Goal: Contribute content: Add original content to the website for others to see

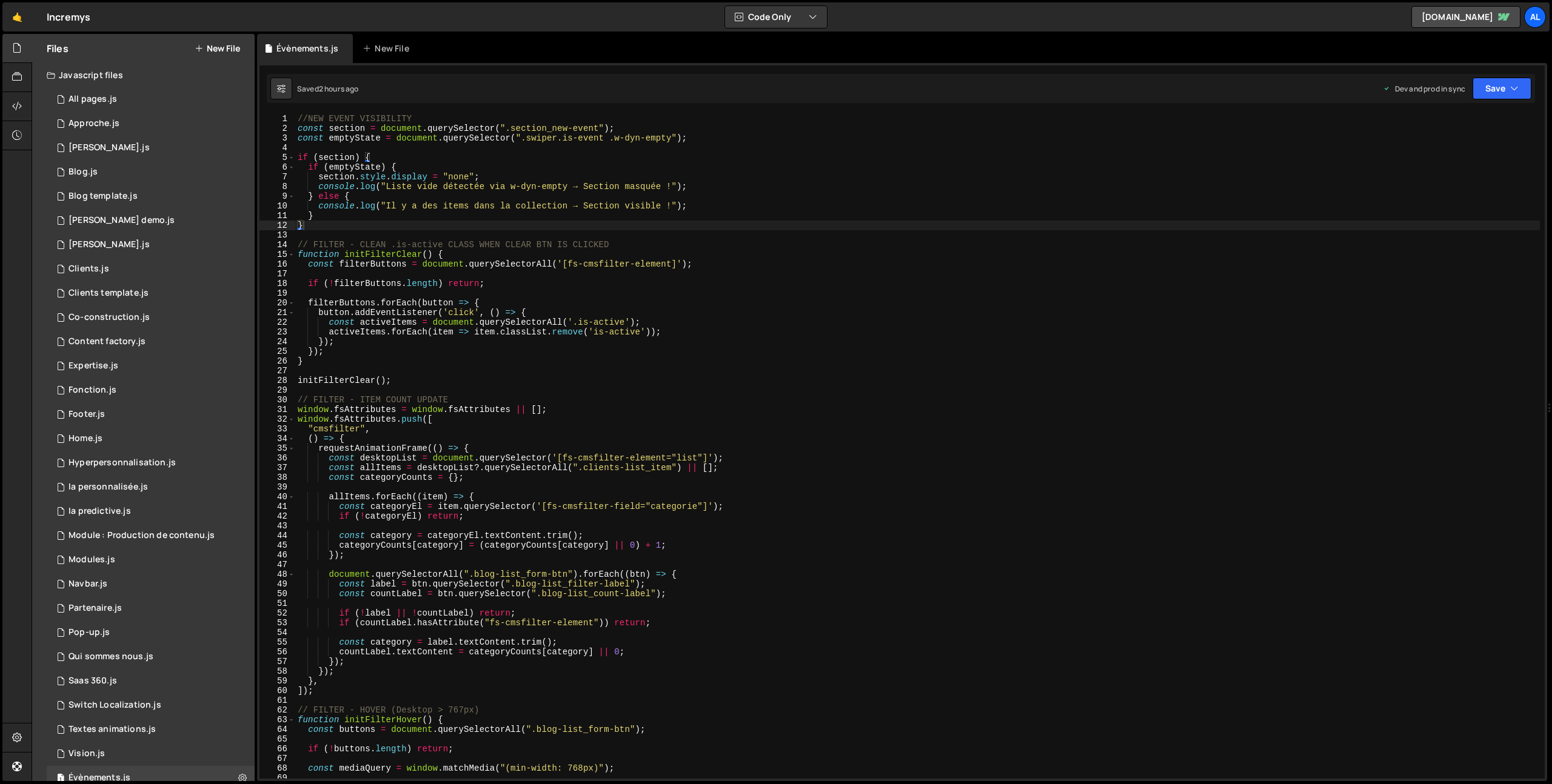
scroll to position [70, 0]
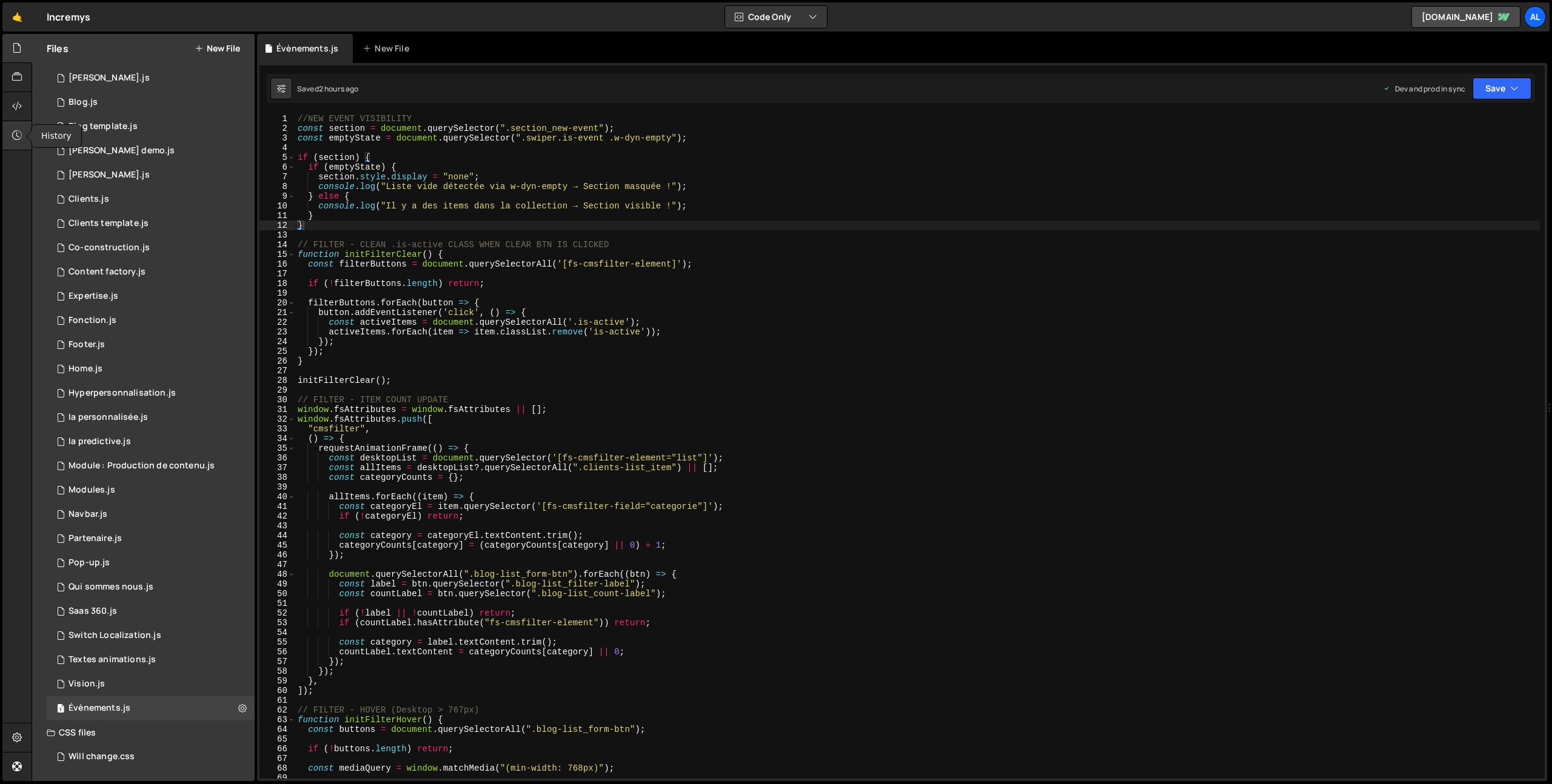
click at [13, 138] on icon at bounding box center [17, 135] width 9 height 13
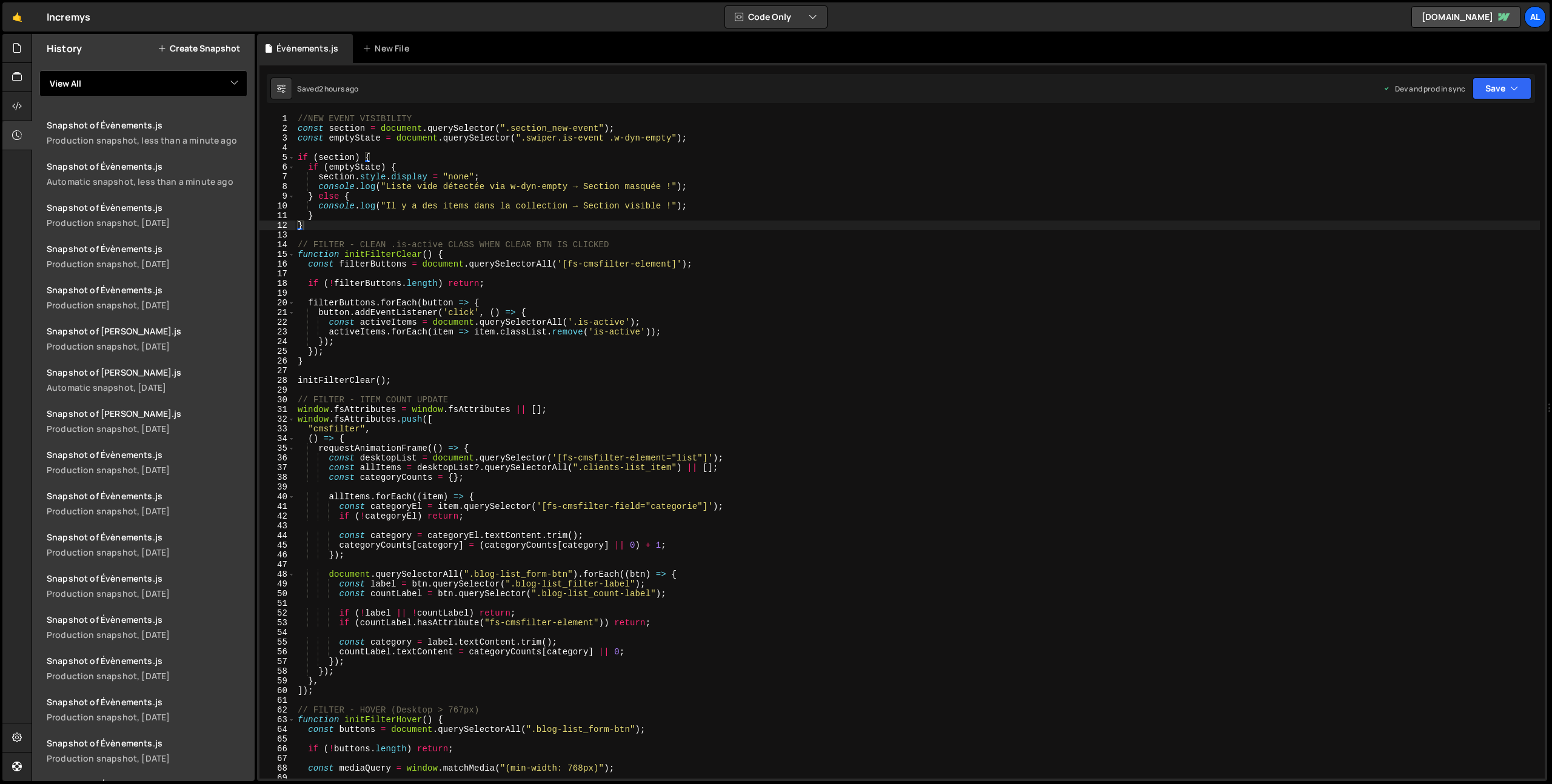
click at [138, 79] on select "View All All pages Approche [PERSON_NAME] Blog Blog template [PERSON_NAME] demo…" at bounding box center [143, 83] width 208 height 27
select select "33606"
click at [39, 70] on select "View All All pages Approche [PERSON_NAME] Blog Blog template [PERSON_NAME] demo…" at bounding box center [143, 83] width 208 height 27
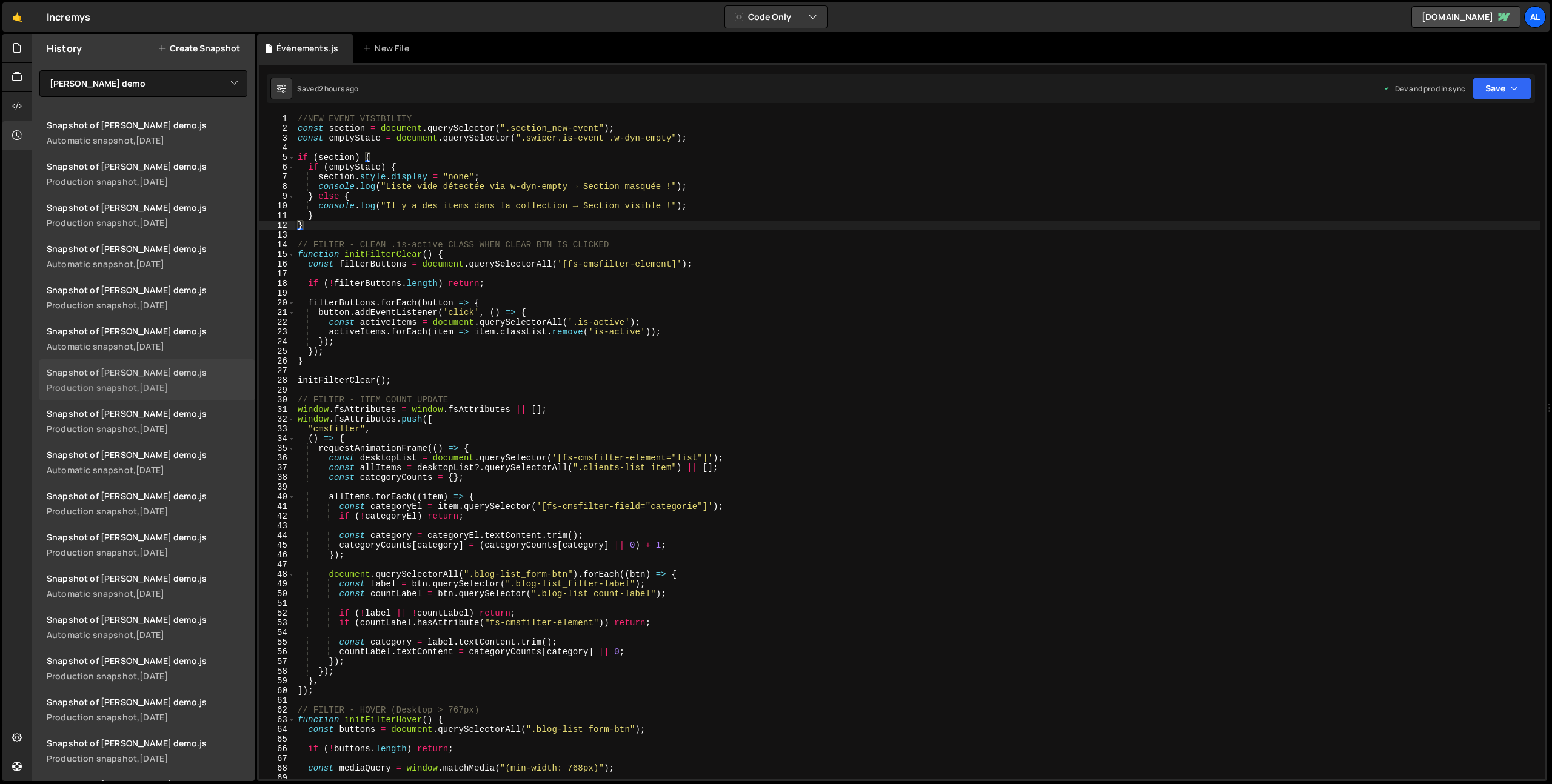
click at [140, 375] on div "Snapshot of [PERSON_NAME] demo.js" at bounding box center [146, 372] width 201 height 12
click at [160, 141] on div "[DATE]" at bounding box center [150, 140] width 28 height 12
click at [20, 47] on icon at bounding box center [17, 47] width 9 height 13
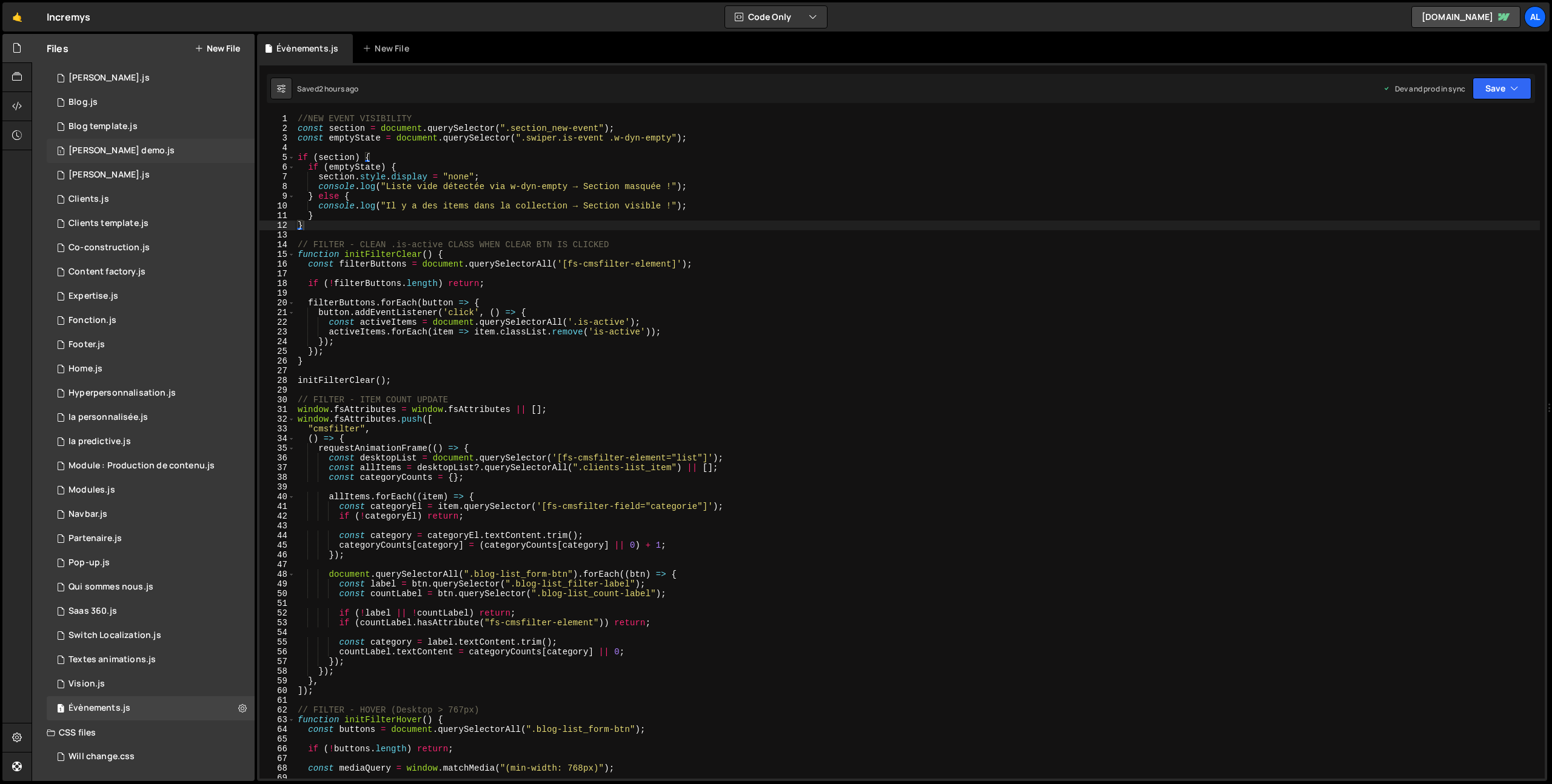
click at [131, 146] on div "[PERSON_NAME] demo.js" at bounding box center [121, 151] width 106 height 11
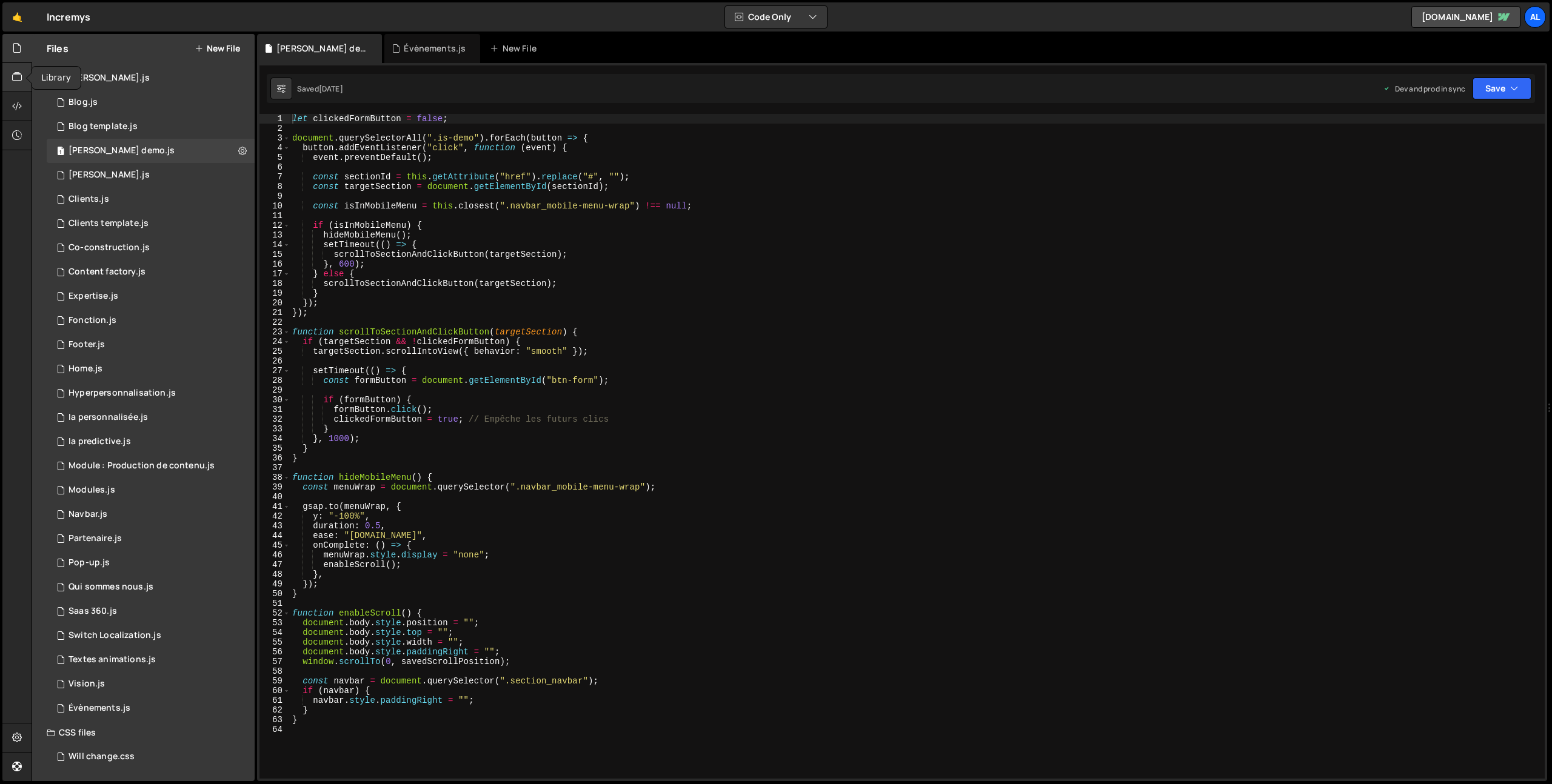
click at [11, 67] on div at bounding box center [17, 77] width 30 height 29
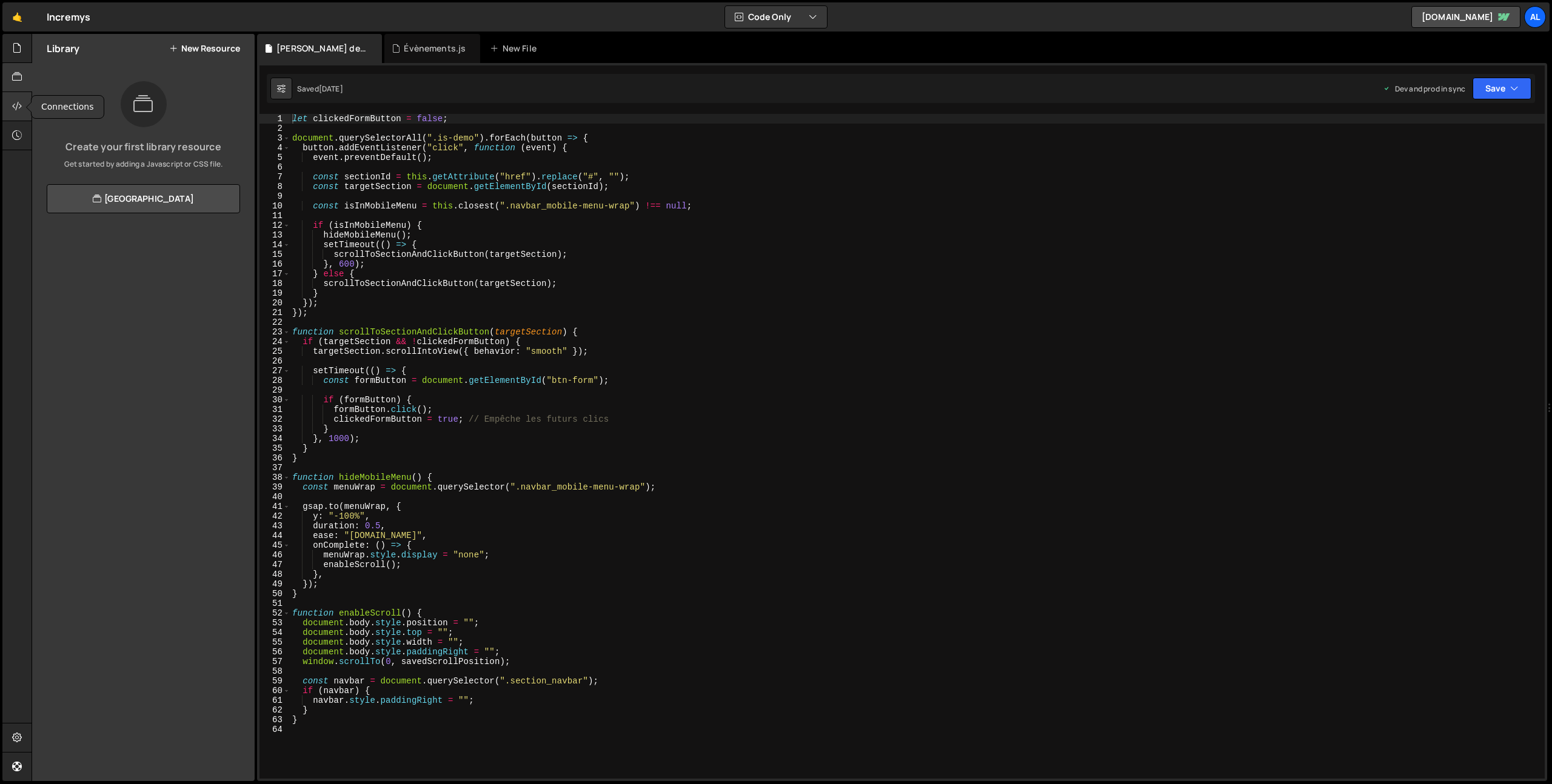
click at [18, 104] on icon at bounding box center [17, 105] width 9 height 13
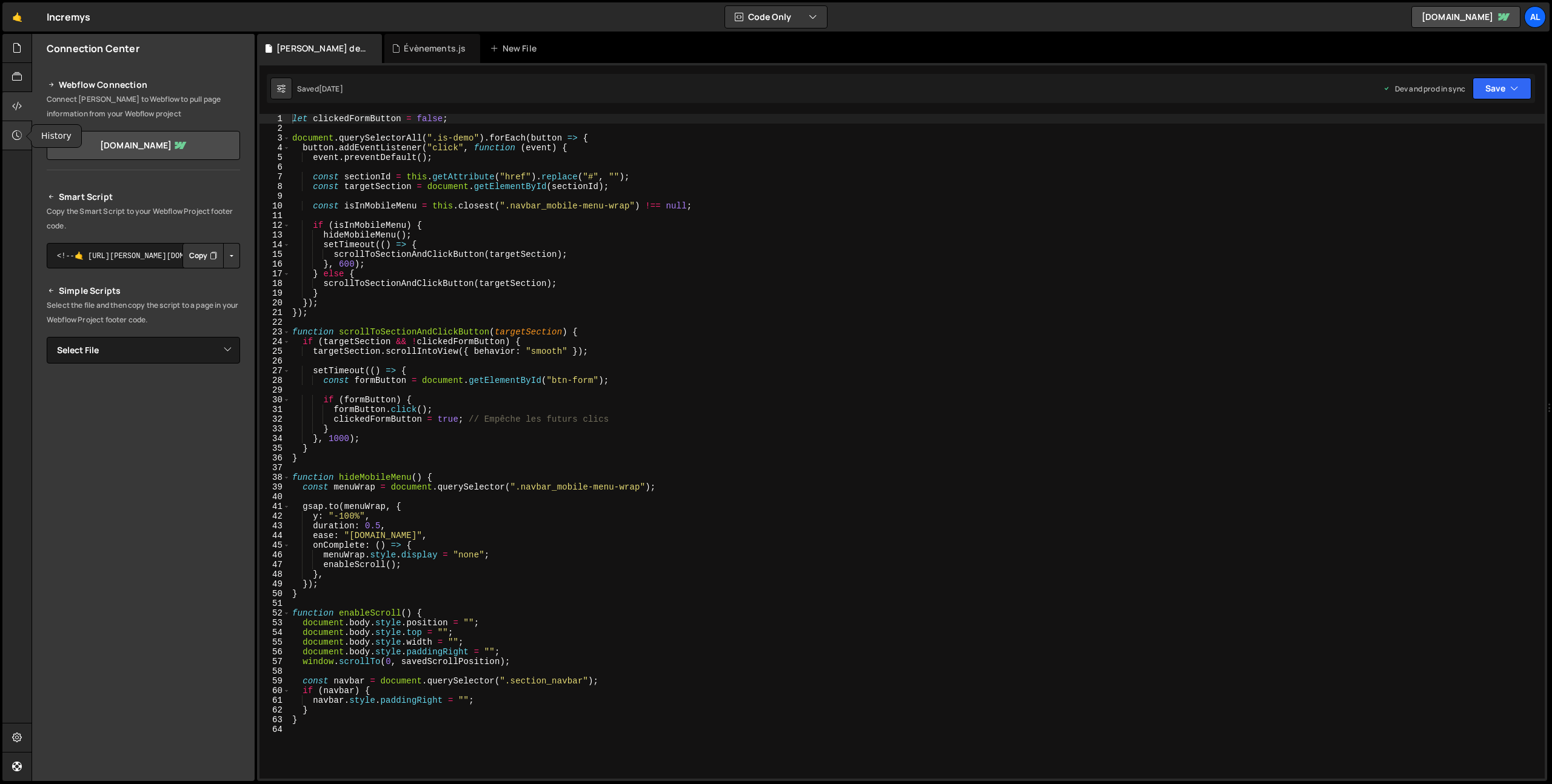
click at [20, 137] on icon at bounding box center [17, 135] width 9 height 13
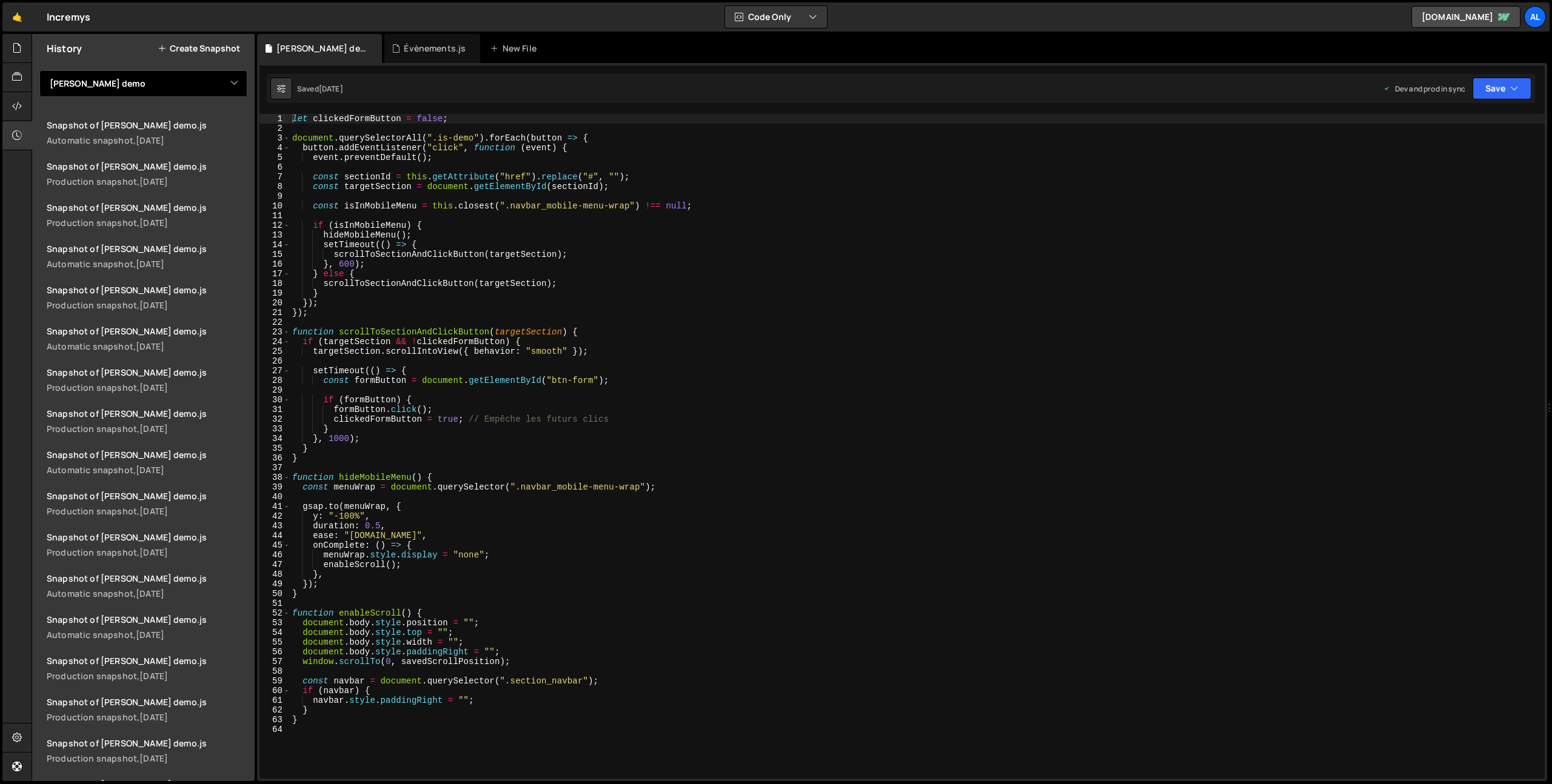
click at [161, 85] on select "View All All pages Approche [PERSON_NAME] Blog Blog template [PERSON_NAME] demo…" at bounding box center [143, 83] width 208 height 27
click at [39, 70] on select "View All All pages Approche [PERSON_NAME] Blog Blog template [PERSON_NAME] demo…" at bounding box center [143, 83] width 208 height 27
click at [144, 167] on div "Snapshot of [PERSON_NAME] demo.js" at bounding box center [146, 166] width 201 height 12
click at [129, 227] on div "Production snapshot, [DATE]" at bounding box center [146, 223] width 201 height 12
click at [512, 404] on div "let clickedFormButton = false ; document . querySelectorAll ( ".is-demo" ) . fo…" at bounding box center [917, 456] width 1255 height 684
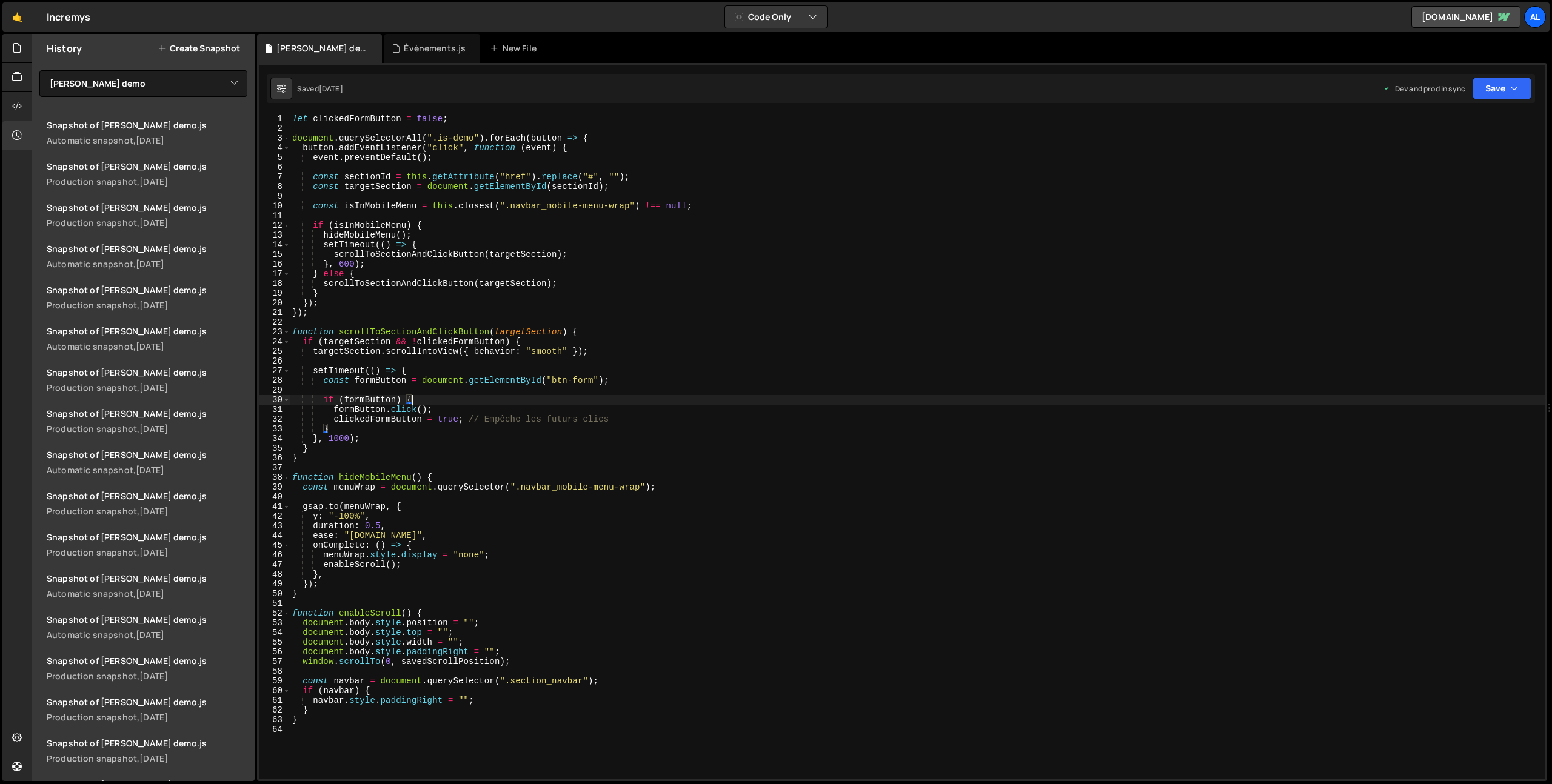
type textarea "}"
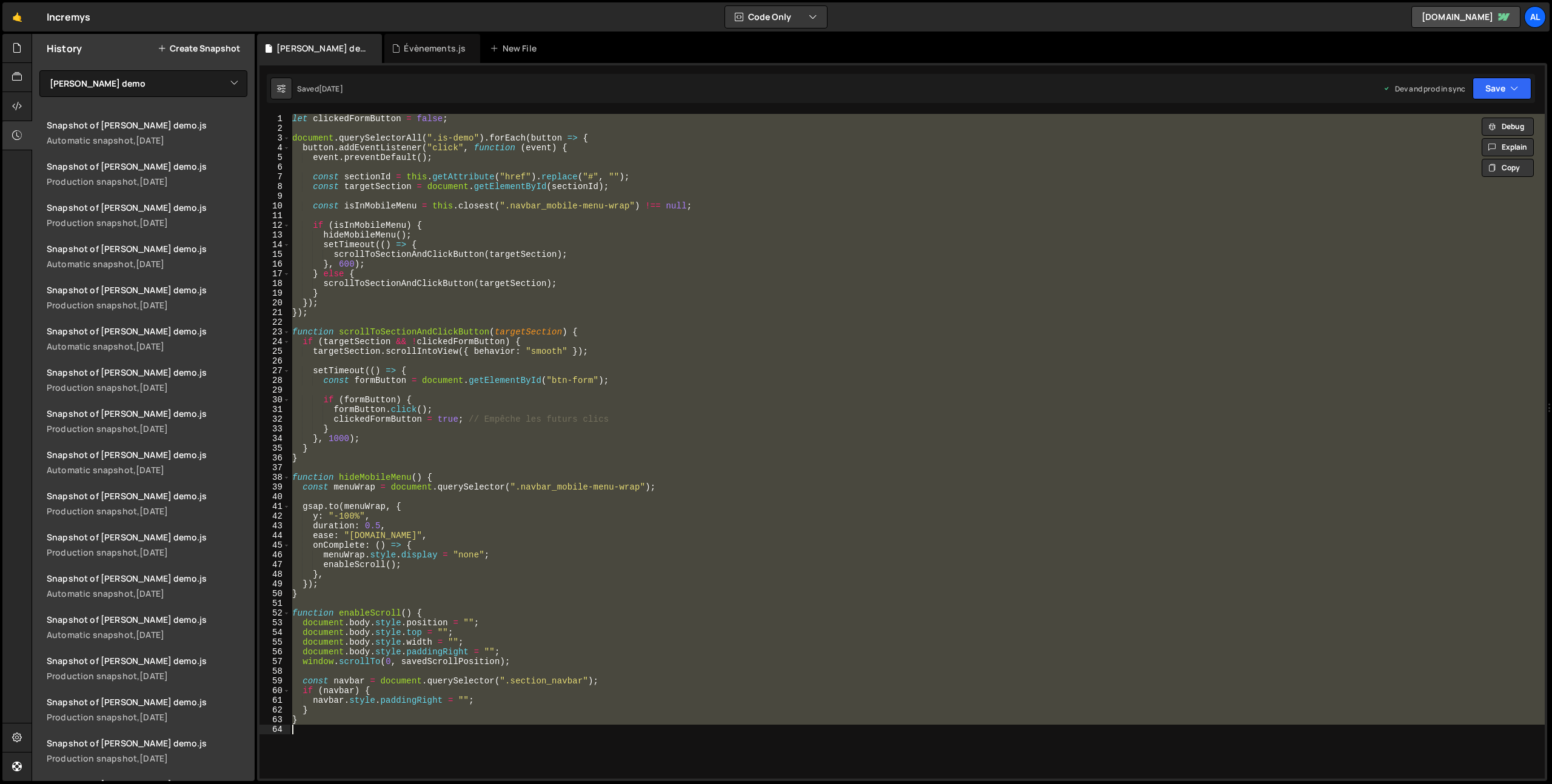
paste textarea
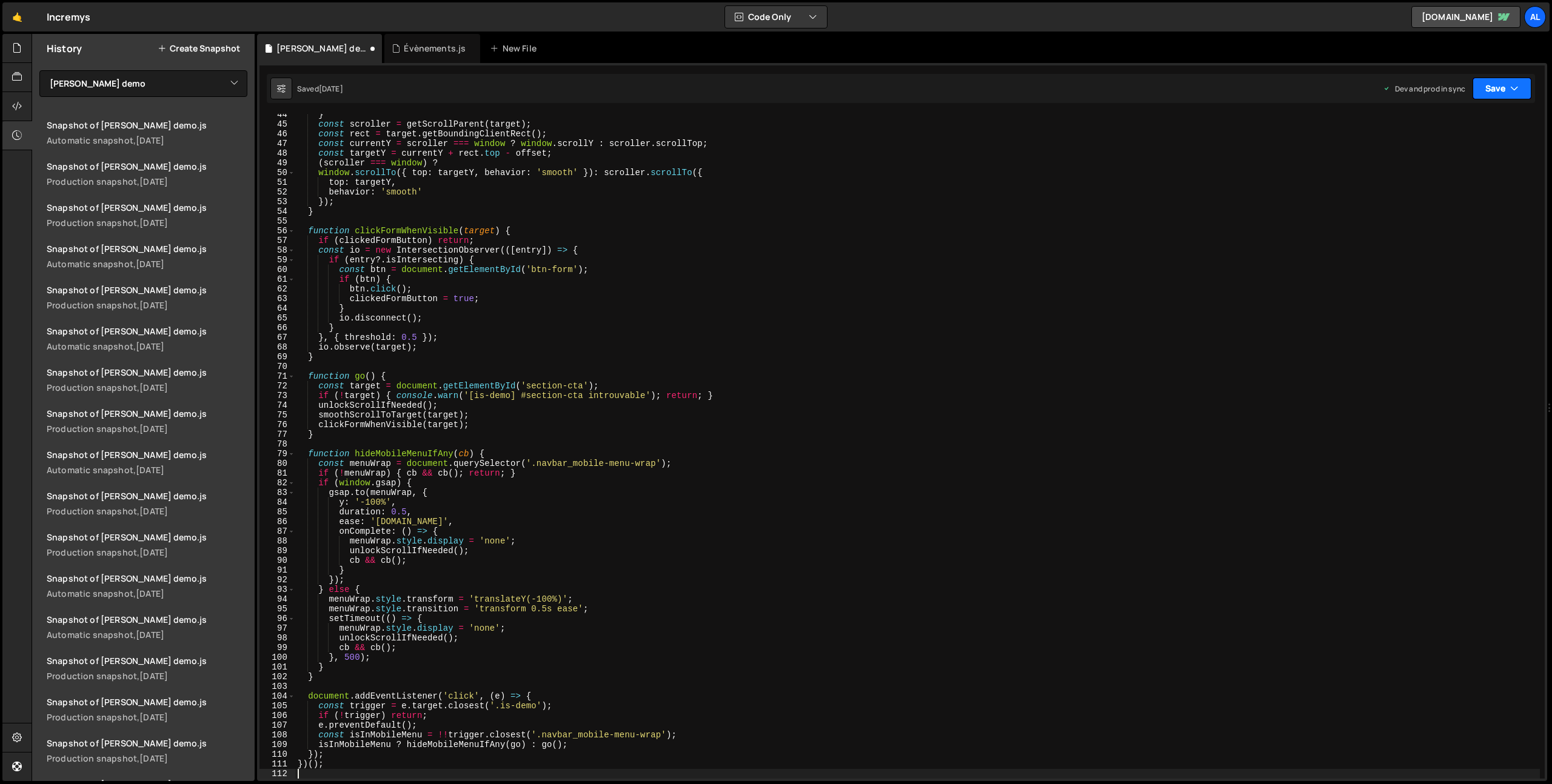
click at [1485, 91] on button "Save" at bounding box center [1502, 89] width 59 height 22
click at [1471, 161] on div "Save to Production S" at bounding box center [1461, 157] width 126 height 12
click at [406, 285] on div "} const scroller = getScrollParent ( target ) ; const rect = target . getBoundi…" at bounding box center [917, 451] width 1245 height 684
click at [15, 45] on icon at bounding box center [17, 47] width 9 height 13
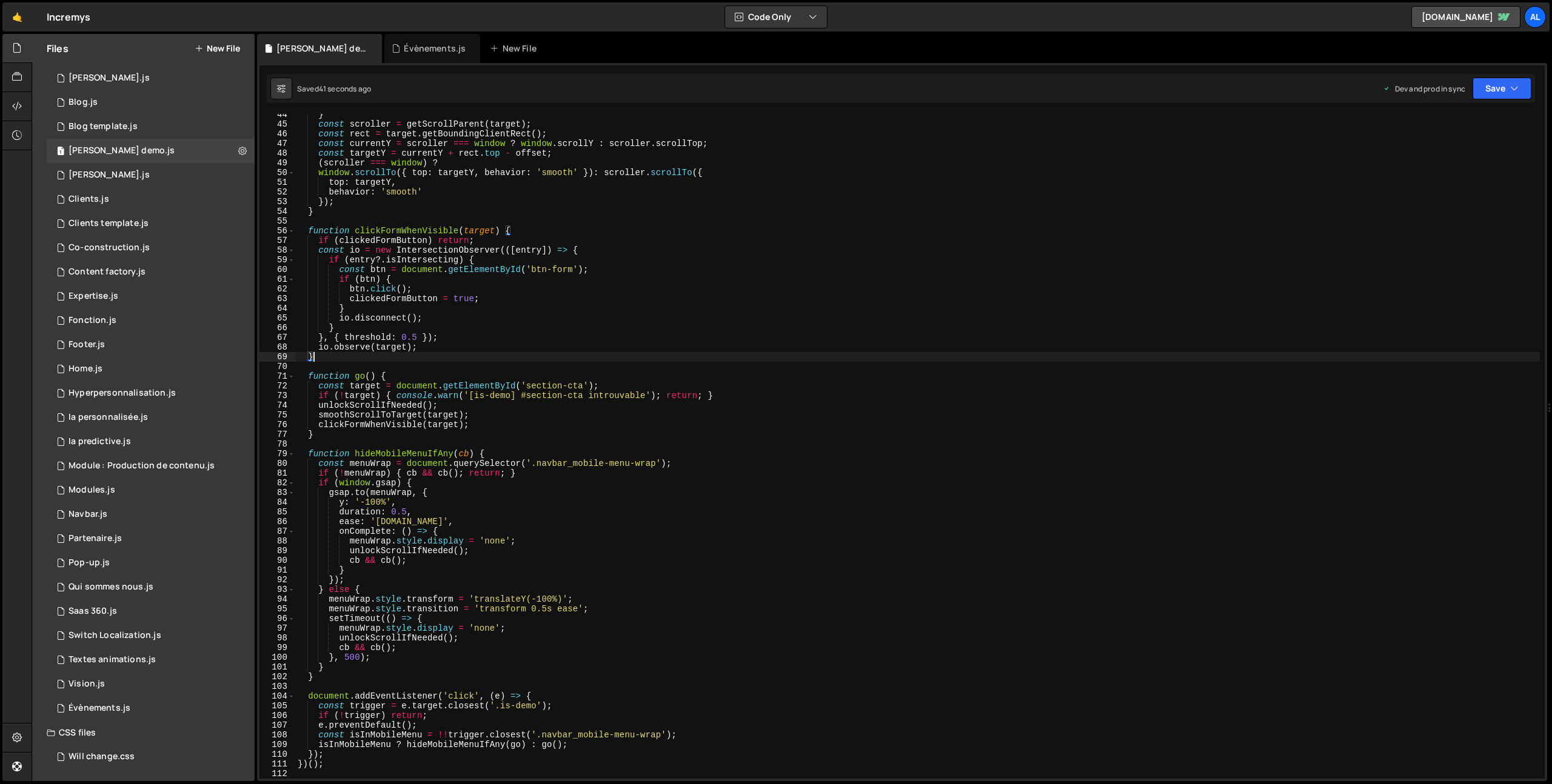
click at [448, 354] on div "} const scroller = getScrollParent ( target ) ; const rect = target . getBoundi…" at bounding box center [917, 451] width 1245 height 684
type textarea "})();"
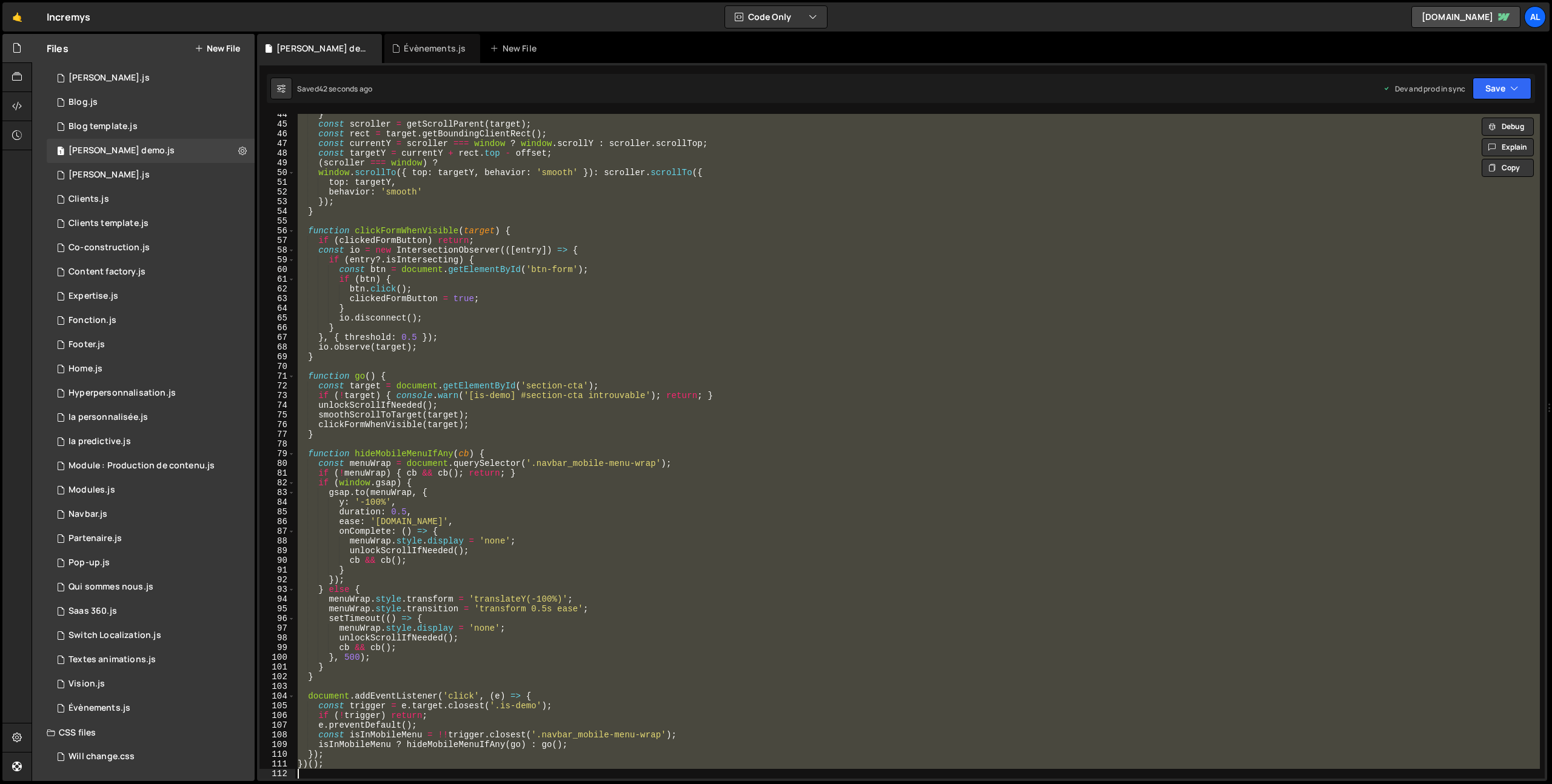
paste textarea
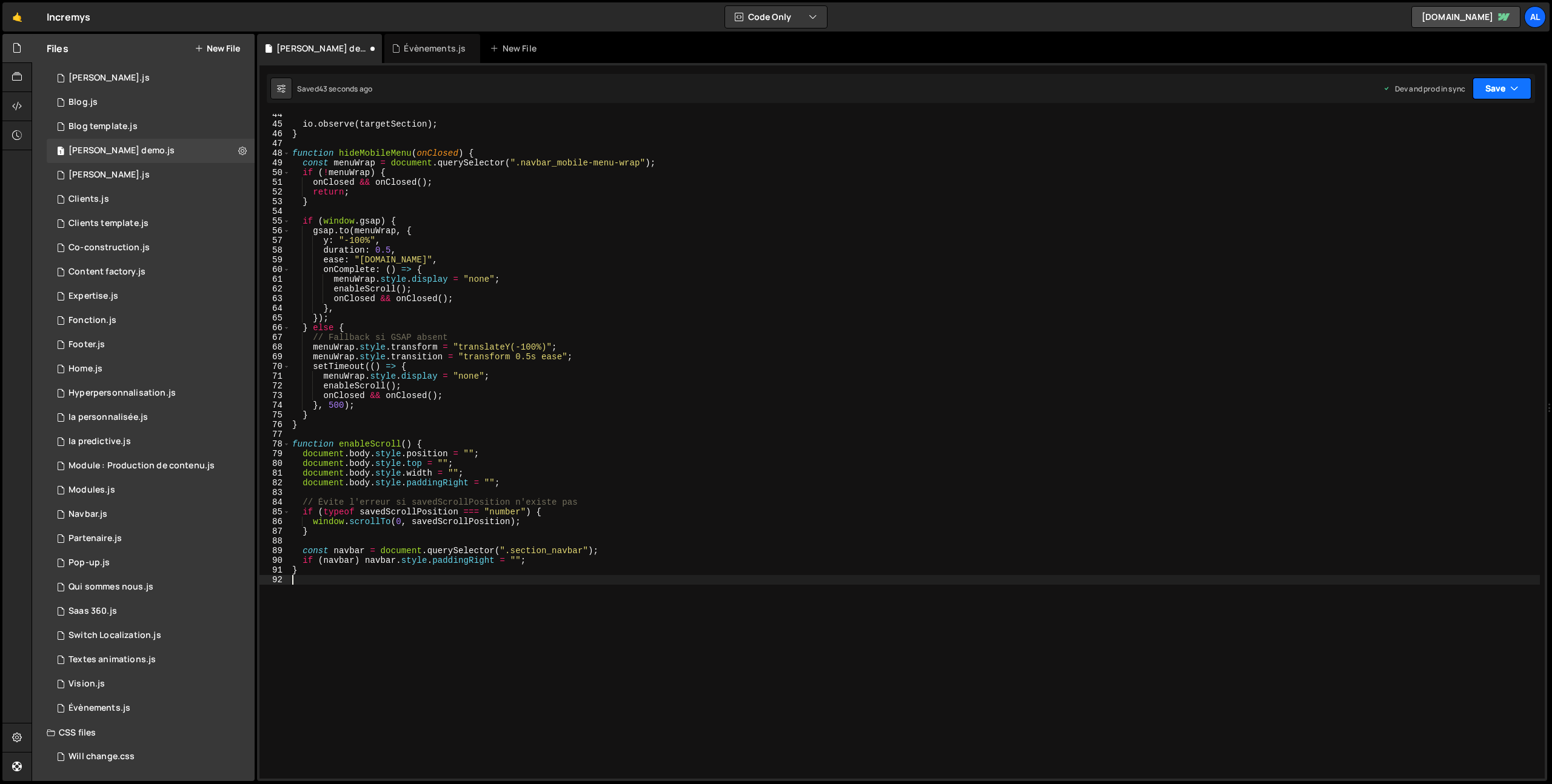
click at [1477, 84] on button "Save" at bounding box center [1502, 89] width 59 height 22
click at [1436, 174] on div "41 seconds ago" at bounding box center [1445, 170] width 53 height 10
click at [271, 183] on div "51" at bounding box center [275, 183] width 31 height 9
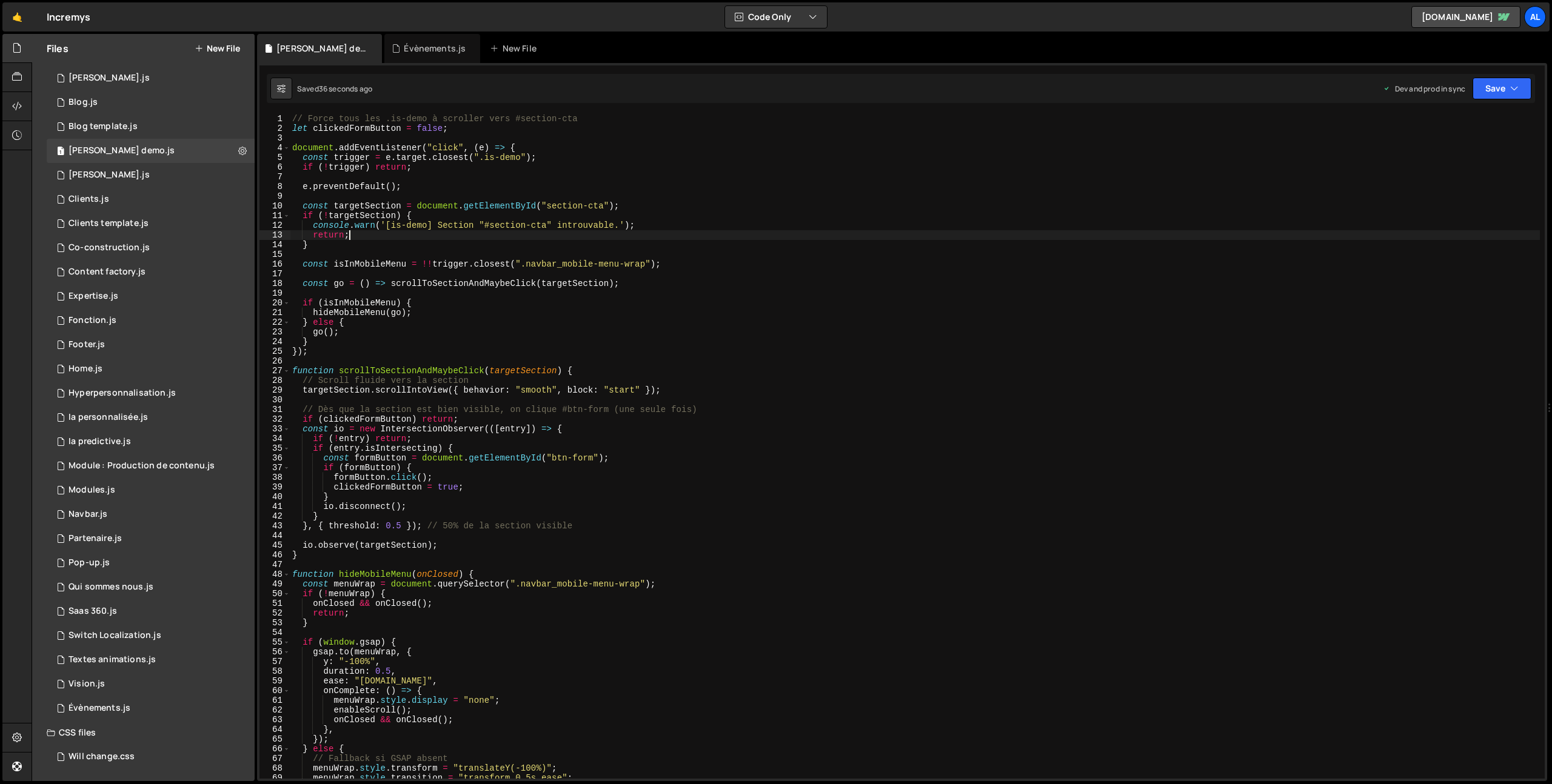
click at [376, 238] on div "// Force tous les .is-demo à scroller vers #section-cta let clickedFormButton =…" at bounding box center [915, 456] width 1250 height 684
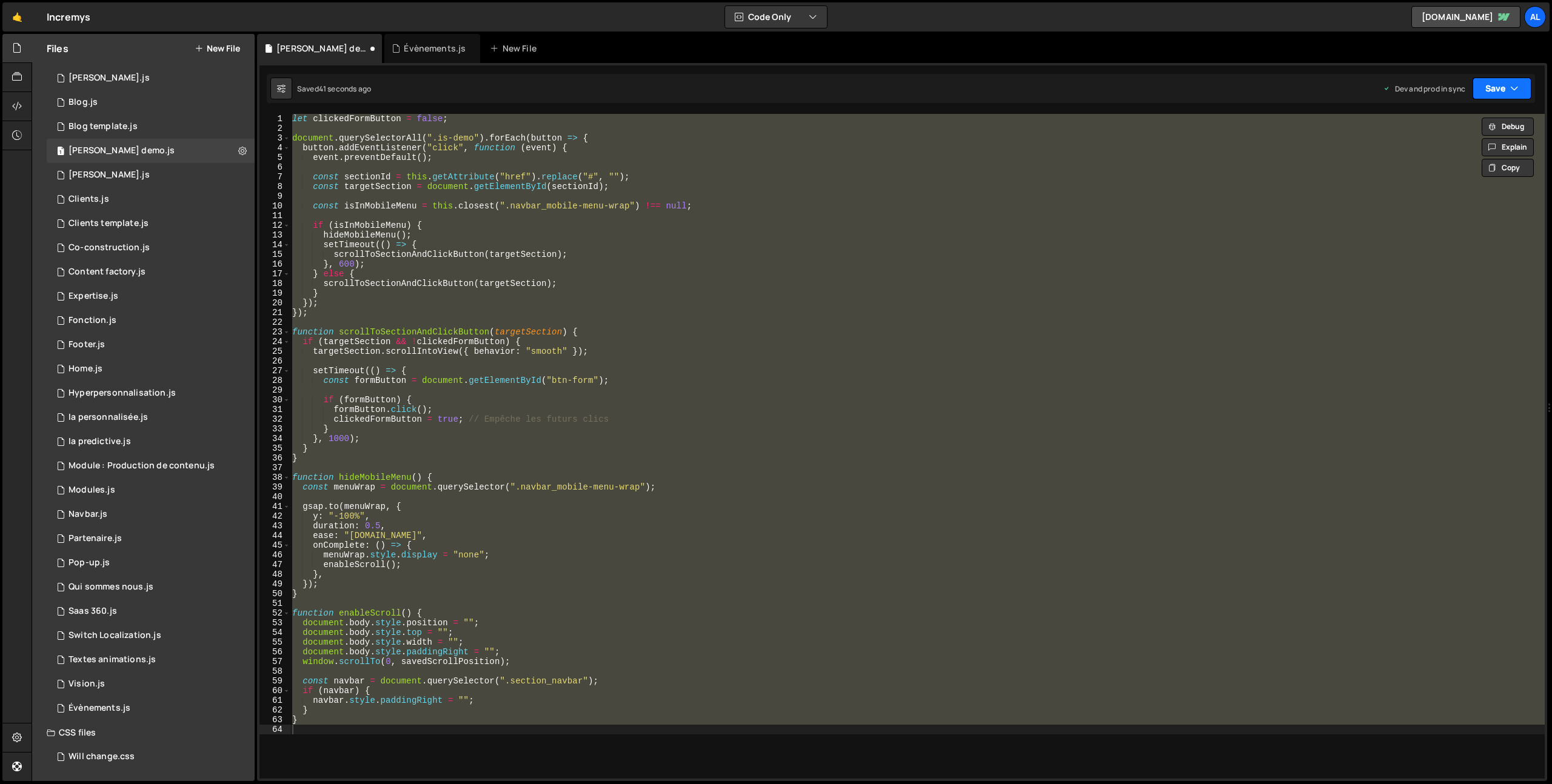
click at [1498, 80] on button "Save" at bounding box center [1502, 89] width 59 height 22
click at [1450, 165] on div "39 seconds ago" at bounding box center [1446, 170] width 54 height 10
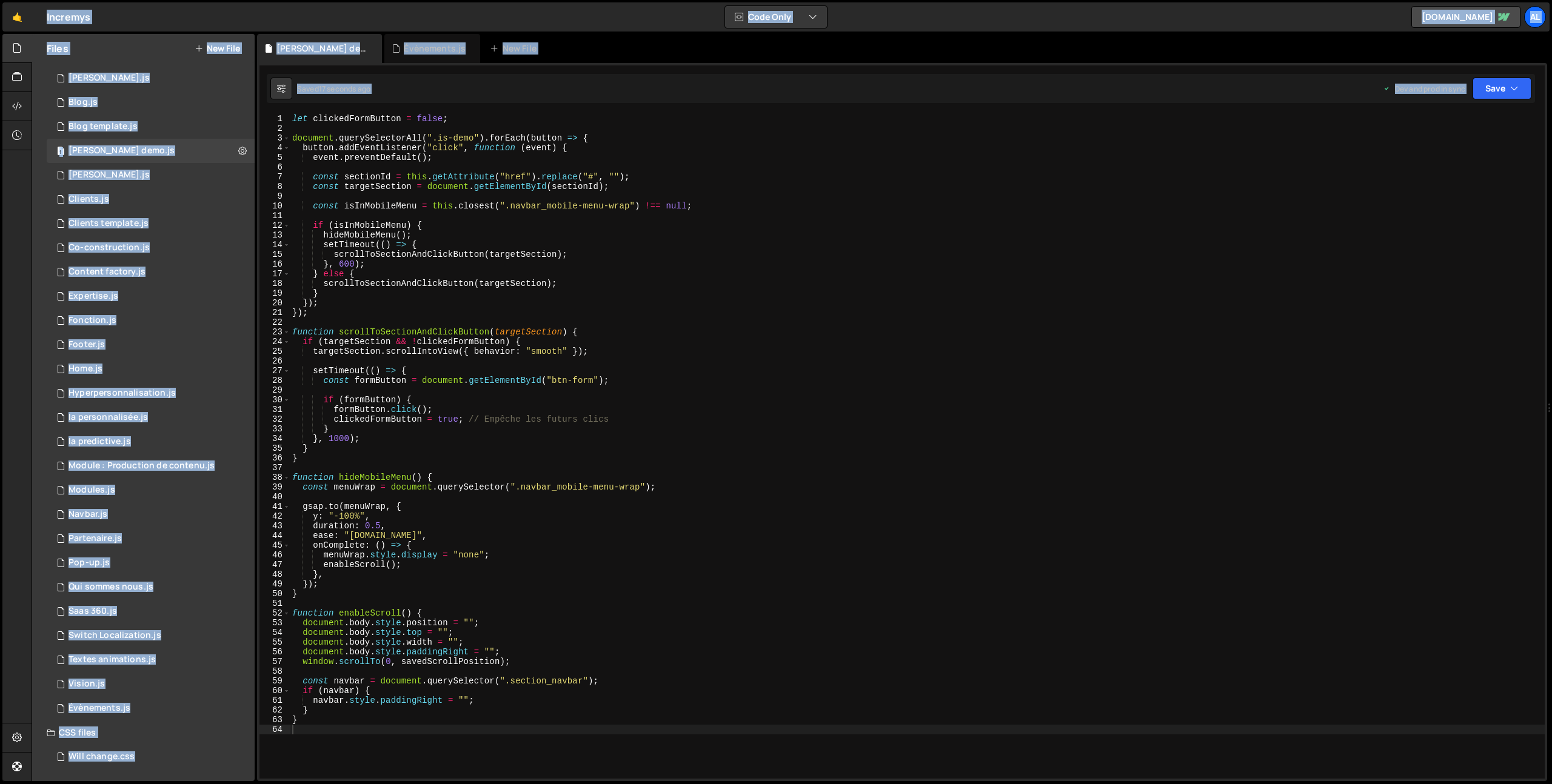
type textarea "setTimeout(() => {"
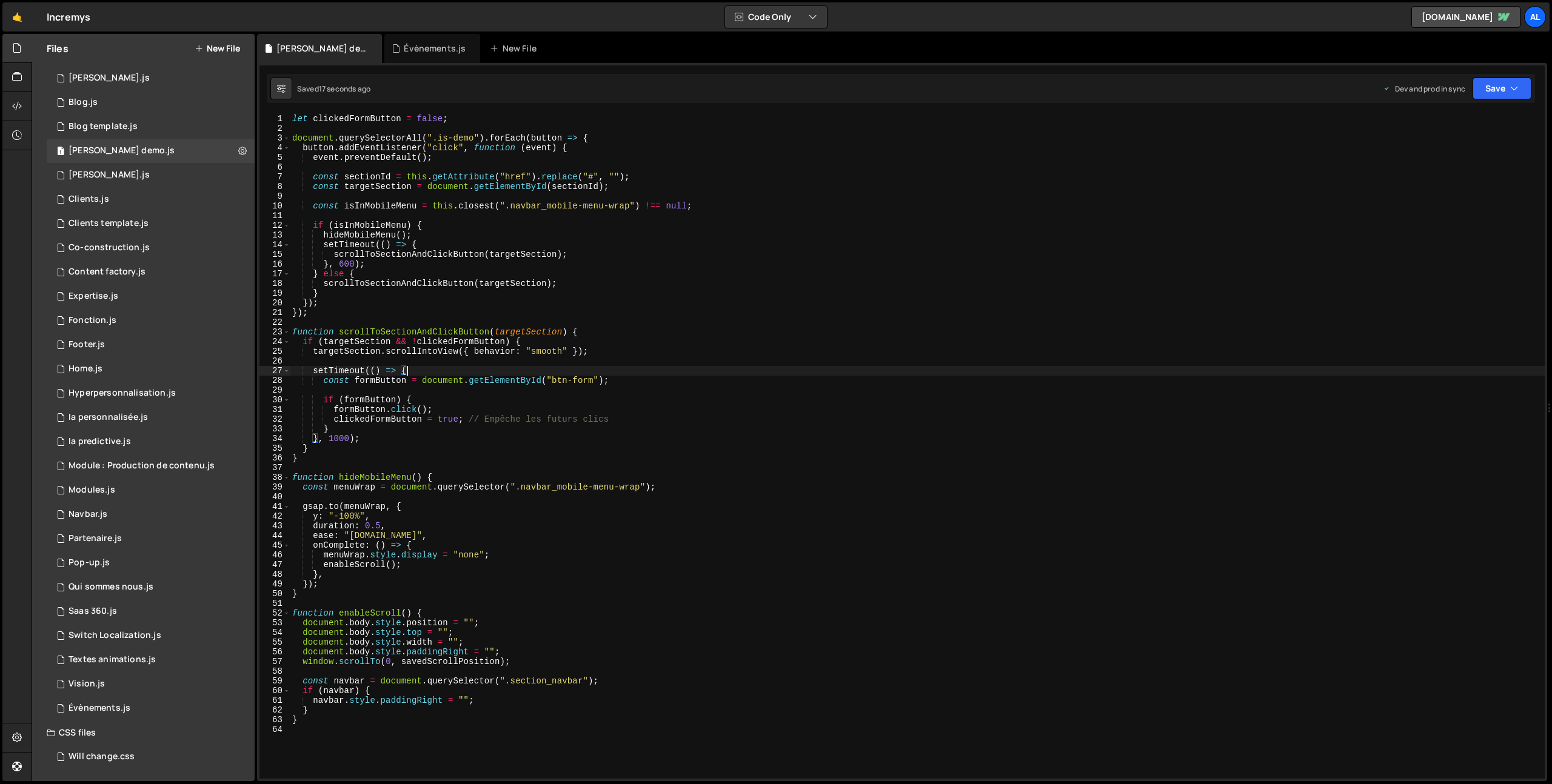
click at [498, 370] on div "let clickedFormButton = false ; document . querySelectorAll ( ".is-demo" ) . fo…" at bounding box center [917, 456] width 1255 height 684
click at [446, 365] on div "let clickedFormButton = false ; document . querySelectorAll ( ".is-demo" ) . fo…" at bounding box center [917, 456] width 1255 height 684
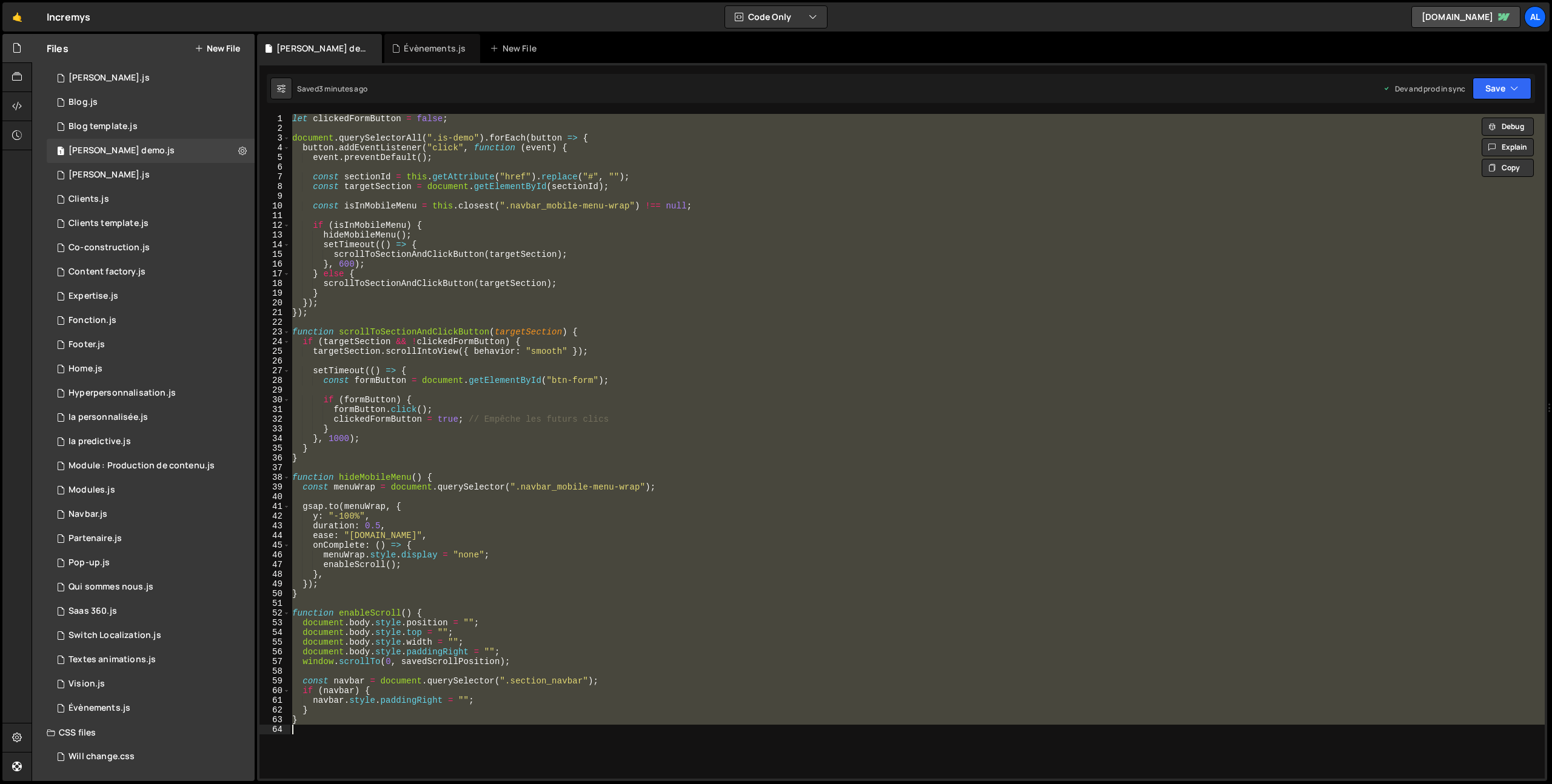
click at [463, 264] on div "let clickedFormButton = false ; document . querySelectorAll ( ".is-demo" ) . fo…" at bounding box center [917, 446] width 1255 height 665
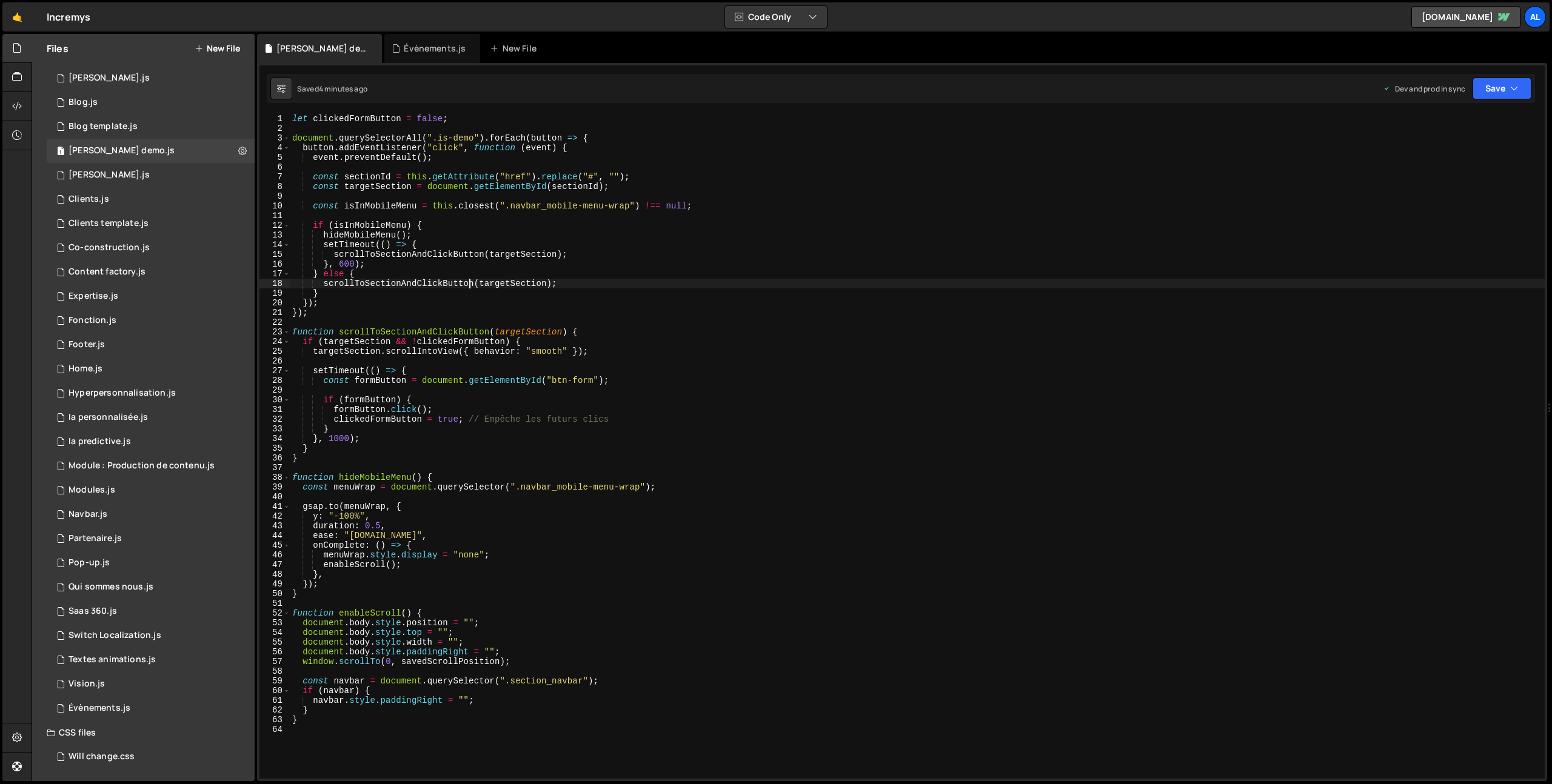
click at [470, 283] on div "let clickedFormButton = false ; document . querySelectorAll ( ".is-demo" ) . fo…" at bounding box center [917, 456] width 1255 height 684
type textarea "}"
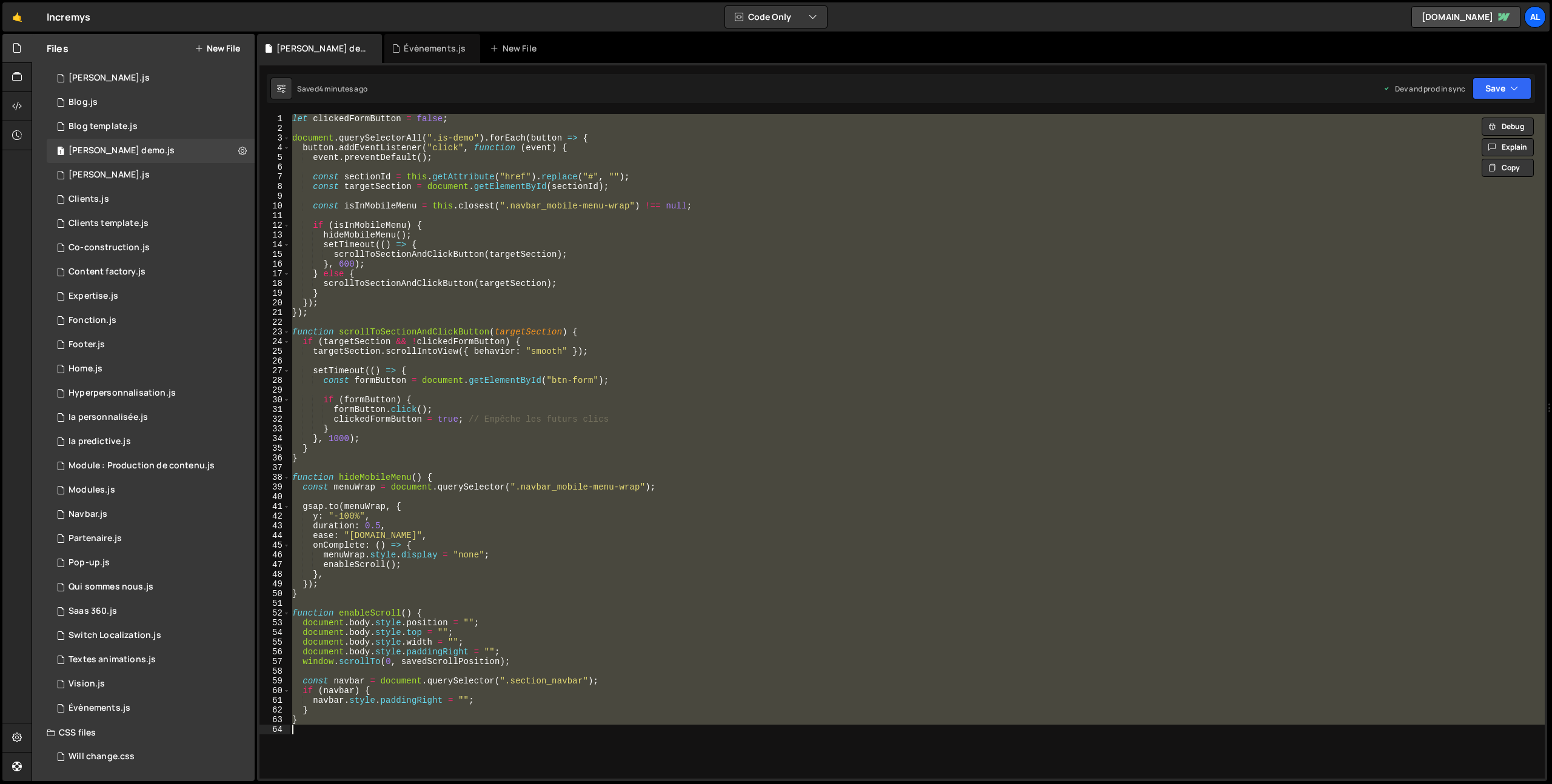
paste textarea
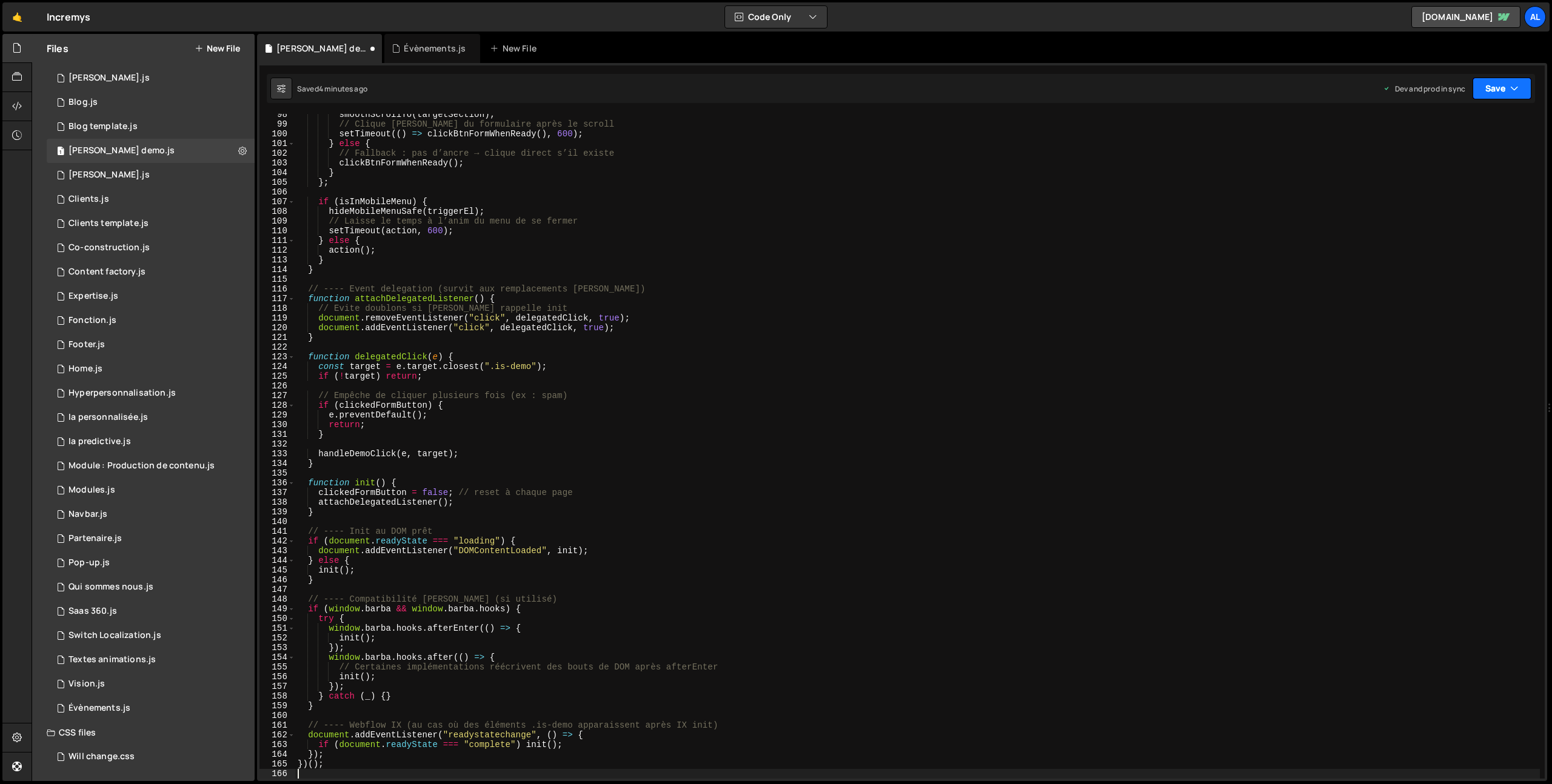
click at [1495, 86] on button "Save" at bounding box center [1502, 89] width 59 height 22
click at [1438, 165] on div "4 minutes ago" at bounding box center [1443, 170] width 47 height 10
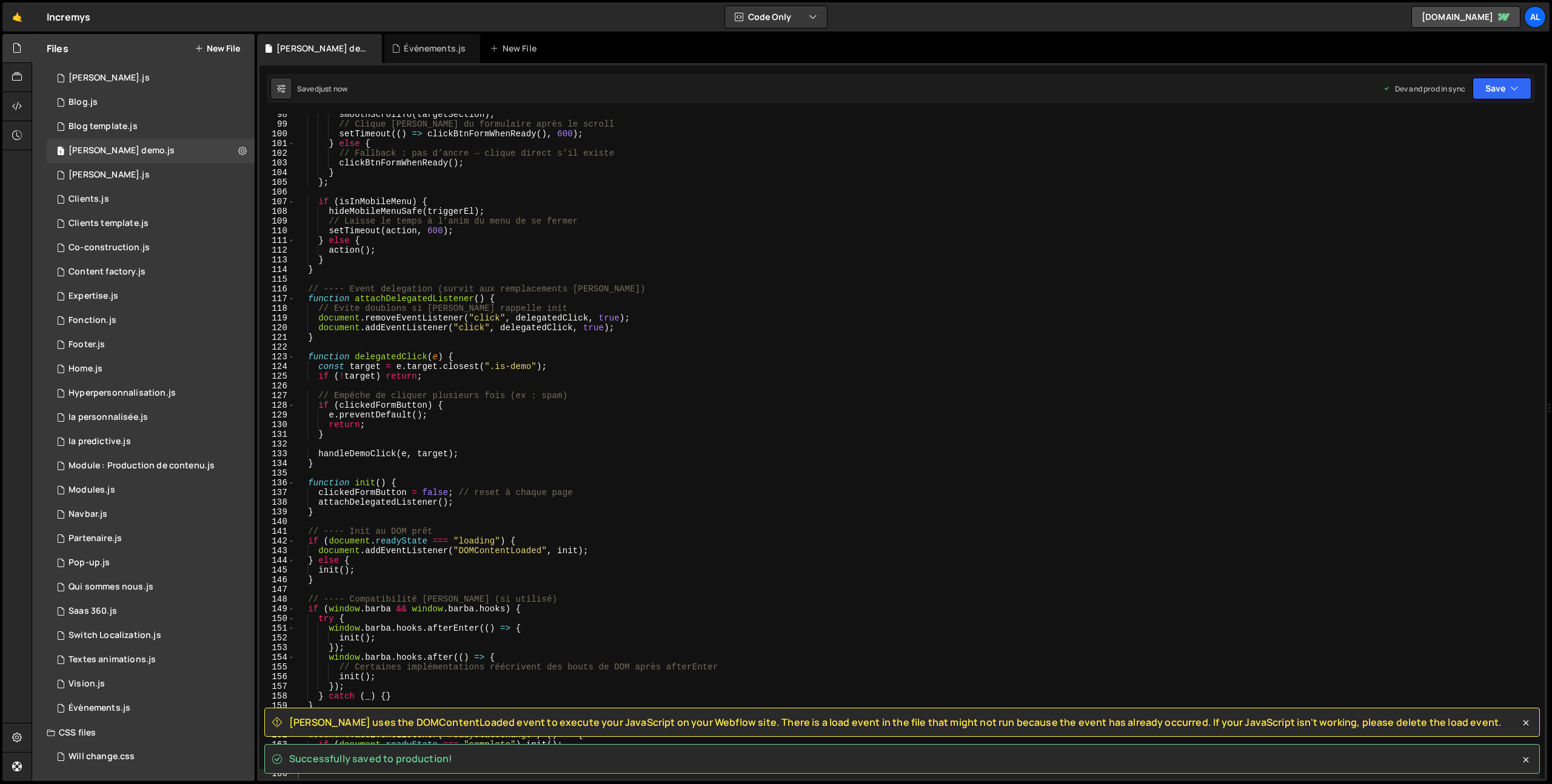
click at [301, 721] on span "[PERSON_NAME] uses the DOMContentLoaded event to execute your JavaScript on you…" at bounding box center [895, 722] width 1213 height 13
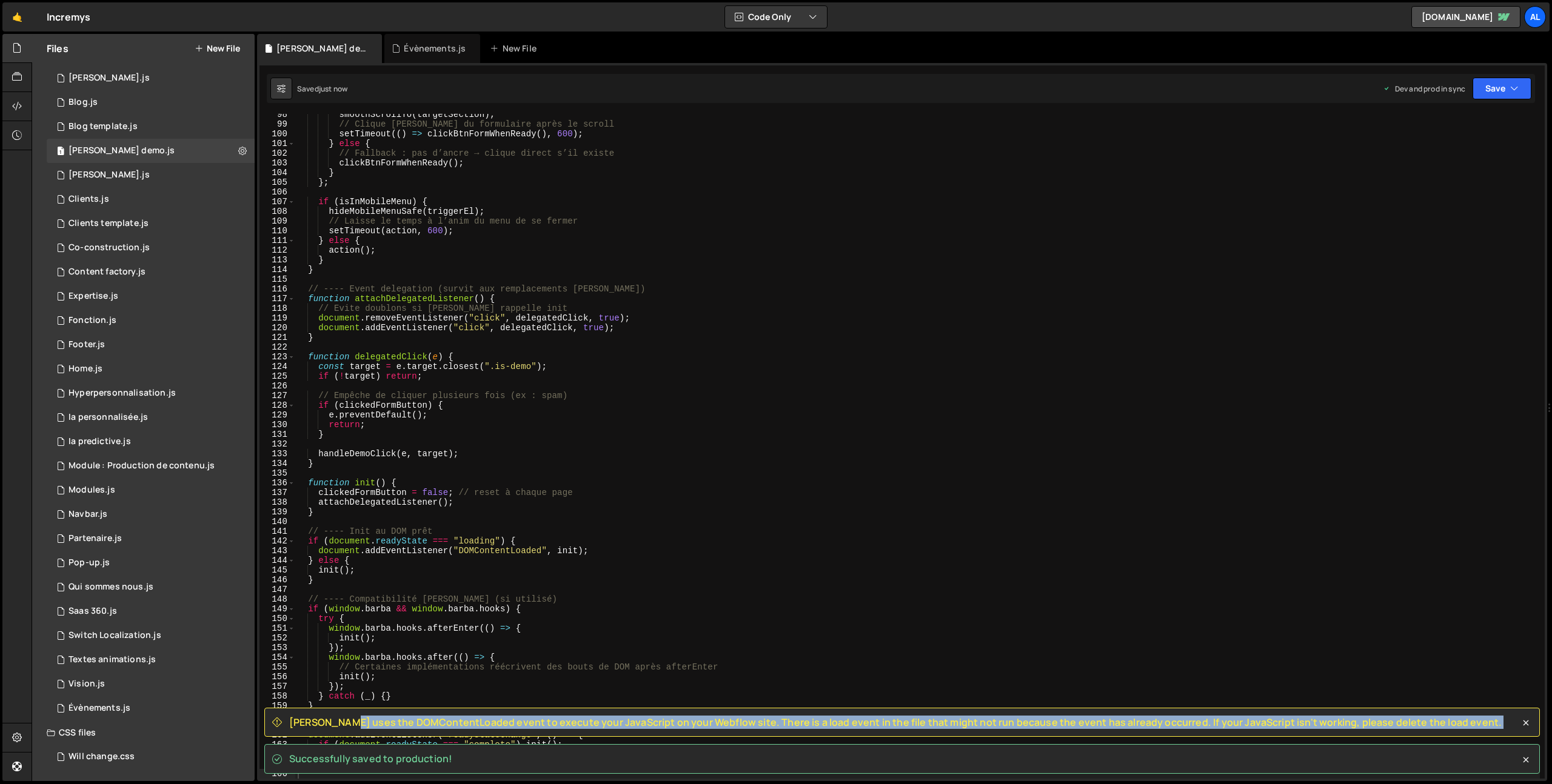
drag, startPoint x: 301, startPoint y: 721, endPoint x: 1429, endPoint y: 720, distance: 1128.0
click at [1429, 720] on div "[PERSON_NAME] uses the DOMContentLoaded event to execute your JavaScript on you…" at bounding box center [902, 723] width 1276 height 30
copy div "[PERSON_NAME] uses the DOMContentLoaded event to execute your JavaScript on you…"
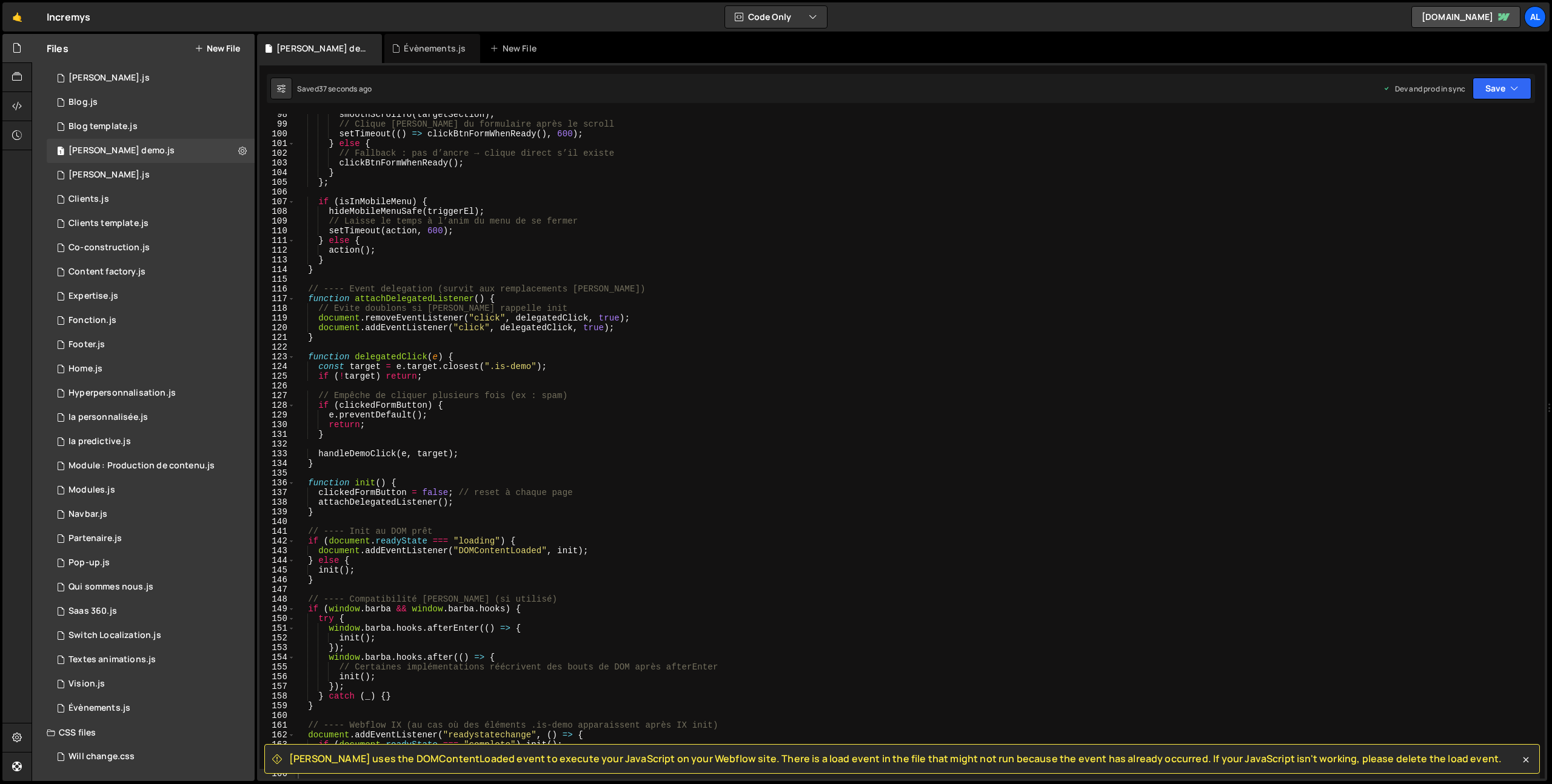
click at [599, 344] on div "smoothScrollTo ( targetSection ) ; // Clique [PERSON_NAME] du formulaire après …" at bounding box center [917, 451] width 1245 height 684
type textarea "})();"
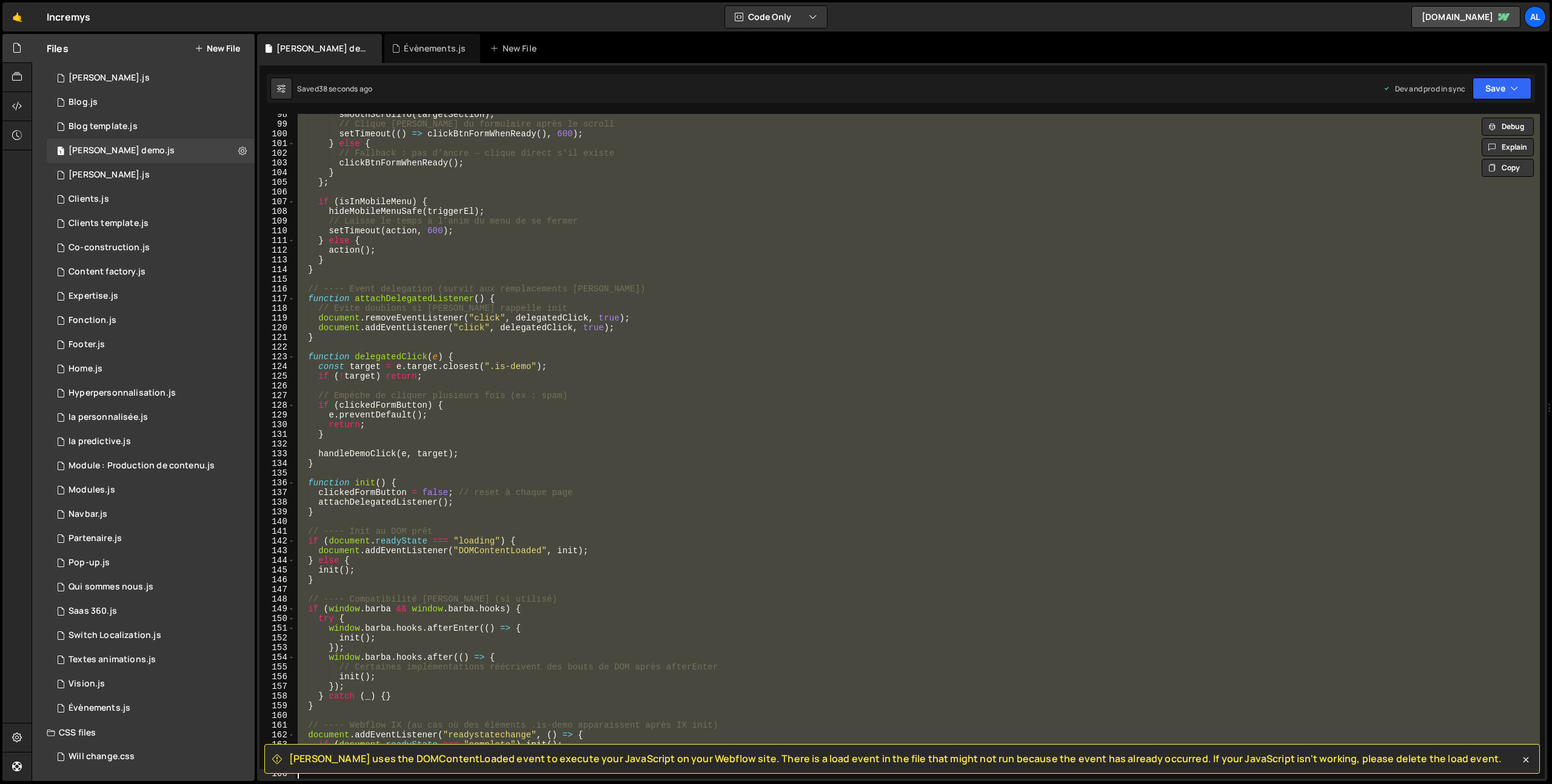
paste textarea
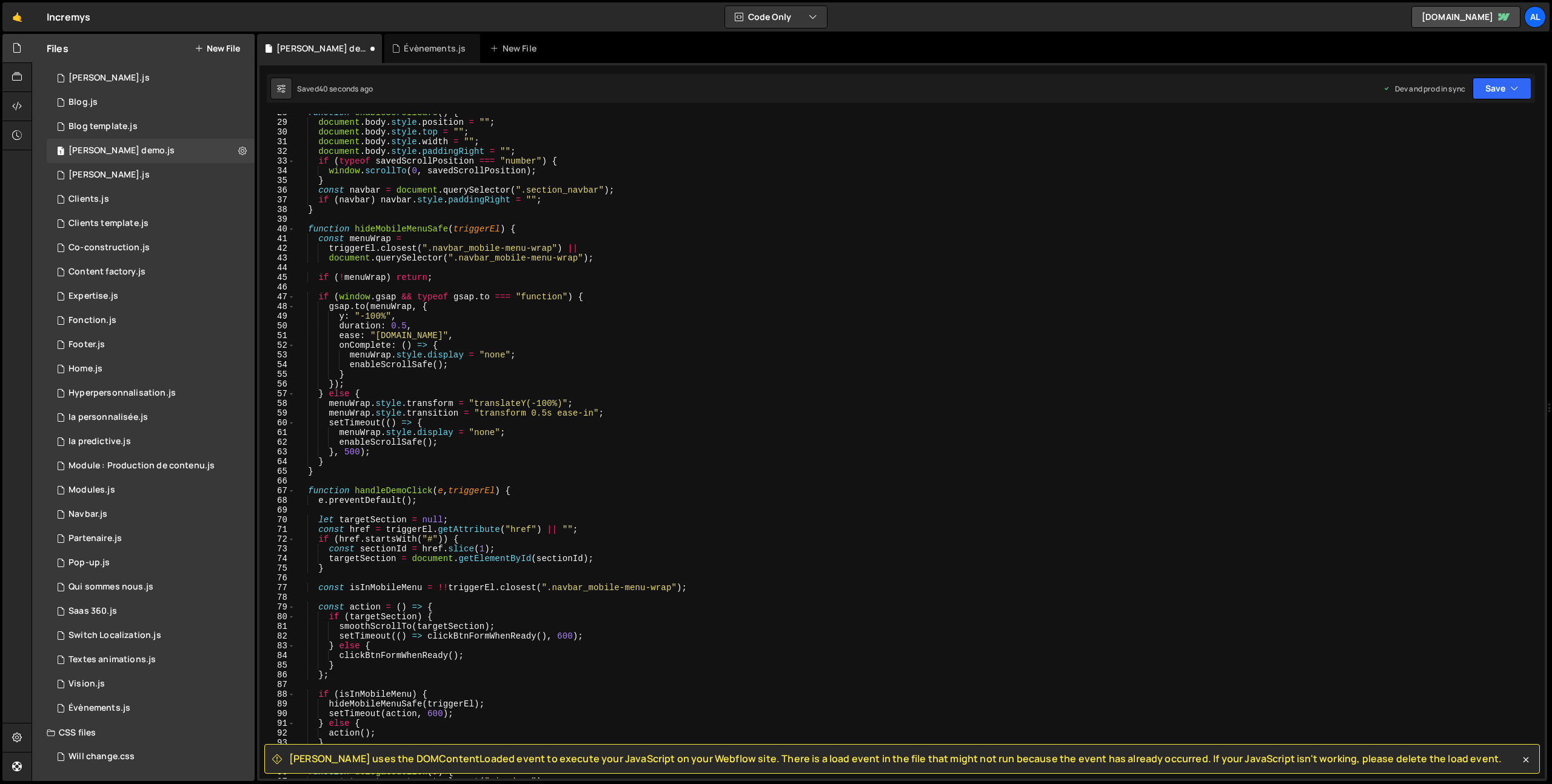
scroll to position [0, 0]
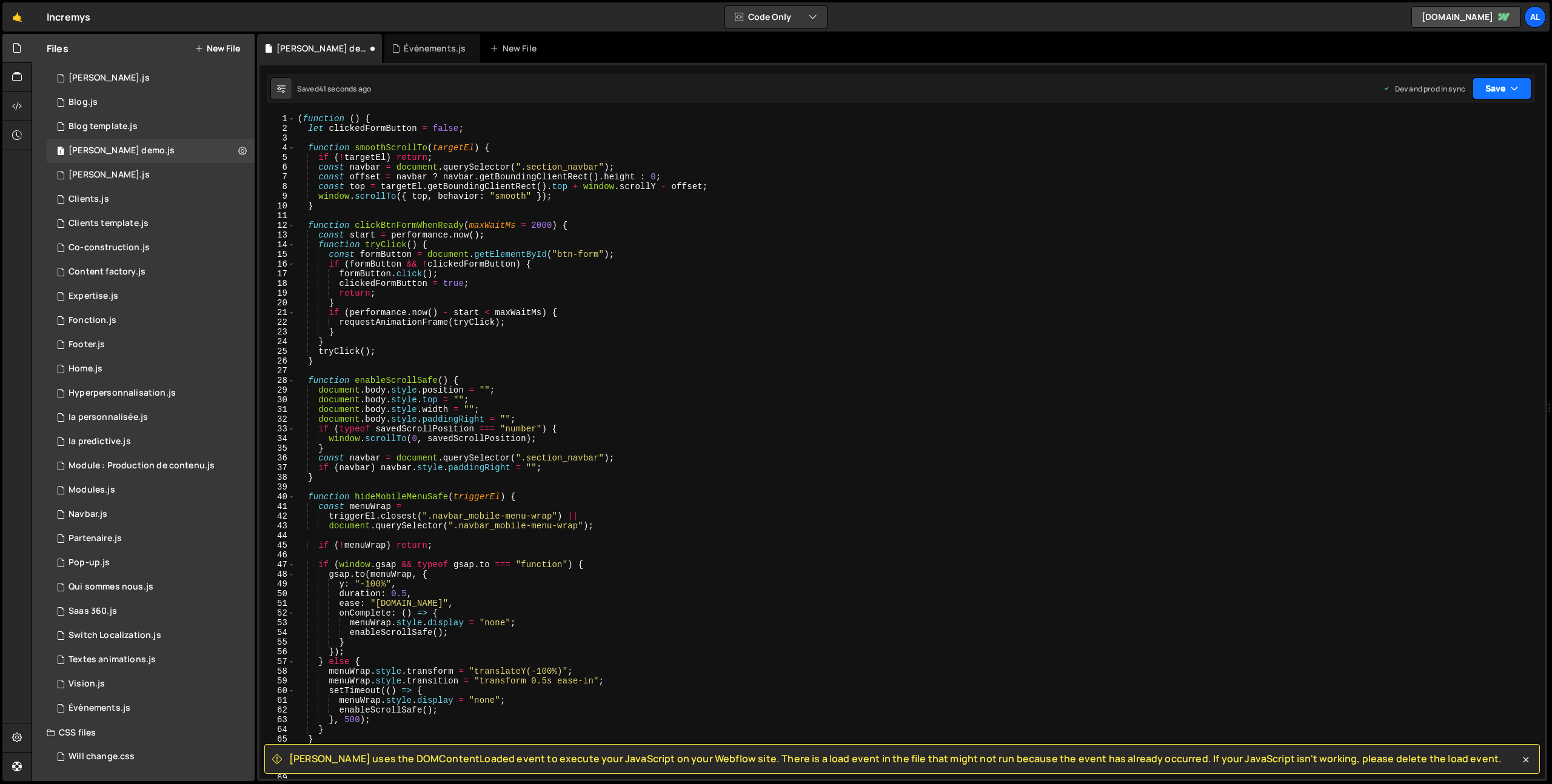
click at [1517, 94] on icon "button" at bounding box center [1514, 88] width 9 height 12
click at [1398, 186] on div "( function ( ) { let clickedFormButton = false ; function smoothScrollTo ( targ…" at bounding box center [917, 456] width 1245 height 684
click at [1498, 80] on button "Save" at bounding box center [1502, 89] width 59 height 22
click at [1425, 172] on div "41 seconds ago" at bounding box center [1445, 170] width 53 height 10
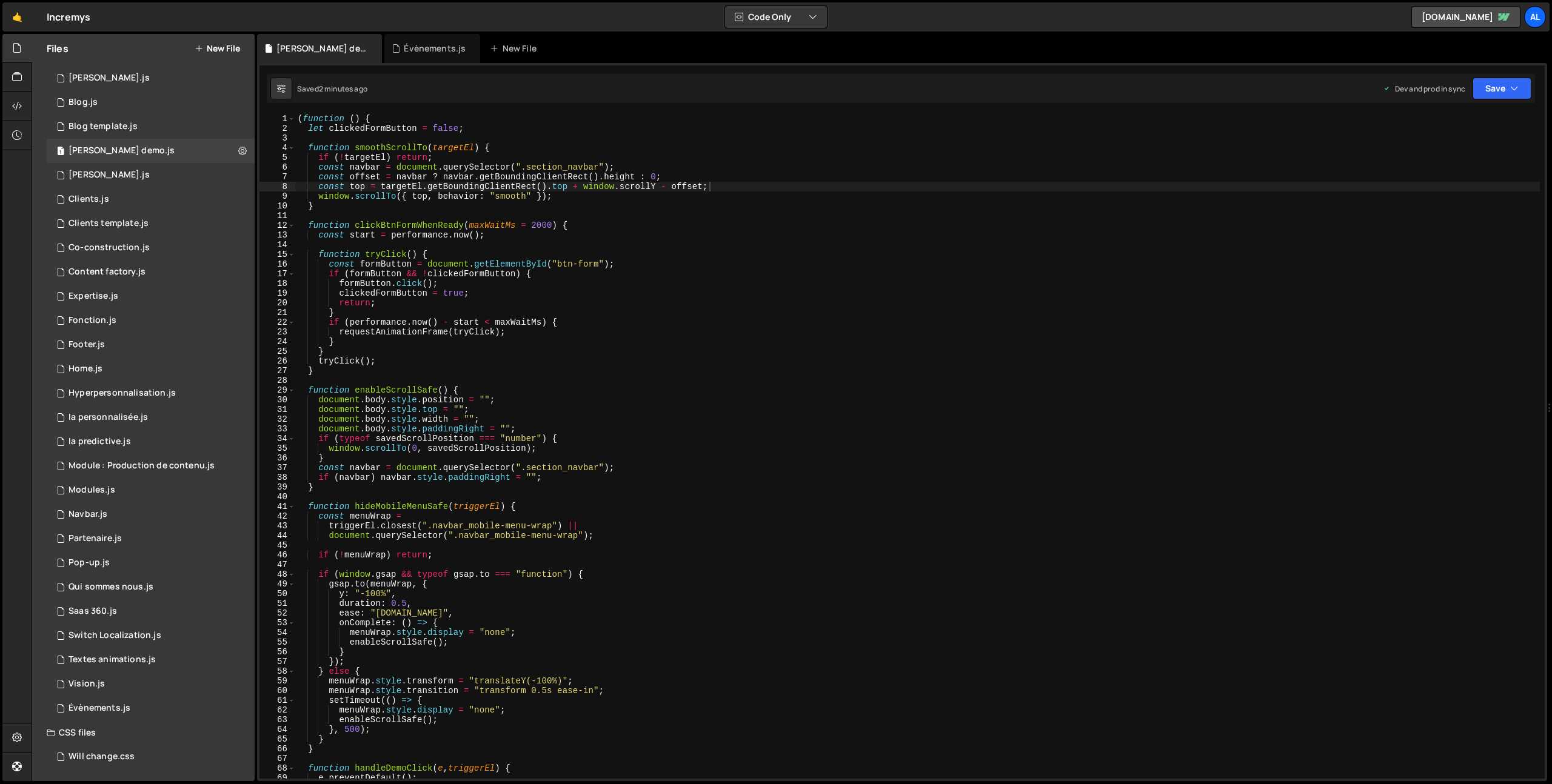
click at [380, 341] on div "( function ( ) { let clickedFormButton = false ; function smoothScrollTo ( targ…" at bounding box center [917, 456] width 1245 height 684
type textarea "})();"
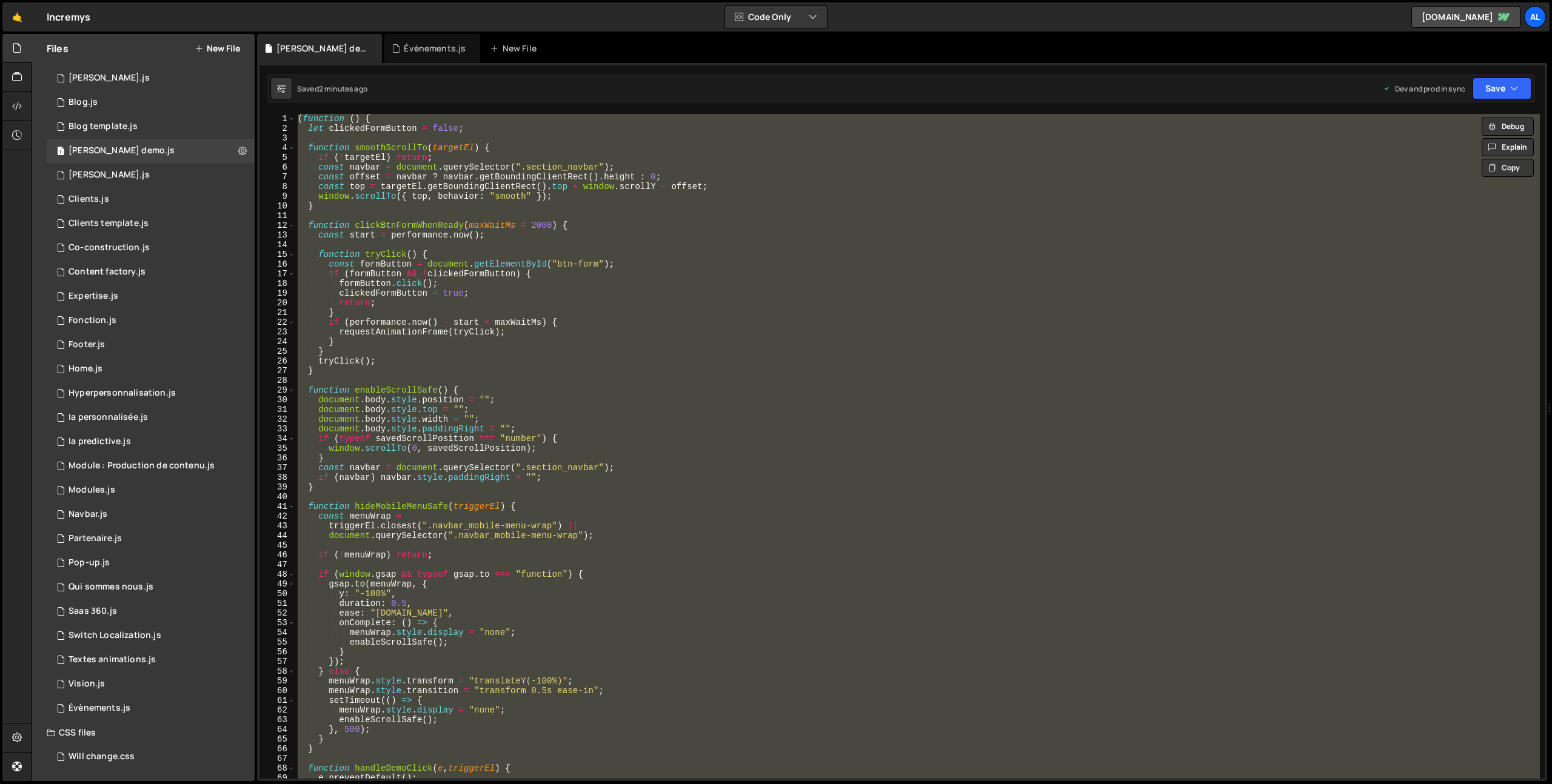
paste textarea
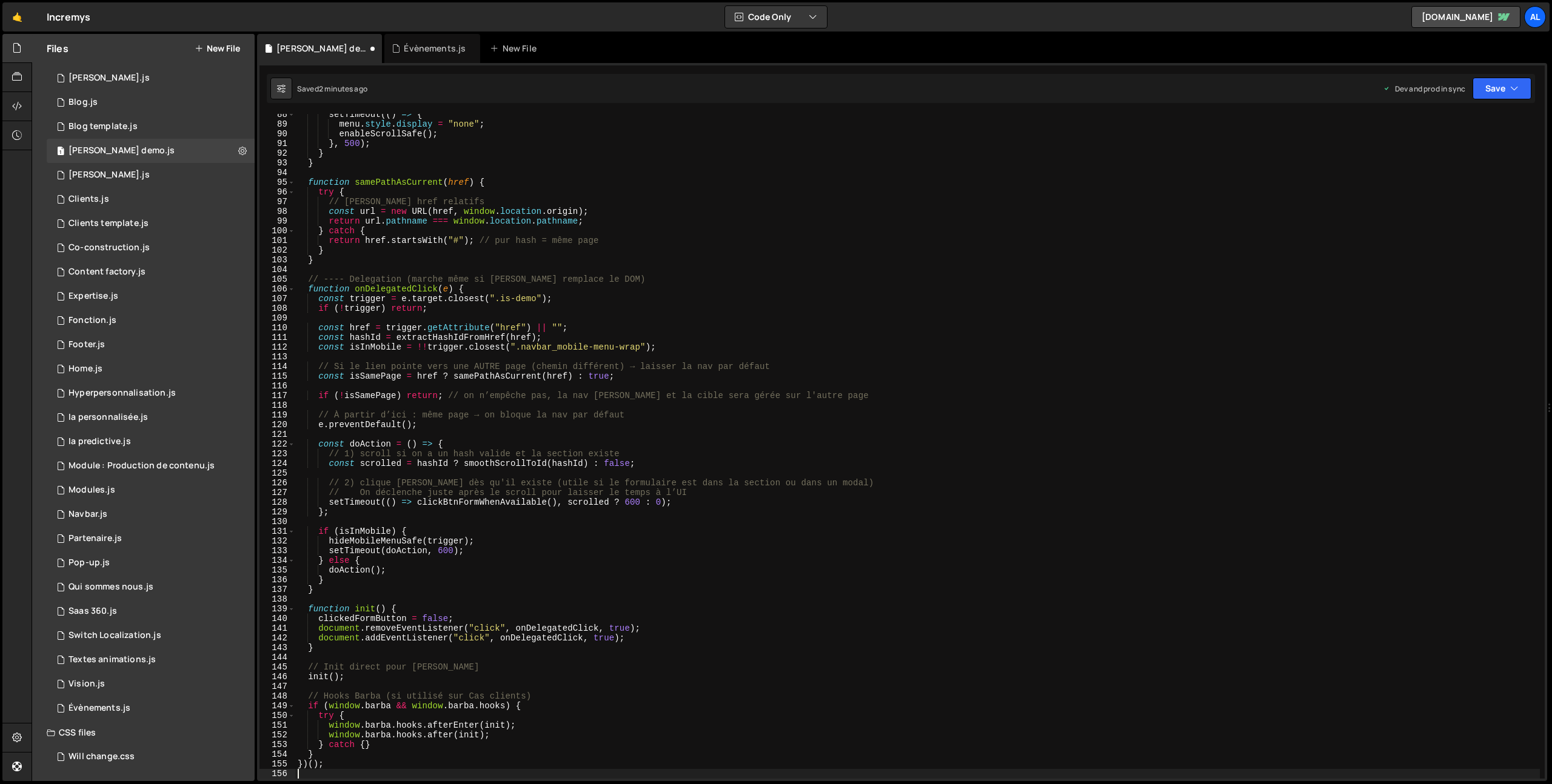
scroll to position [848, 0]
click at [1483, 84] on button "Save" at bounding box center [1502, 89] width 59 height 22
click at [1446, 158] on div "Save to Production S" at bounding box center [1461, 157] width 126 height 12
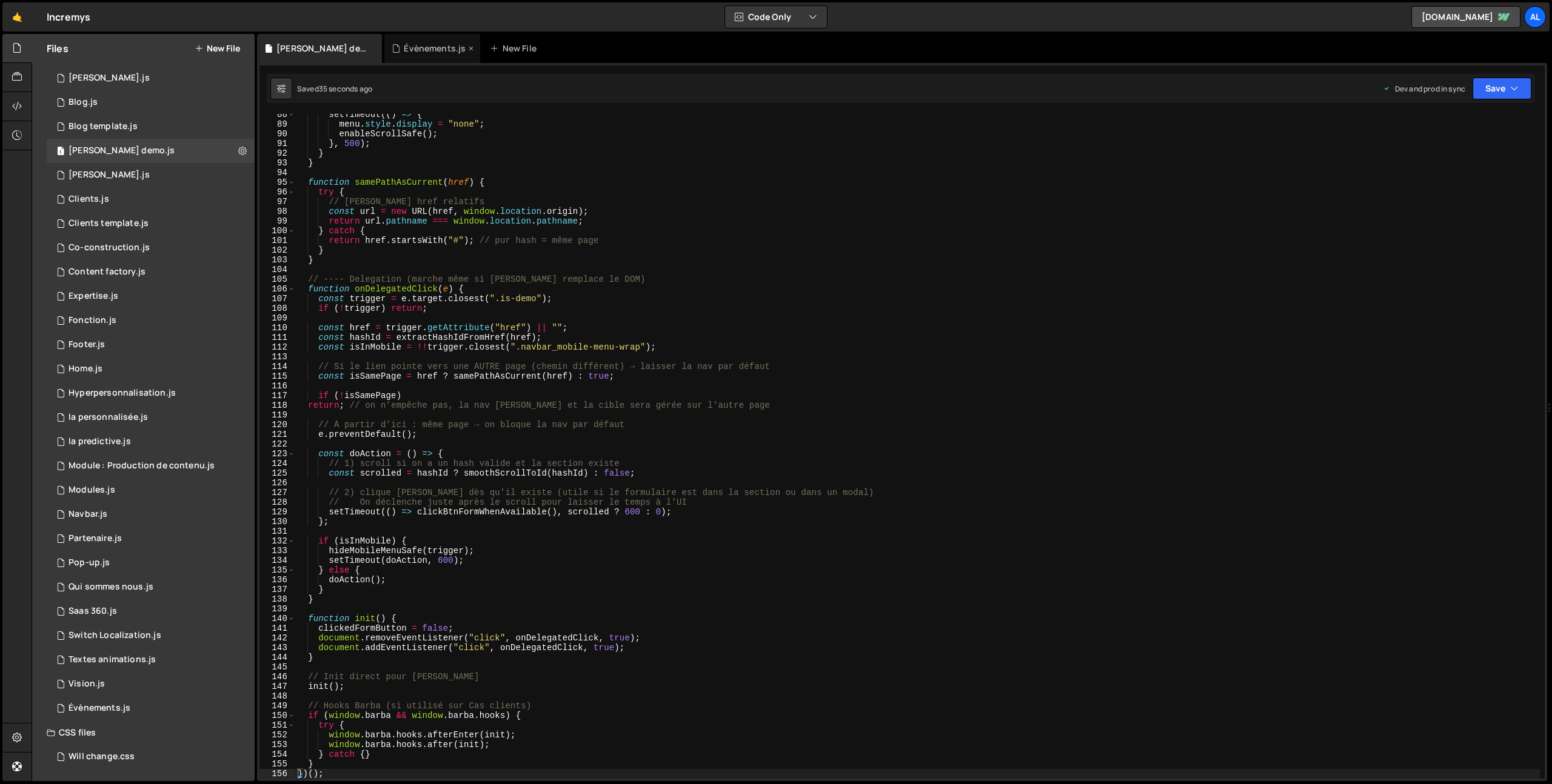
click at [467, 46] on icon at bounding box center [471, 48] width 9 height 12
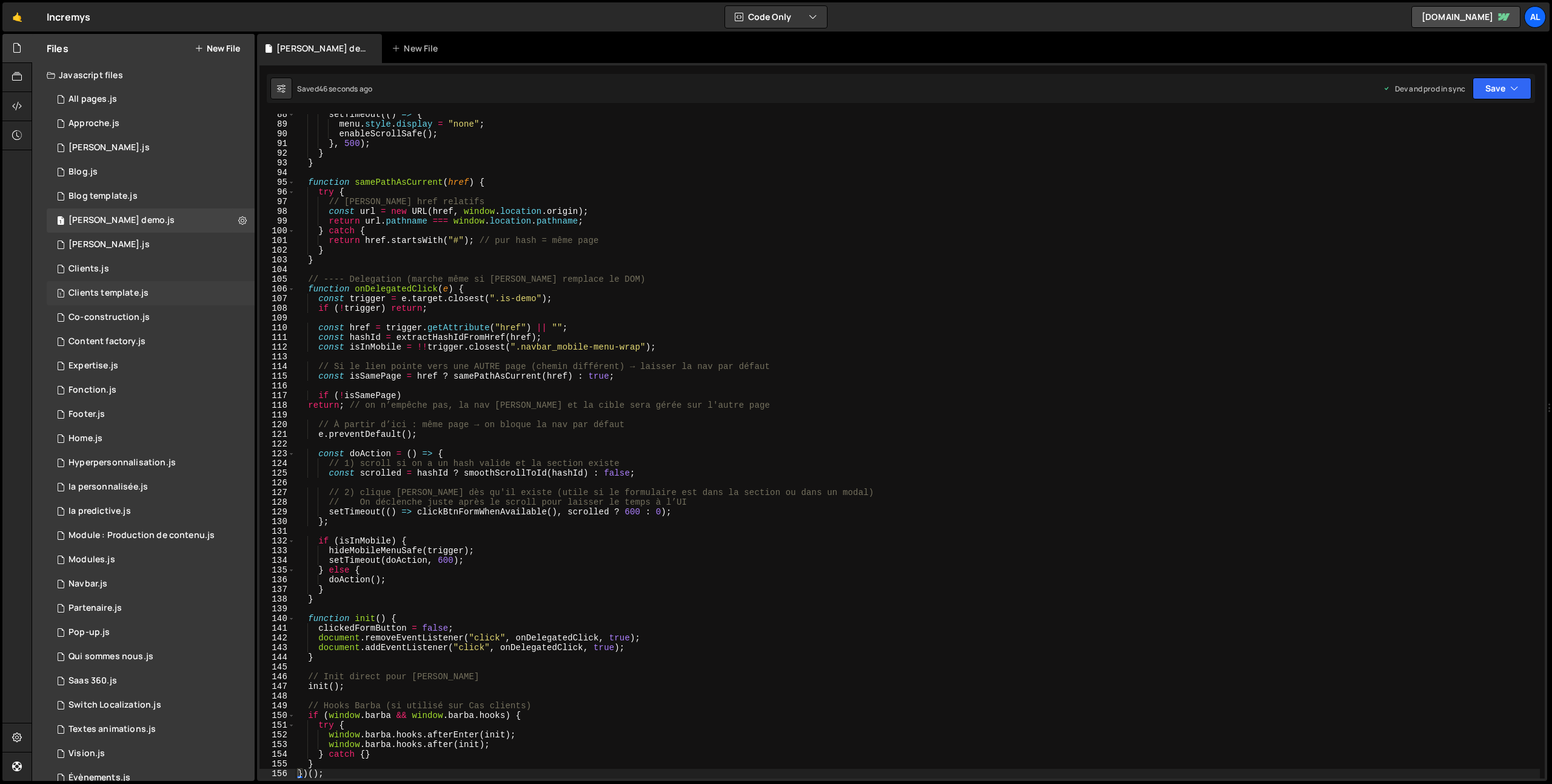
click at [138, 291] on div "Clients template.js" at bounding box center [109, 294] width 80 height 11
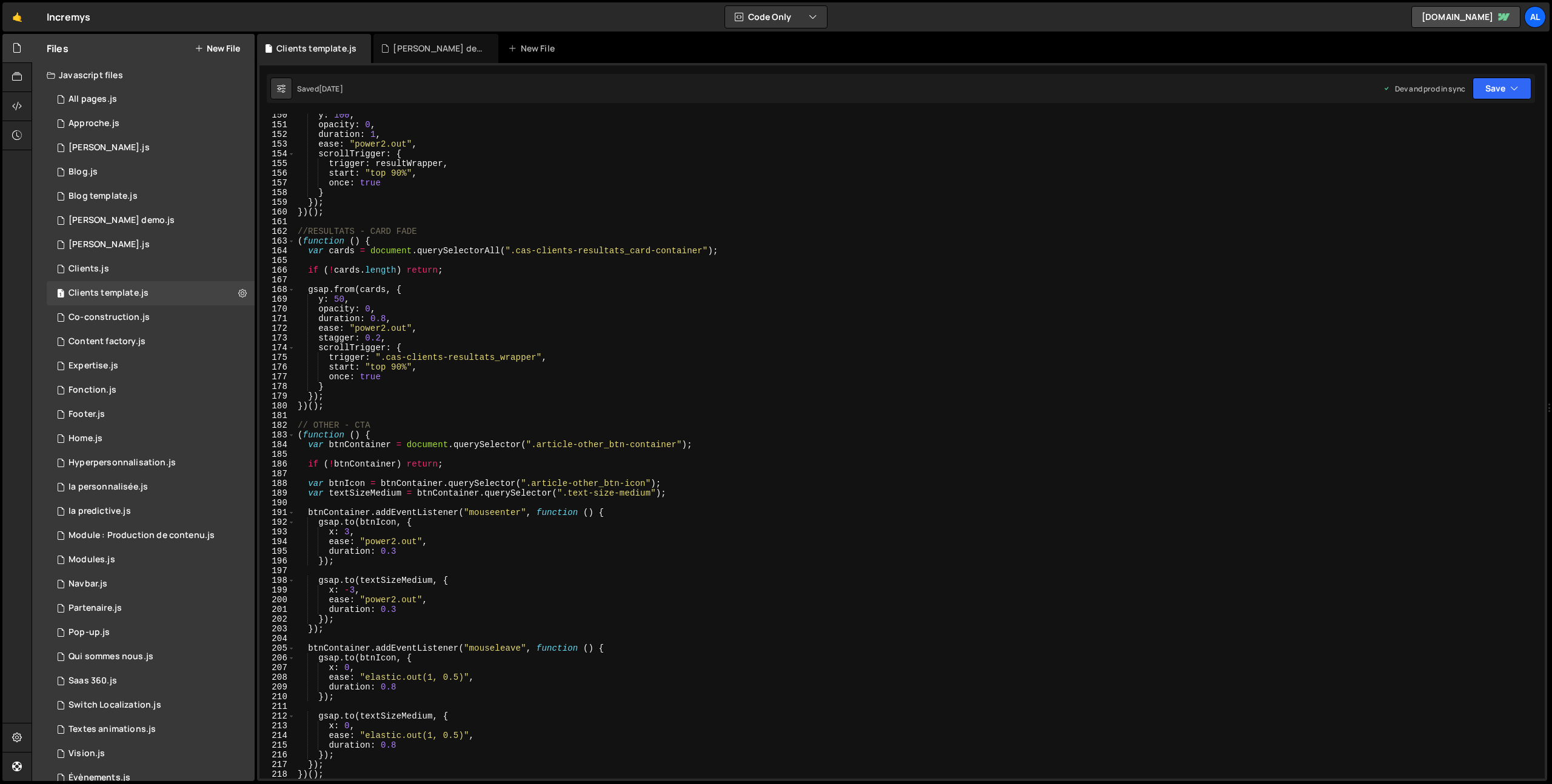
scroll to position [1453, 0]
click at [497, 394] on div "y : 100 , opacity : 0 , duration : 1 , ease : "power2.out" , scrollTrigger : { …" at bounding box center [917, 448] width 1245 height 684
type textarea "})();"
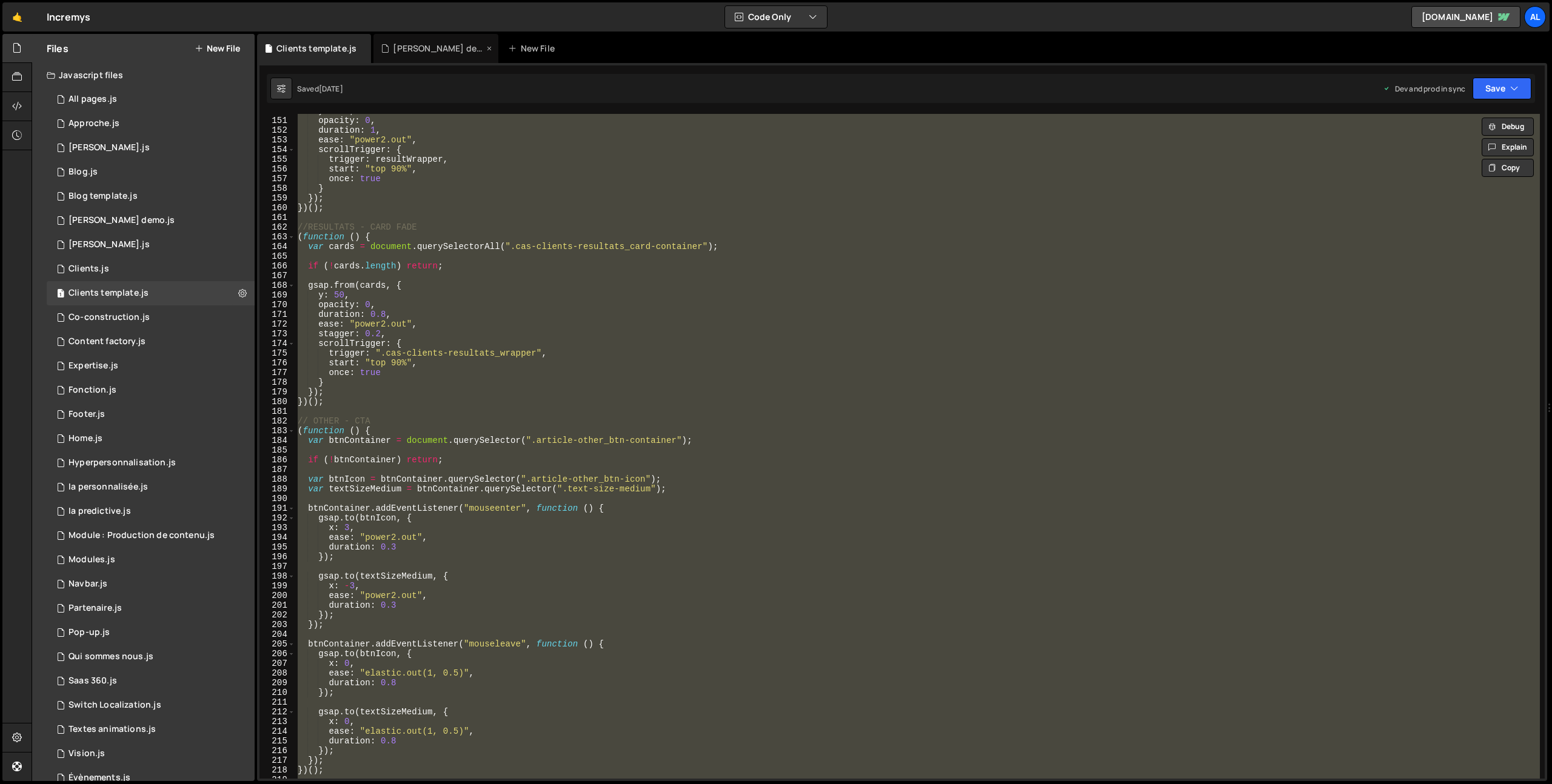
click at [413, 49] on div "[PERSON_NAME] demo.js" at bounding box center [438, 48] width 91 height 12
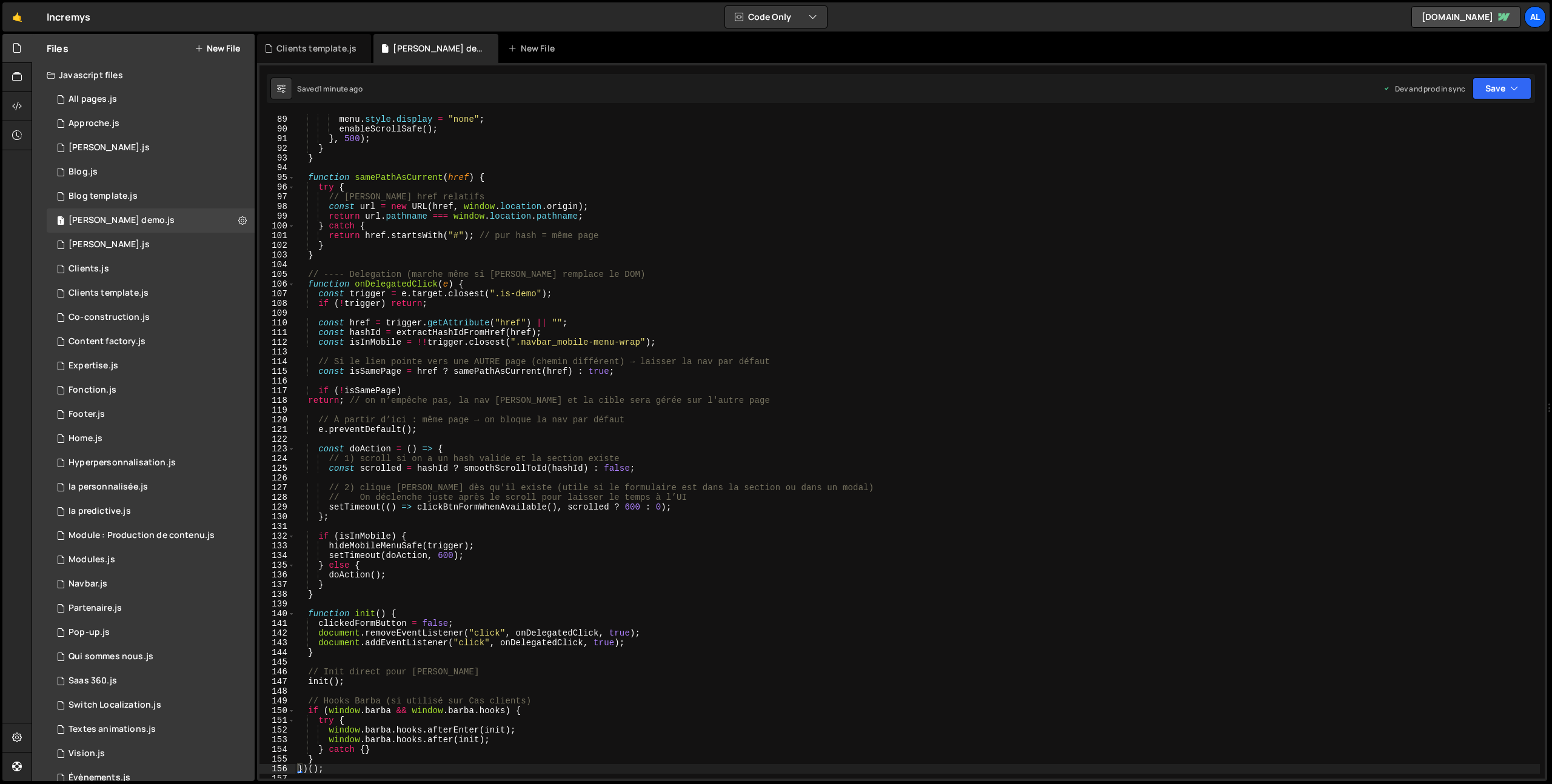
scroll to position [1185, 0]
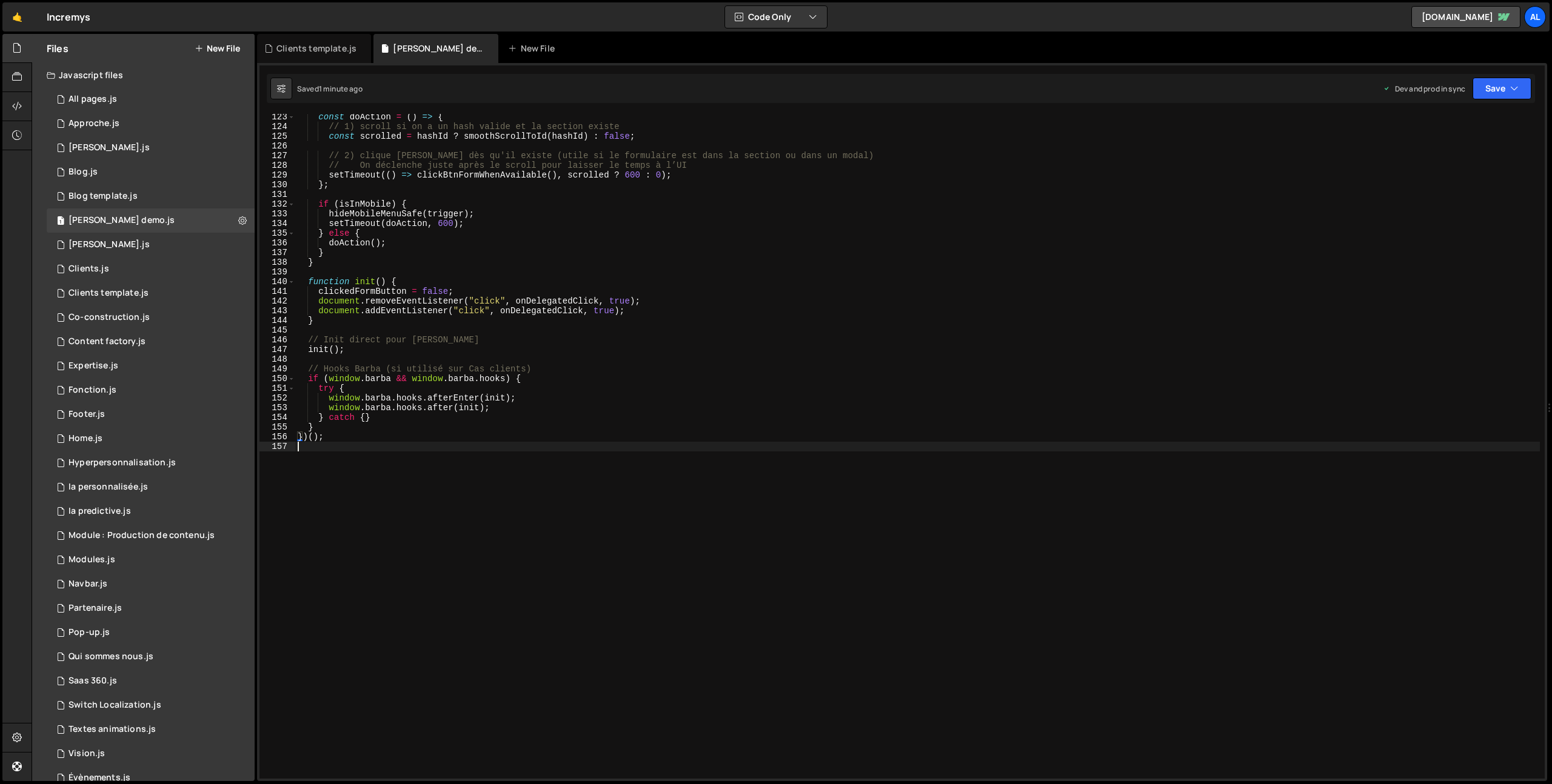
click at [450, 532] on div "const doAction = ( ) => { // 1) scroll si on a un hash valide et la section exi…" at bounding box center [917, 453] width 1245 height 684
drag, startPoint x: 1503, startPoint y: 84, endPoint x: 1495, endPoint y: 106, distance: 23.4
click at [1503, 84] on button "Save" at bounding box center [1502, 89] width 59 height 22
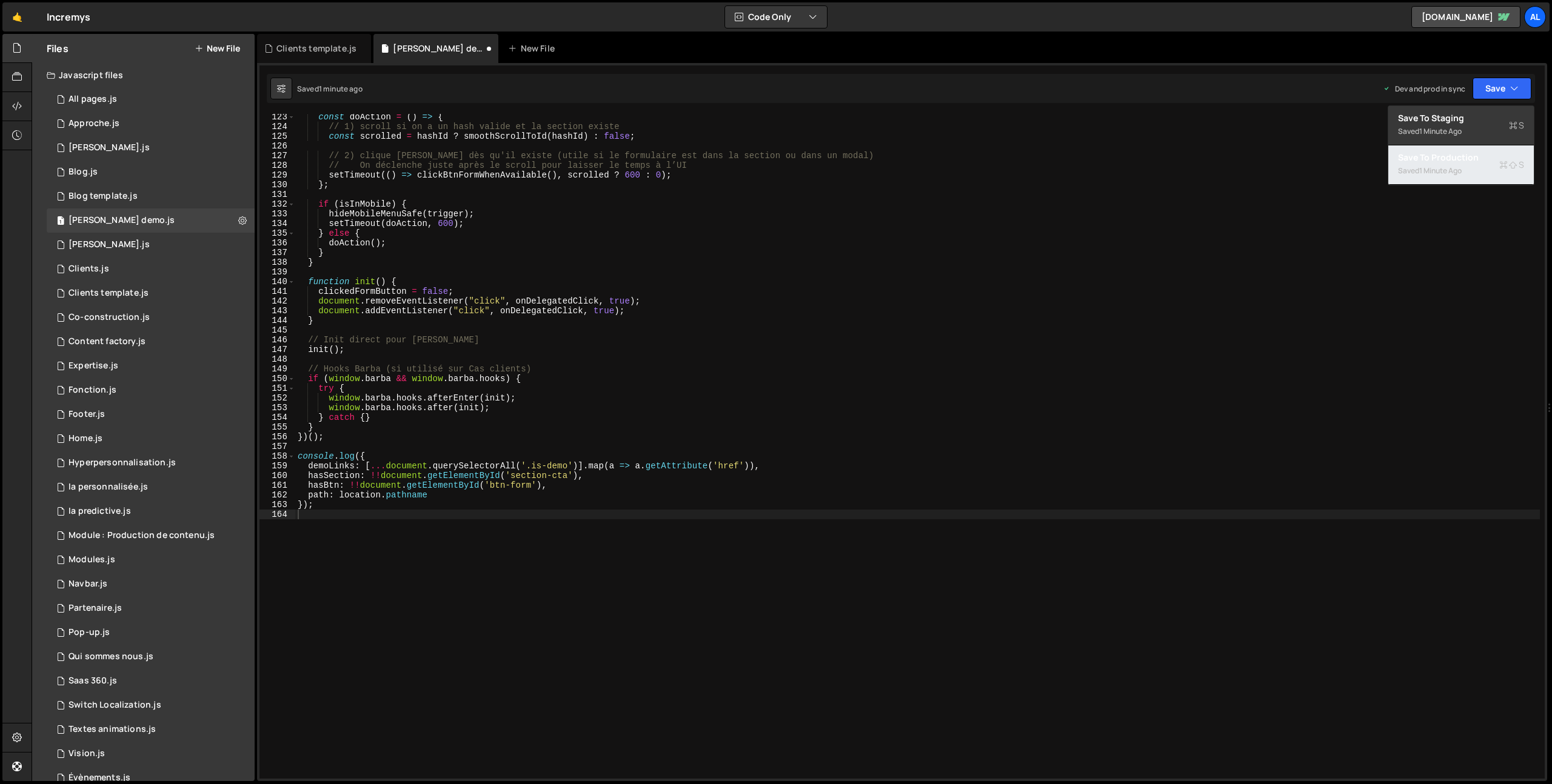
click at [1453, 165] on div "1 minute ago" at bounding box center [1440, 170] width 43 height 10
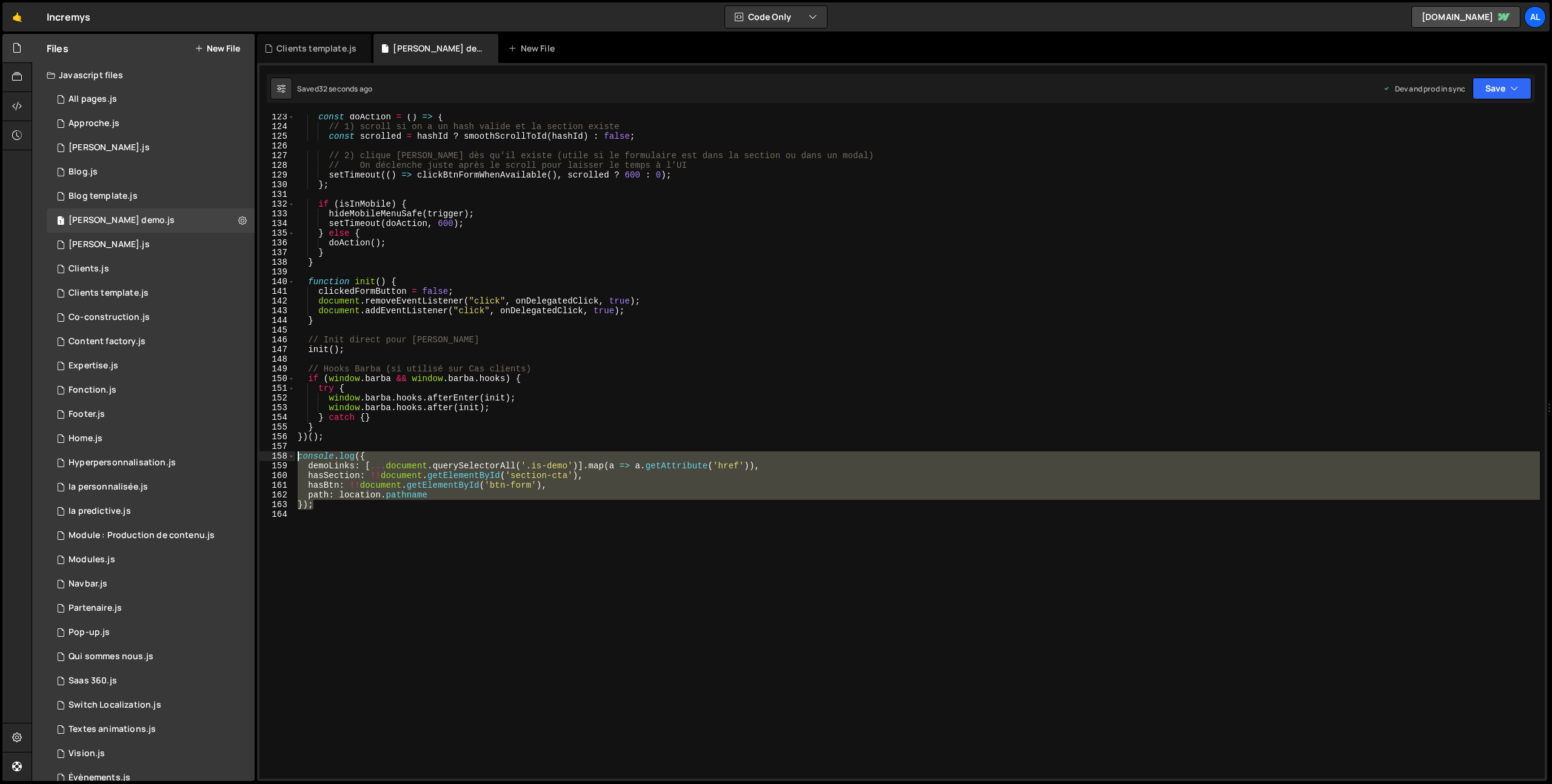
drag, startPoint x: 336, startPoint y: 508, endPoint x: 270, endPoint y: 456, distance: 84.0
click at [270, 456] on div "}); 123 124 125 126 127 128 129 130 131 132 133 134 135 136 137 138 139 140 141…" at bounding box center [902, 446] width 1285 height 665
type textarea "console.log({ demoLinks: [...document.querySelectorAll('.is-demo')].map(a => a.…"
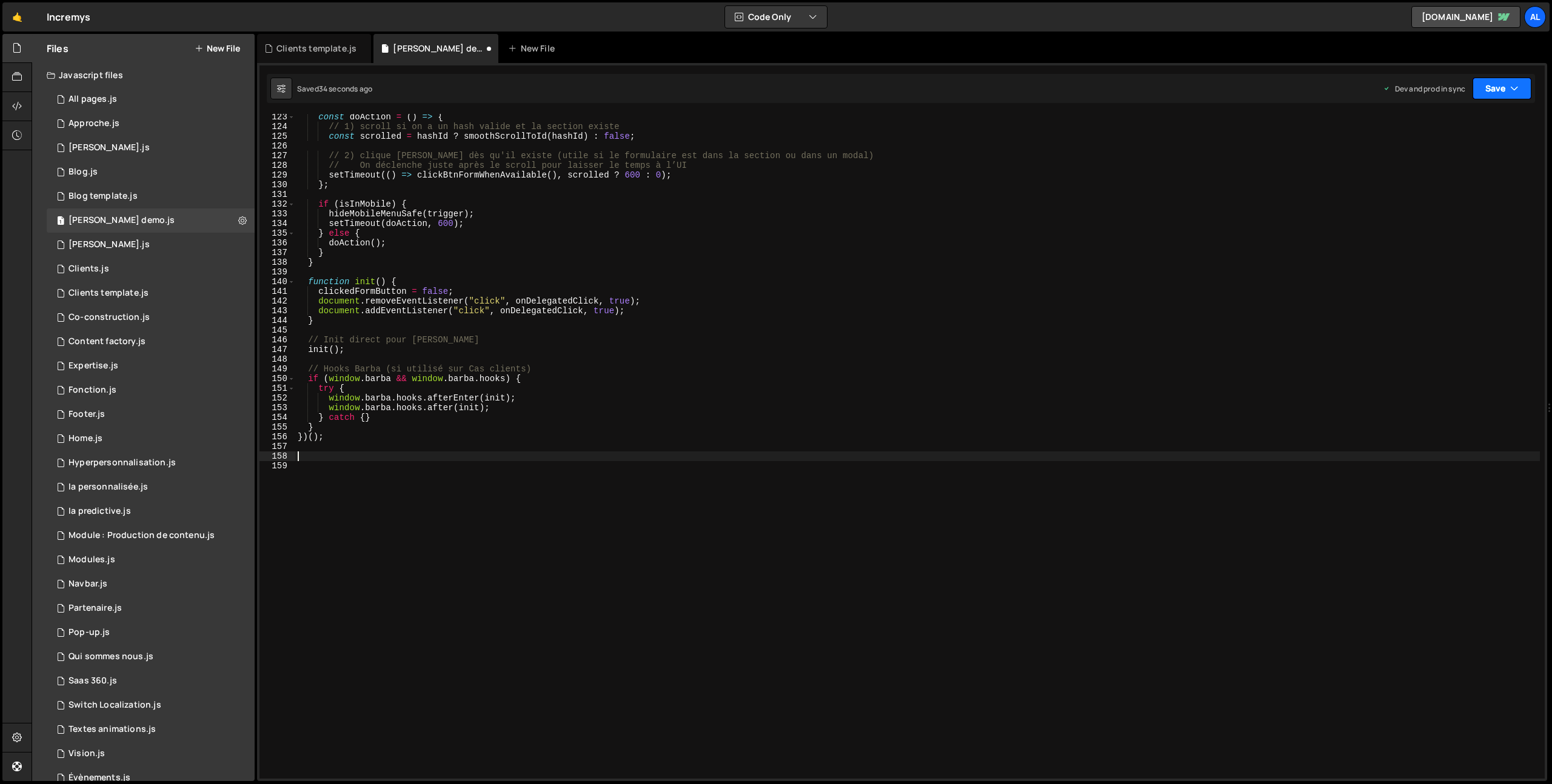
click at [1504, 89] on button "Save" at bounding box center [1502, 89] width 59 height 22
click at [1432, 160] on div "Save to Production S" at bounding box center [1461, 157] width 126 height 12
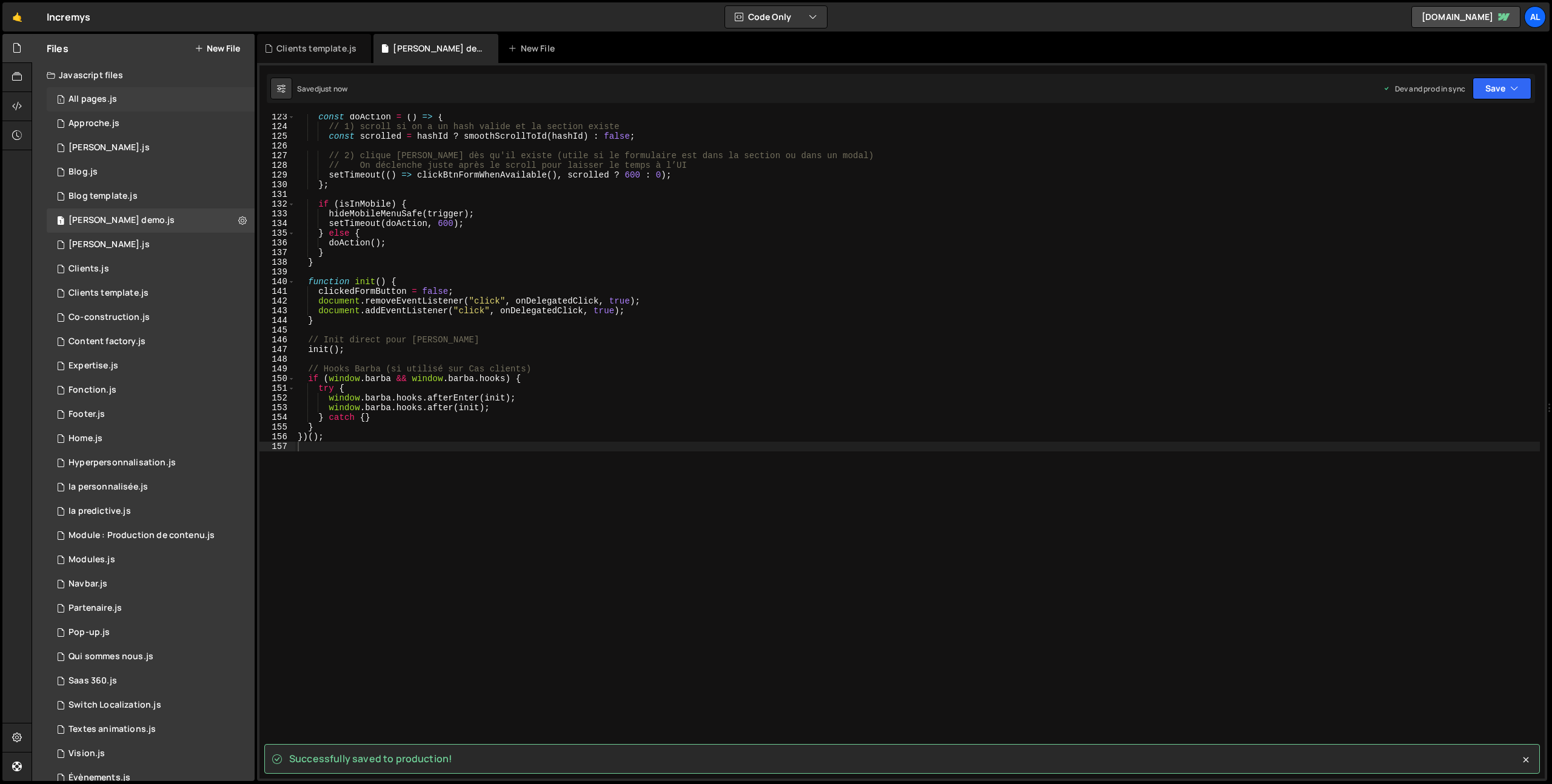
click at [102, 94] on div "All pages.js" at bounding box center [93, 99] width 49 height 11
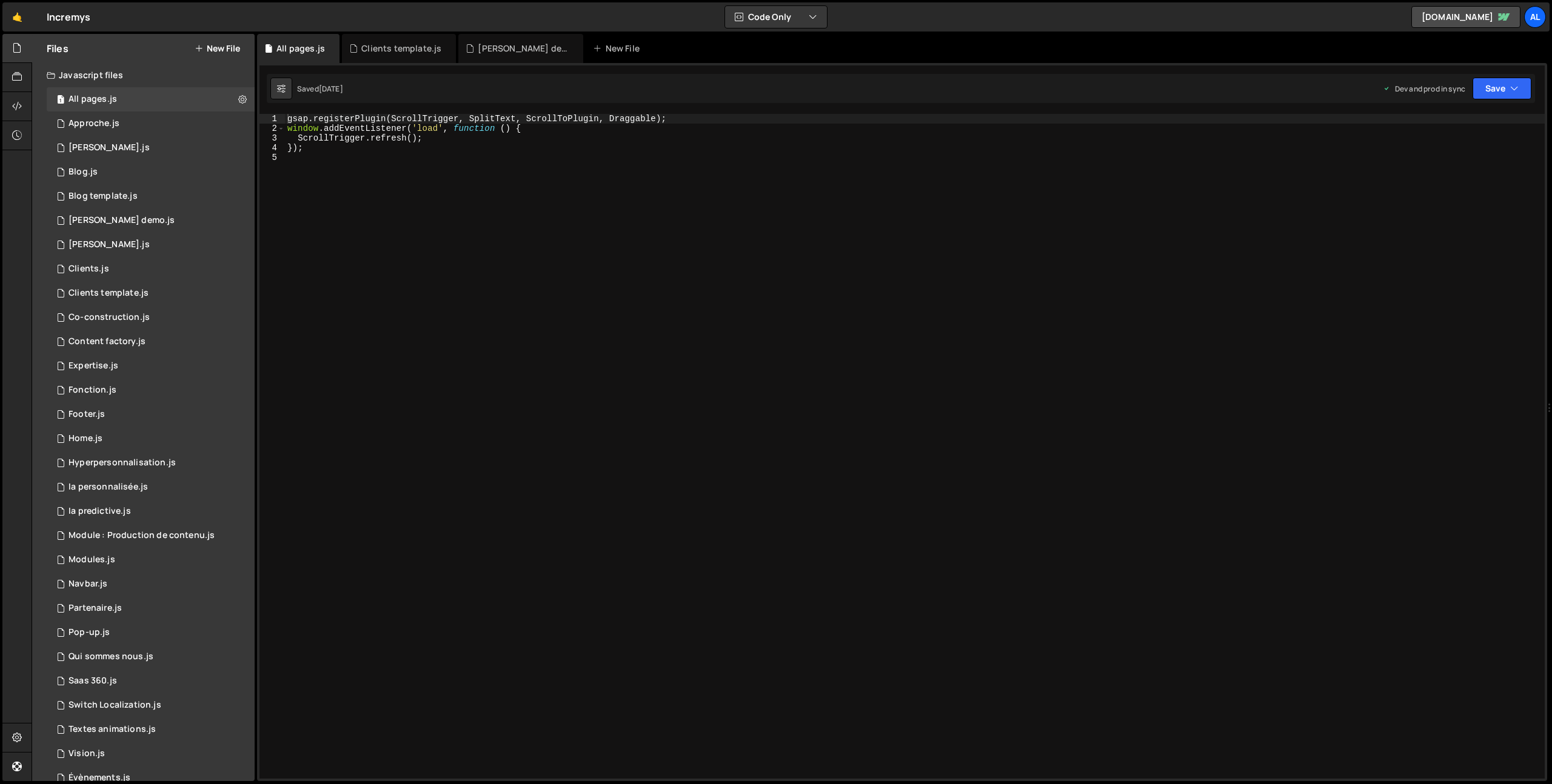
click at [353, 209] on div "gsap . registerPlugin ( ScrollTrigger , SplitText , ScrollToPlugin , Draggable …" at bounding box center [915, 456] width 1260 height 684
paste textarea "});"
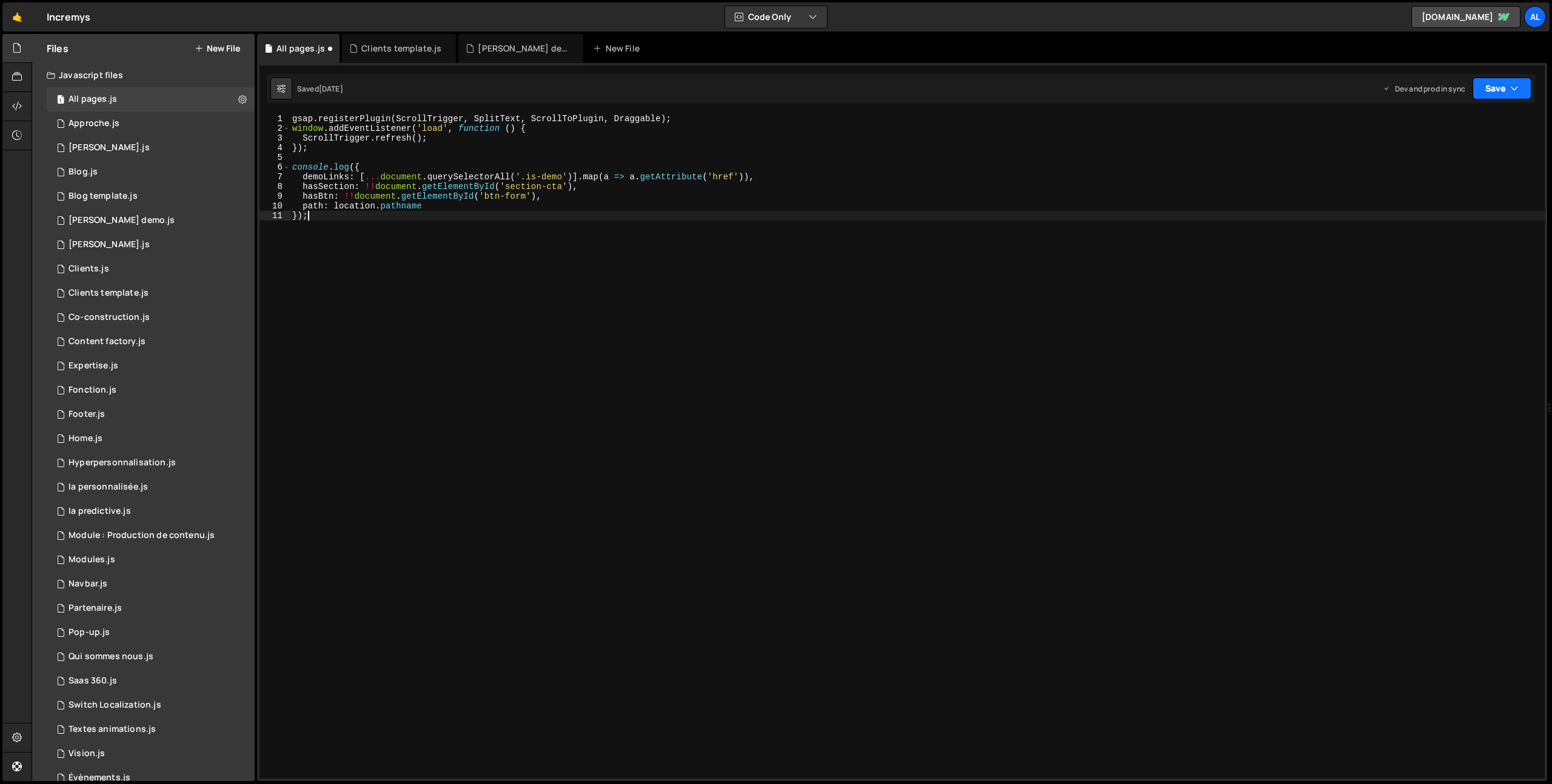
type textarea "});"
click at [1511, 80] on button "Save" at bounding box center [1502, 89] width 59 height 22
click at [1443, 169] on div "[DATE]" at bounding box center [1431, 170] width 24 height 10
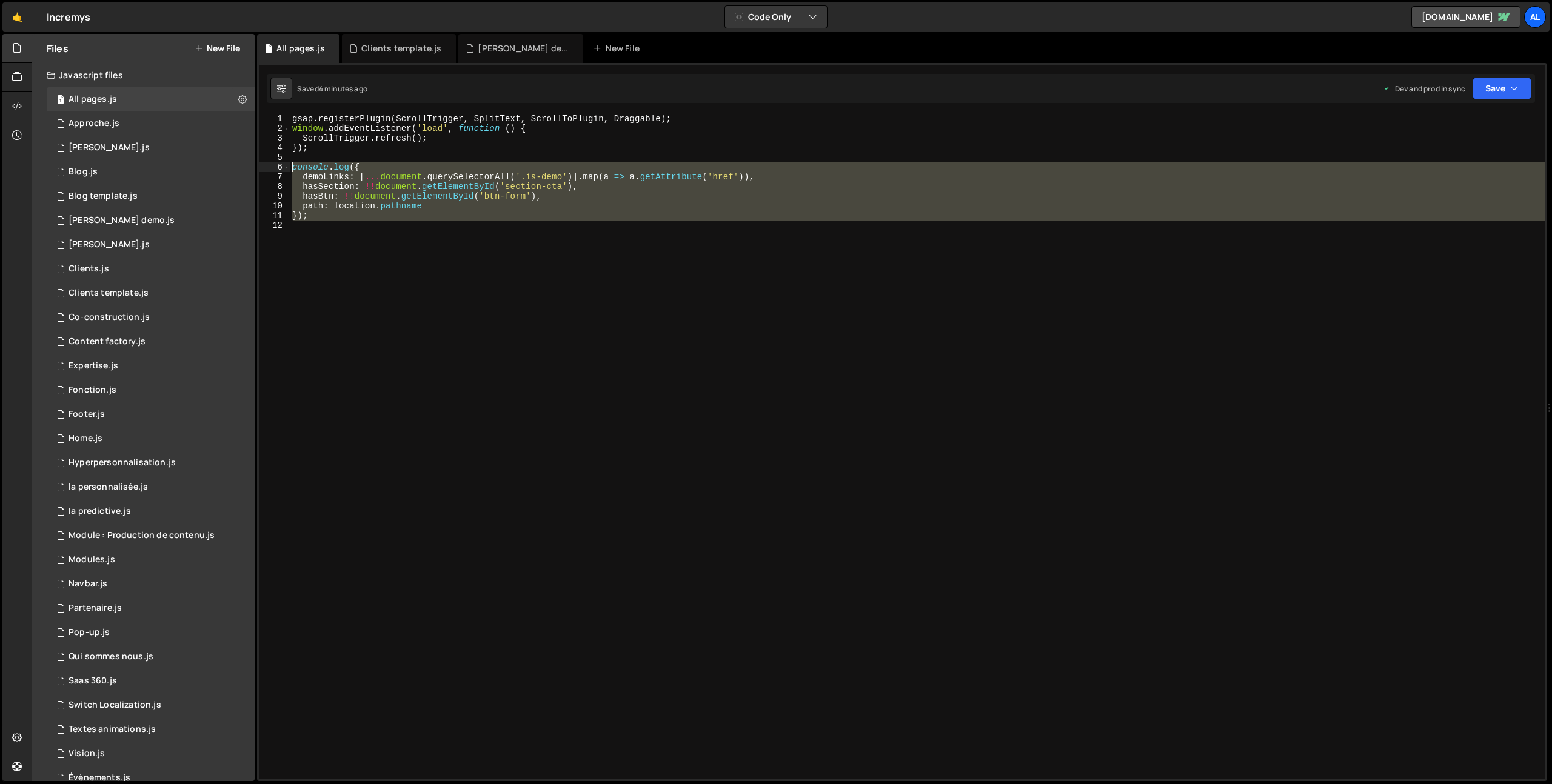
drag, startPoint x: 335, startPoint y: 243, endPoint x: 268, endPoint y: 166, distance: 102.1
click at [268, 166] on div "1 2 3 4 5 6 7 8 9 10 11 12 gsap . registerPlugin ( ScrollTrigger , SplitText , …" at bounding box center [902, 446] width 1285 height 665
type textarea "console.log({ demoLinks: [...document.querySelectorAll('.is-demo')].map(a => a.…"
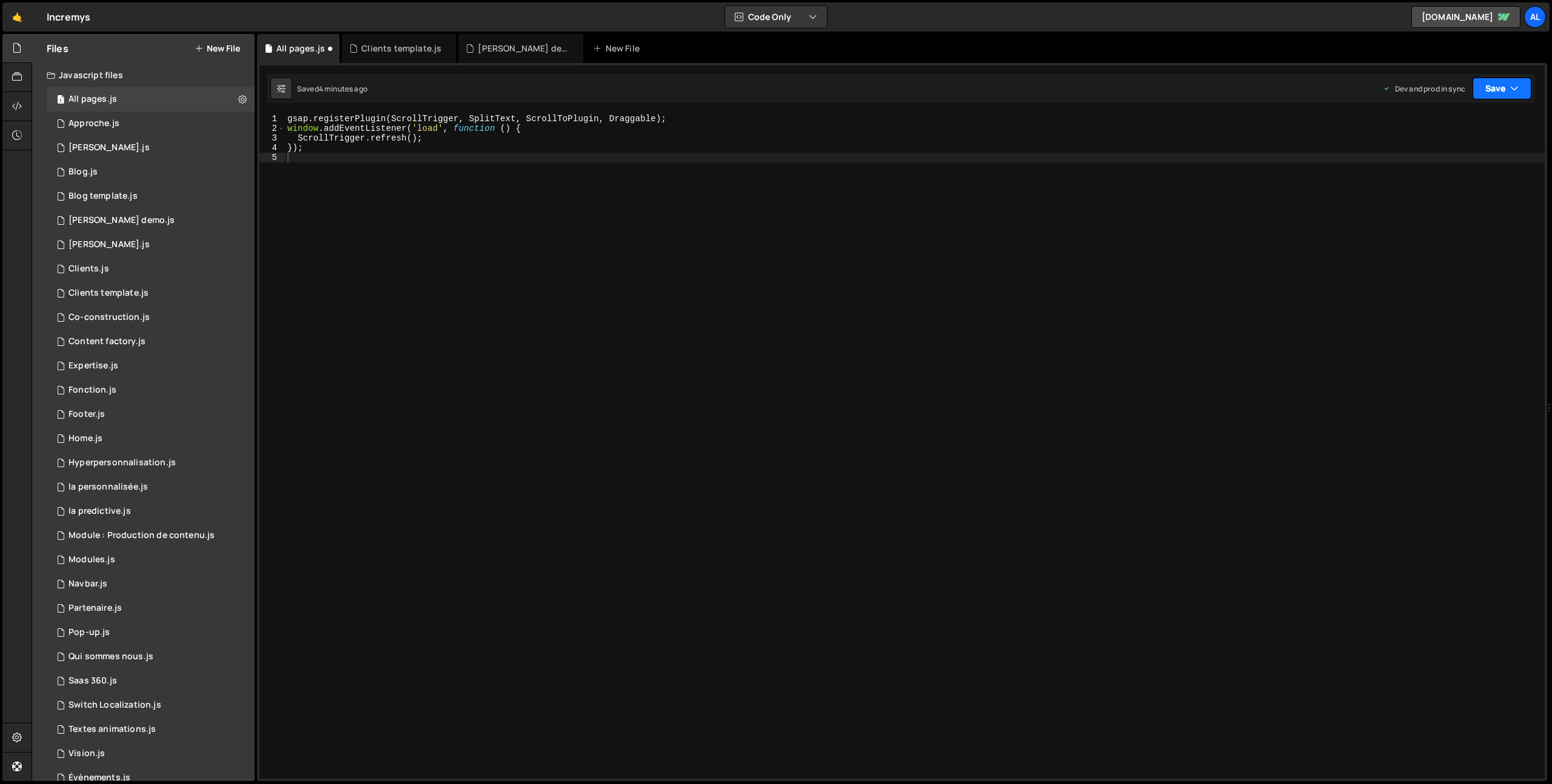
click at [1525, 80] on button "Save" at bounding box center [1502, 89] width 59 height 22
click at [1446, 171] on div "4 minutes ago" at bounding box center [1443, 170] width 47 height 10
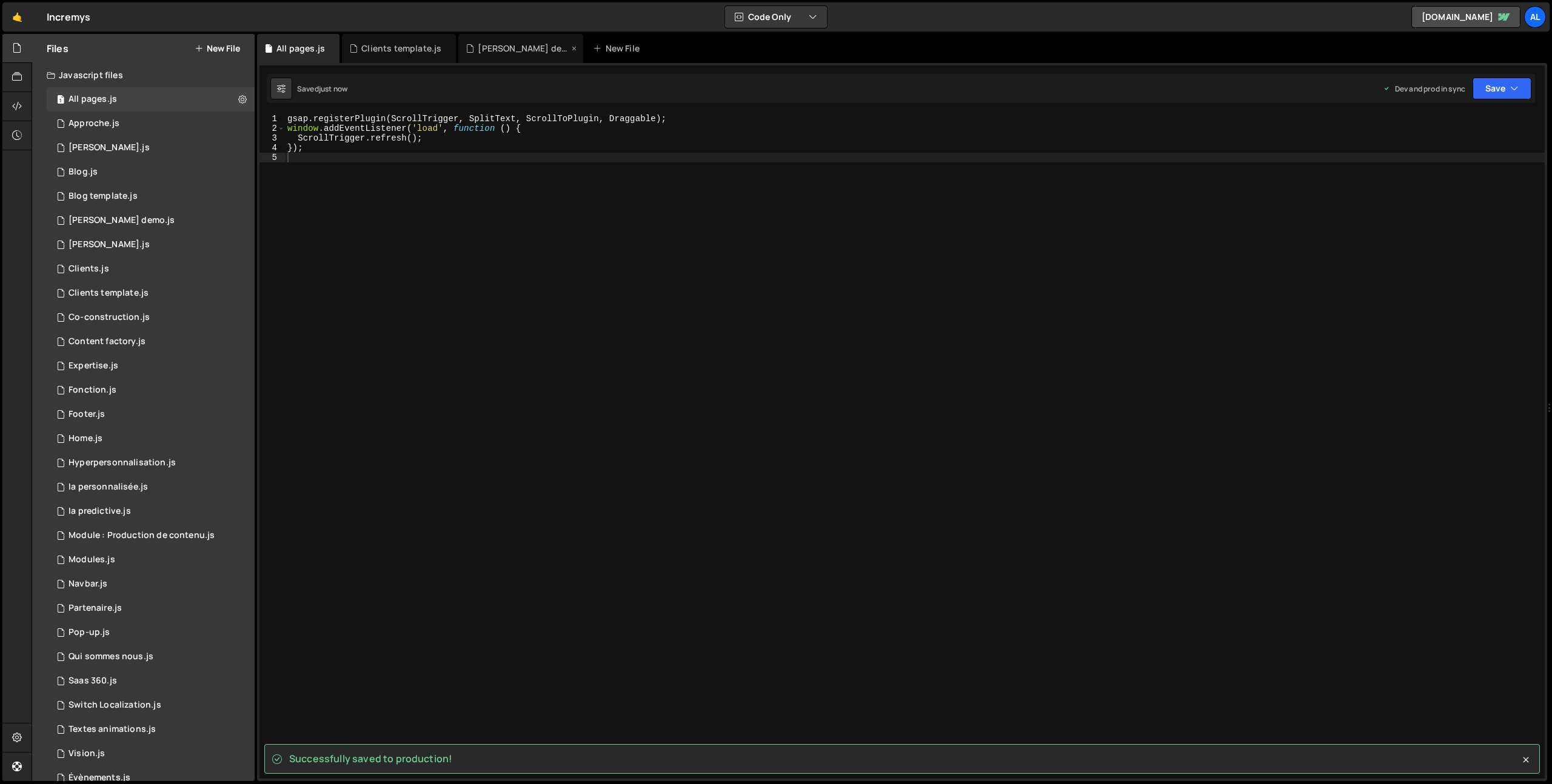
click at [502, 48] on div "[PERSON_NAME] demo.js" at bounding box center [523, 48] width 91 height 12
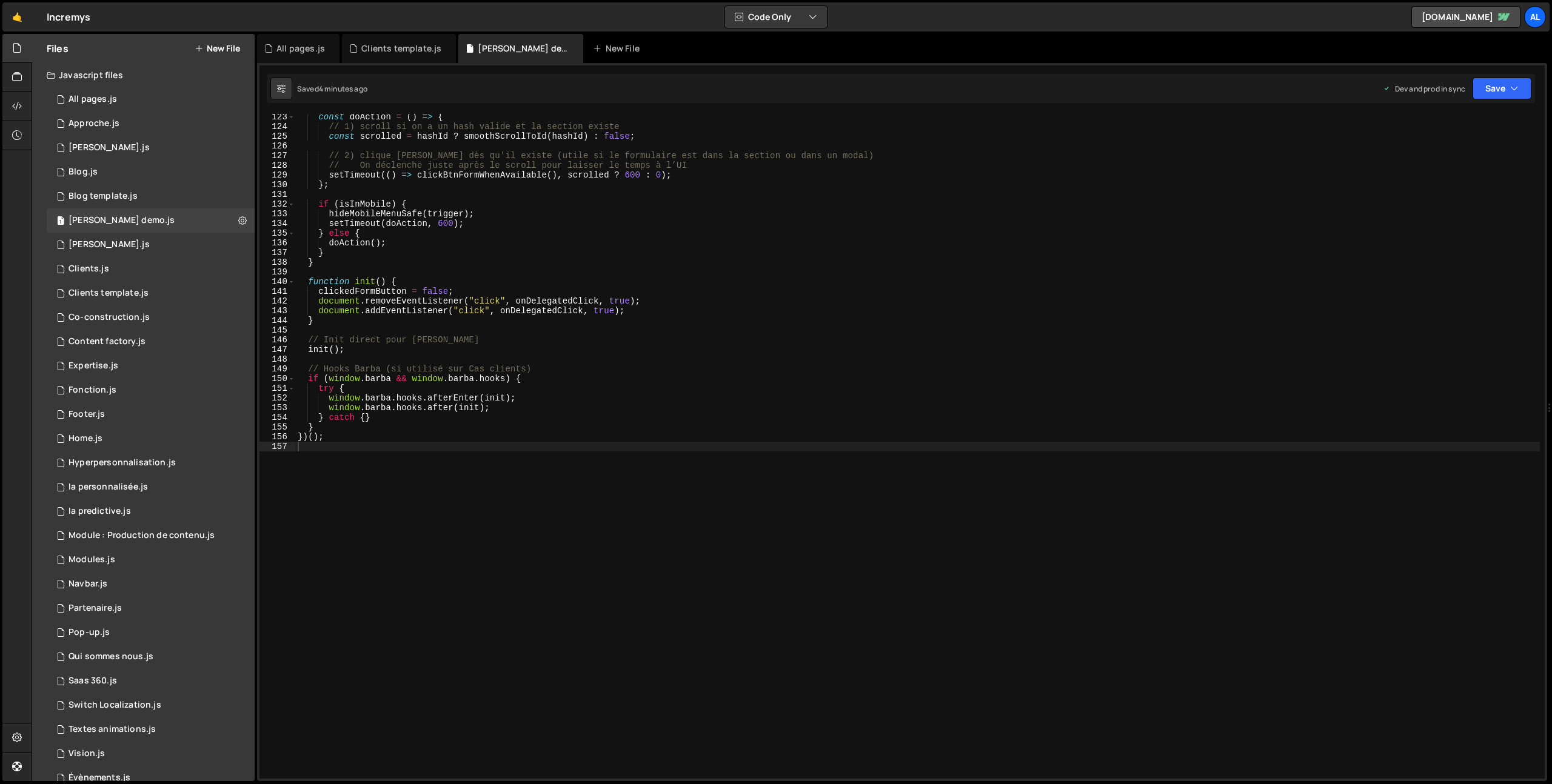
click at [486, 334] on div "const doAction = ( ) => { // 1) scroll si on a un hash valide et la section exi…" at bounding box center [917, 453] width 1245 height 684
type textarea "})();"
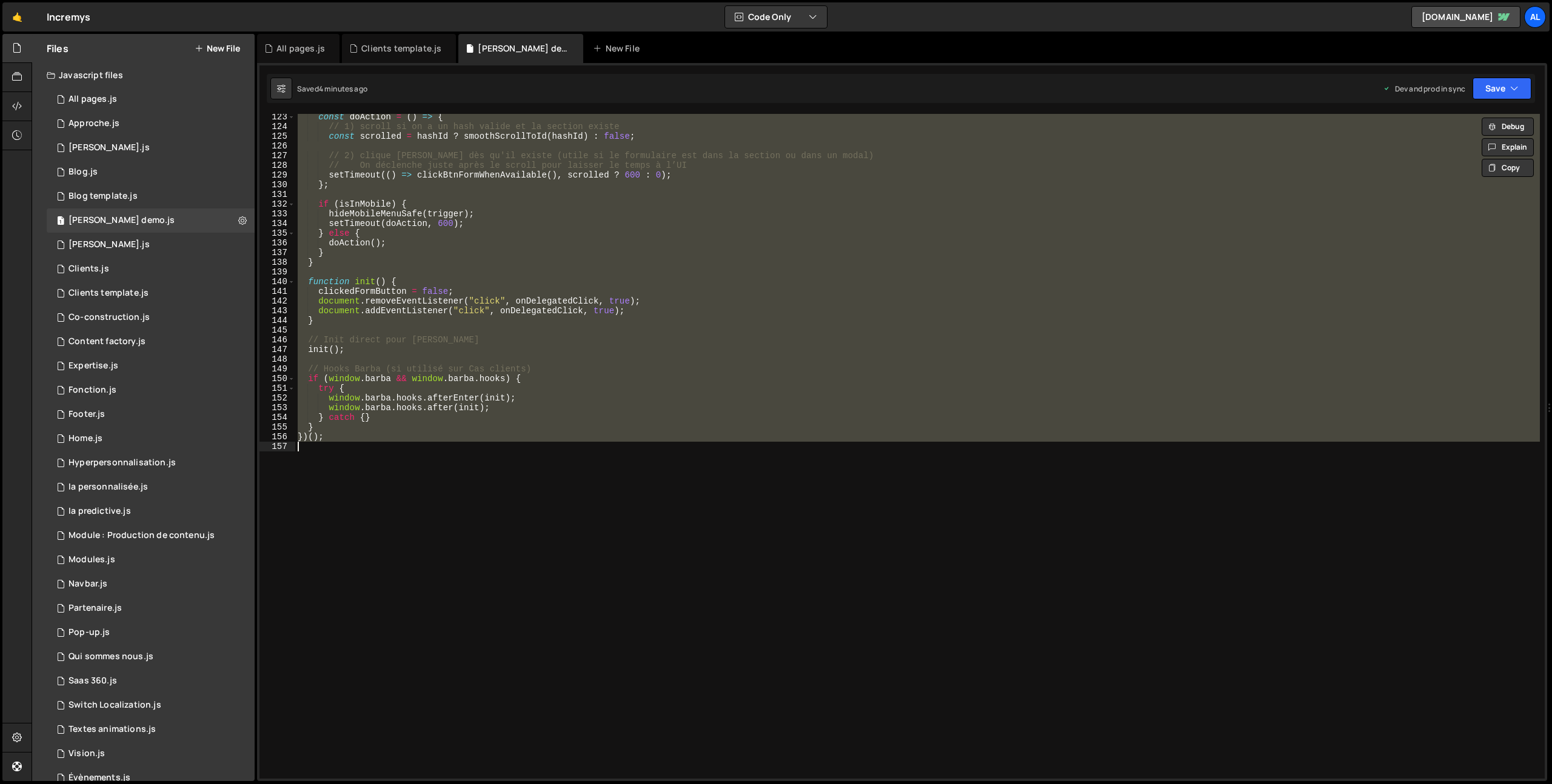
paste textarea
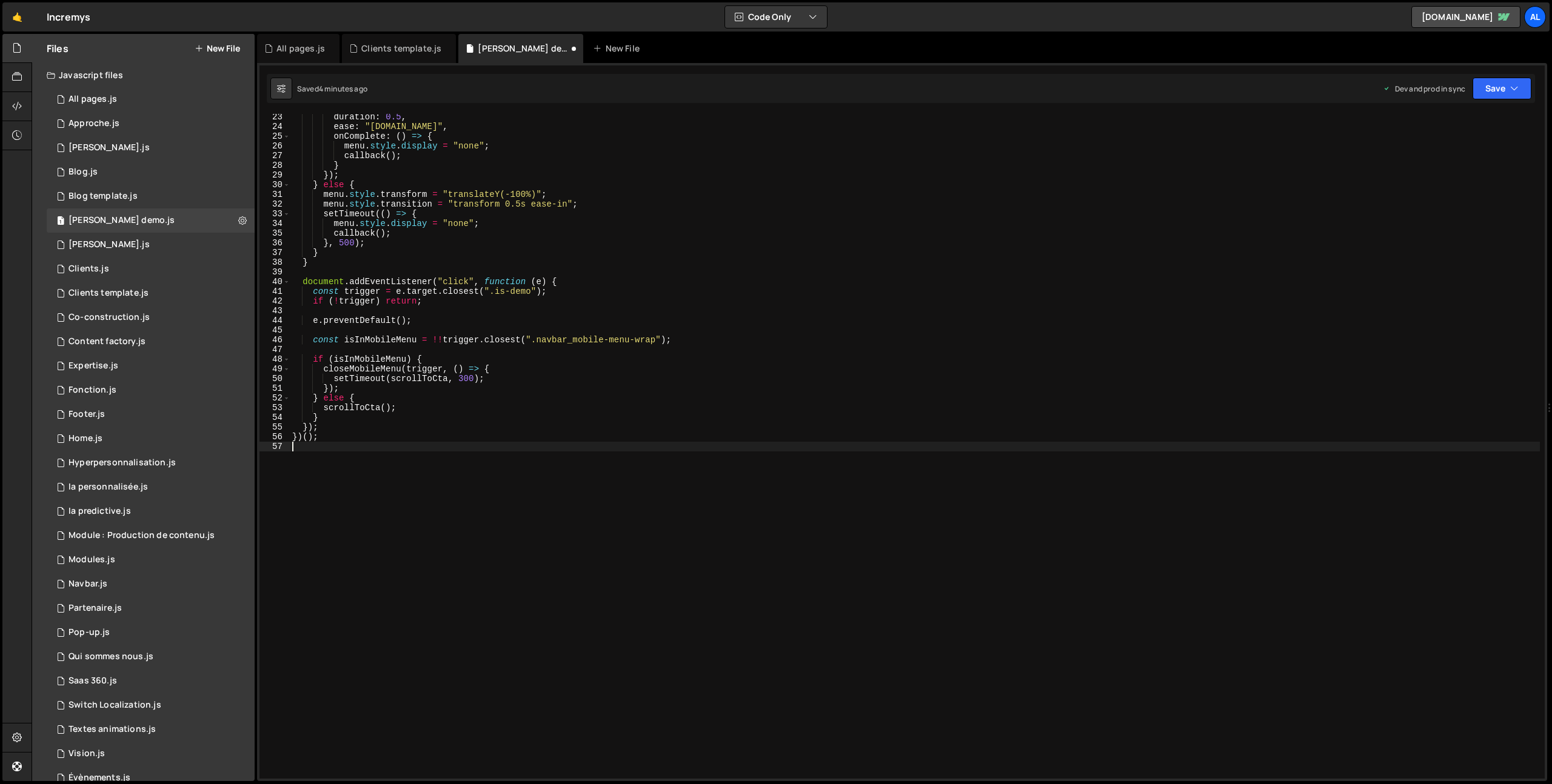
scroll to position [216, 0]
click at [1503, 86] on button "Save" at bounding box center [1502, 89] width 59 height 22
click at [1458, 159] on div "Save to Production S" at bounding box center [1461, 157] width 126 height 12
click at [510, 369] on div "duration : 0.5 , ease : "[DOMAIN_NAME]" , onComplete : ( ) => { menu . style . …" at bounding box center [915, 453] width 1250 height 684
type textarea "})();"
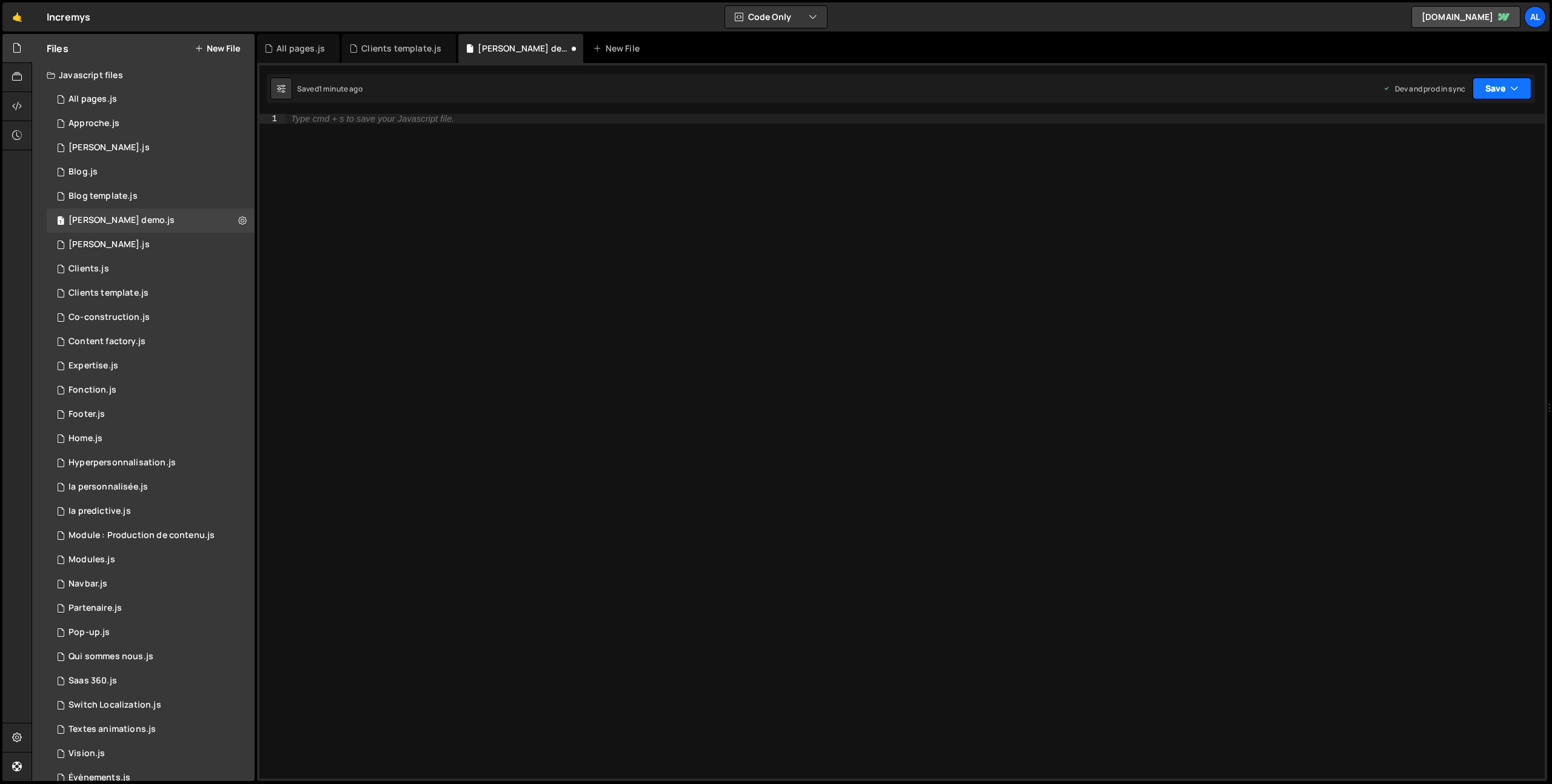
click at [1487, 86] on button "Save" at bounding box center [1502, 89] width 59 height 22
click at [1436, 171] on div "1 minute ago" at bounding box center [1440, 170] width 43 height 10
click at [1506, 97] on div "Saved 39 seconds ago Dev and prod in sync Upgrade to Edit Save Save to Staging …" at bounding box center [901, 88] width 1269 height 29
click at [1494, 83] on button "Save" at bounding box center [1502, 89] width 59 height 22
click at [109, 99] on div "All pages.js" at bounding box center [93, 99] width 49 height 11
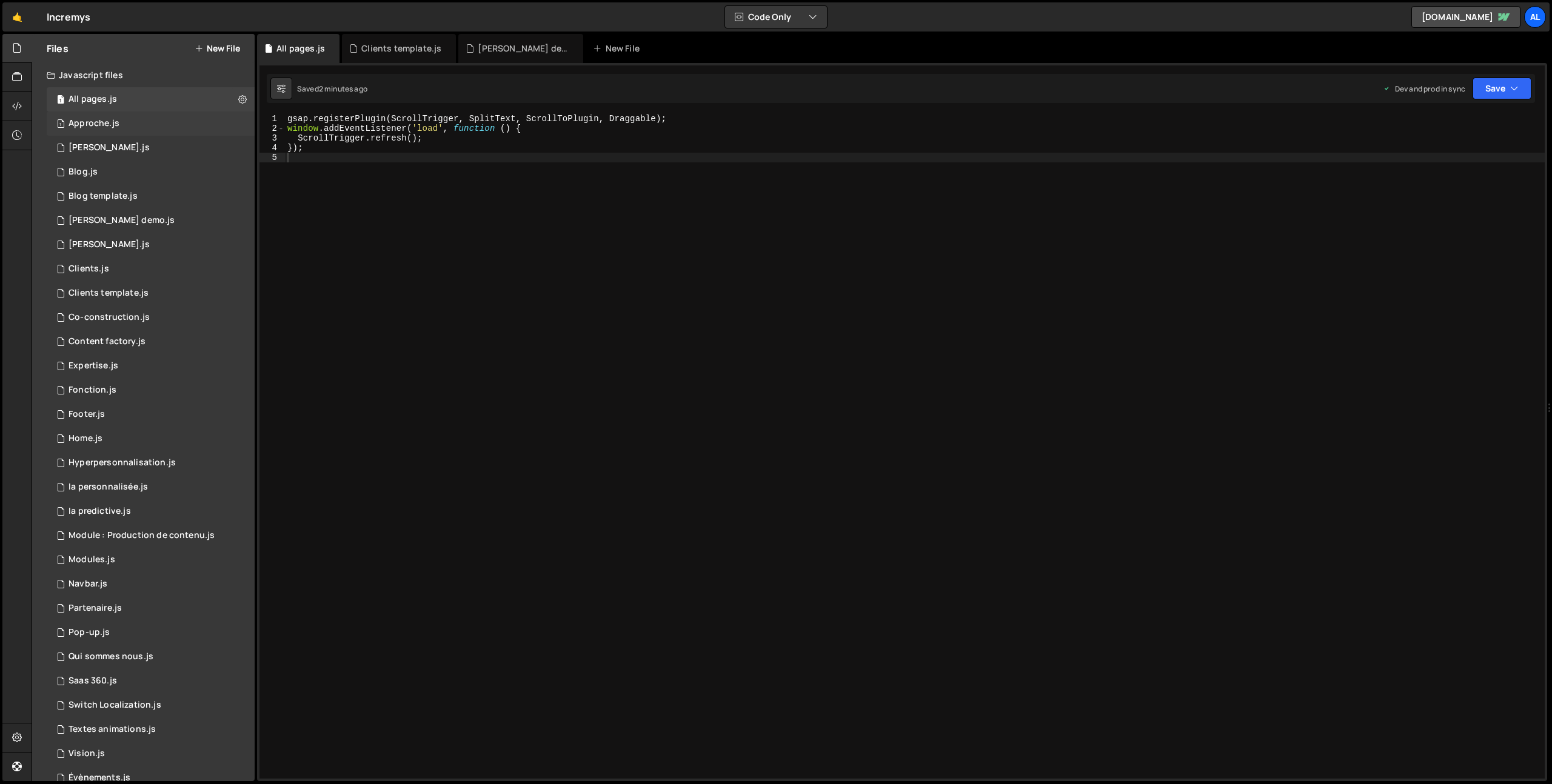
click at [99, 123] on div "Approche.js" at bounding box center [94, 124] width 51 height 11
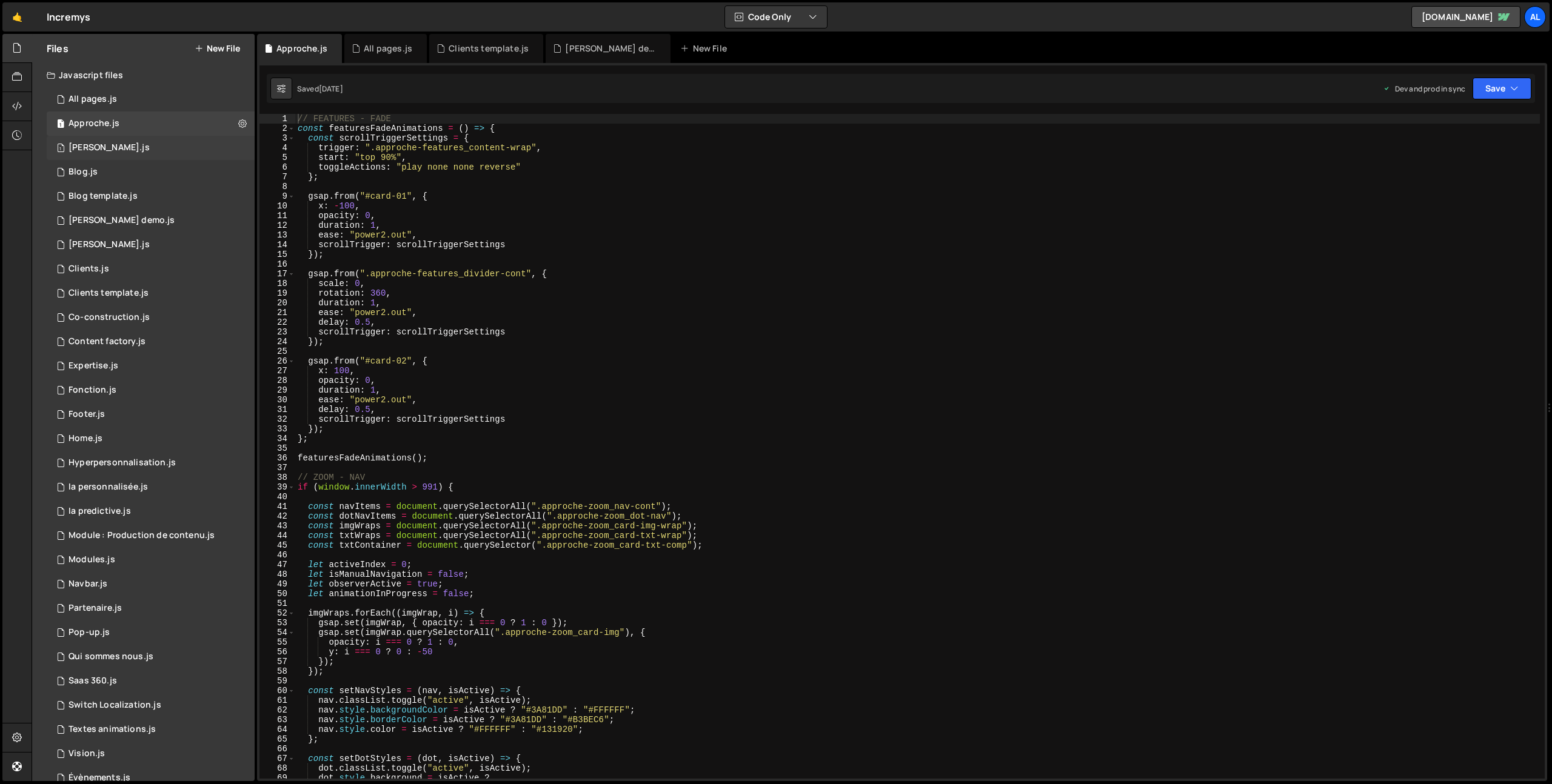
click at [104, 148] on div "1 [PERSON_NAME].js 0" at bounding box center [150, 147] width 208 height 24
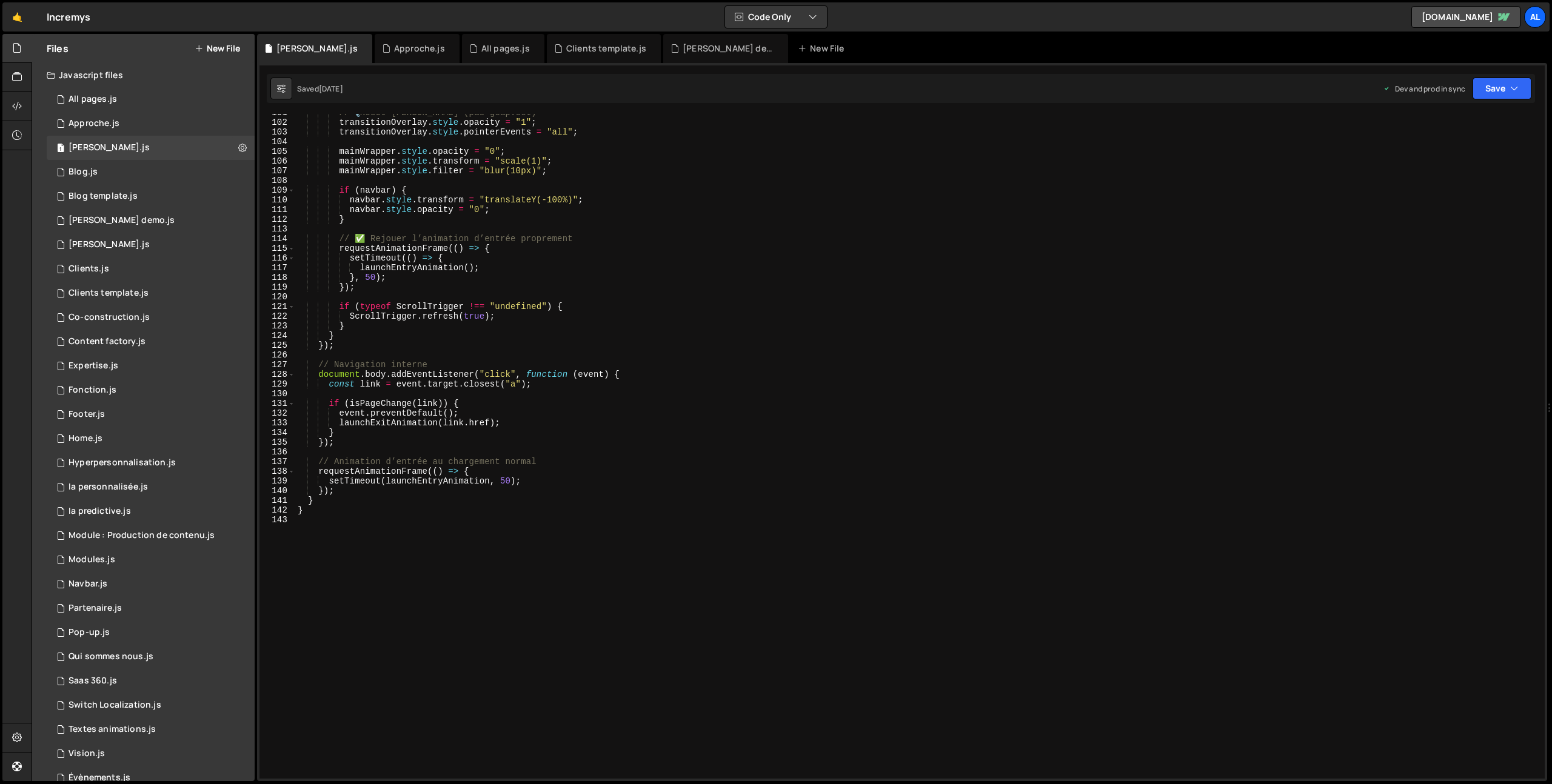
scroll to position [1050, 0]
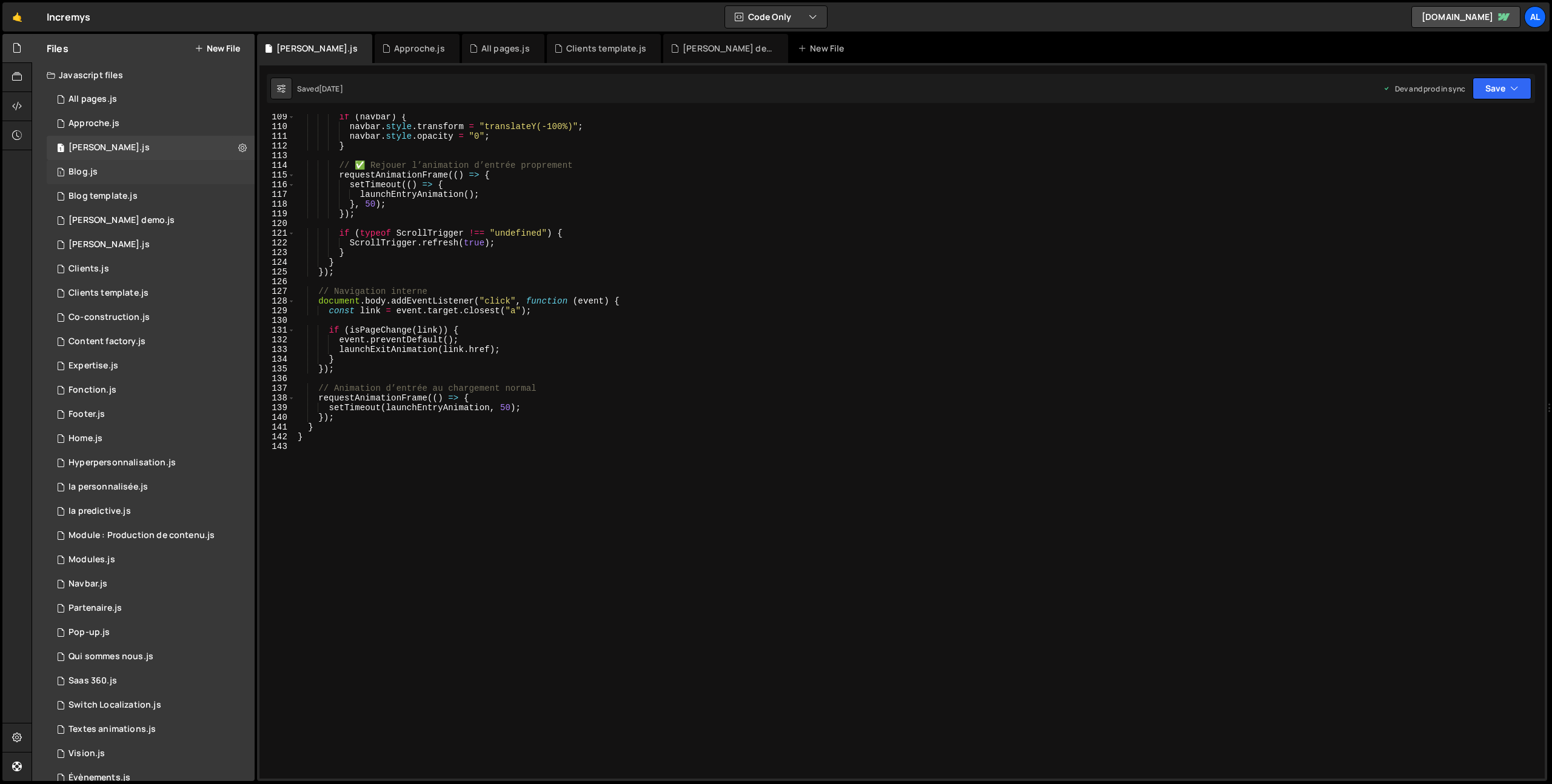
click at [120, 173] on div "1 Blog.js 0" at bounding box center [150, 172] width 208 height 24
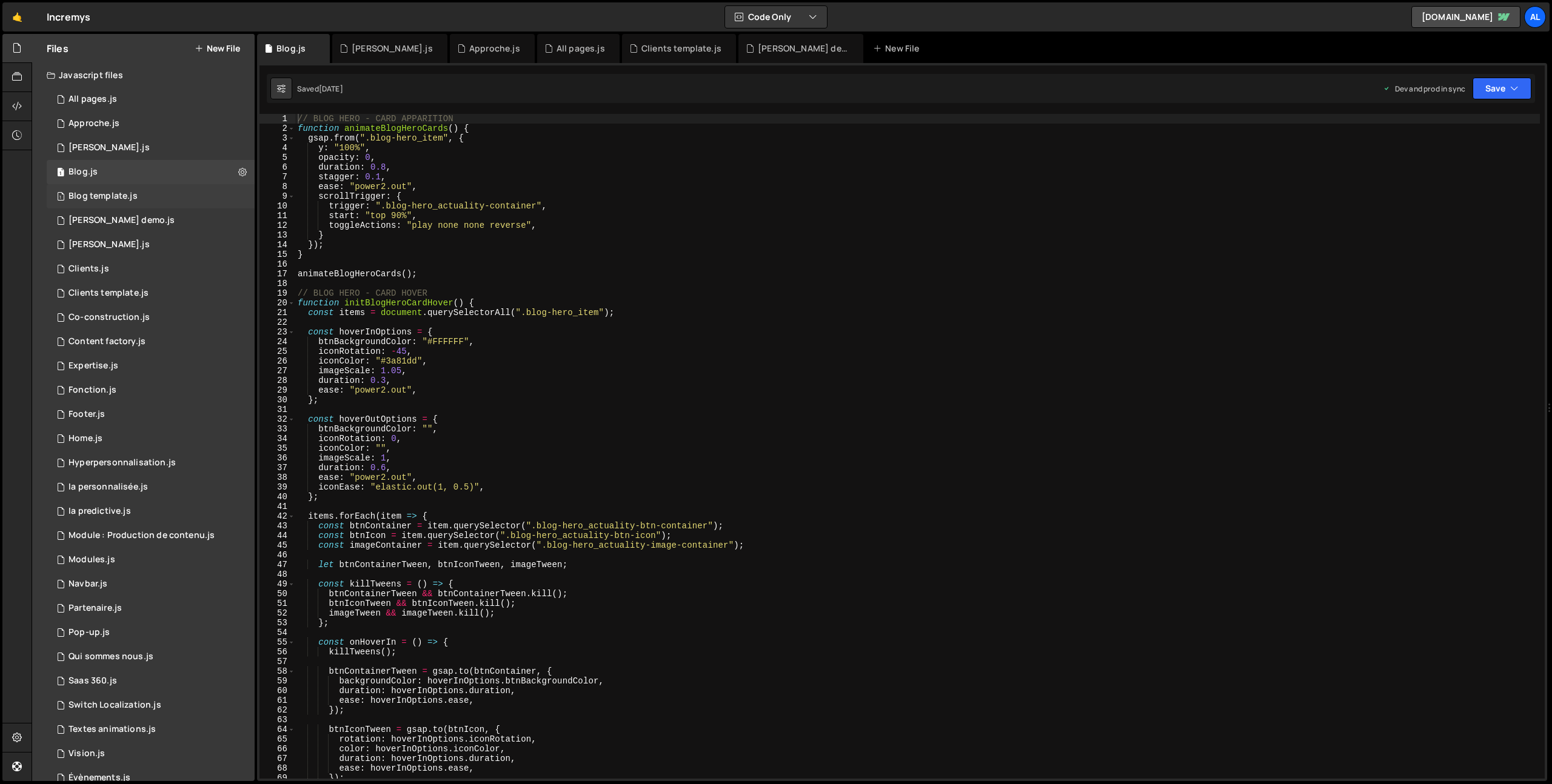
click at [115, 194] on div "Blog template.js" at bounding box center [103, 197] width 69 height 11
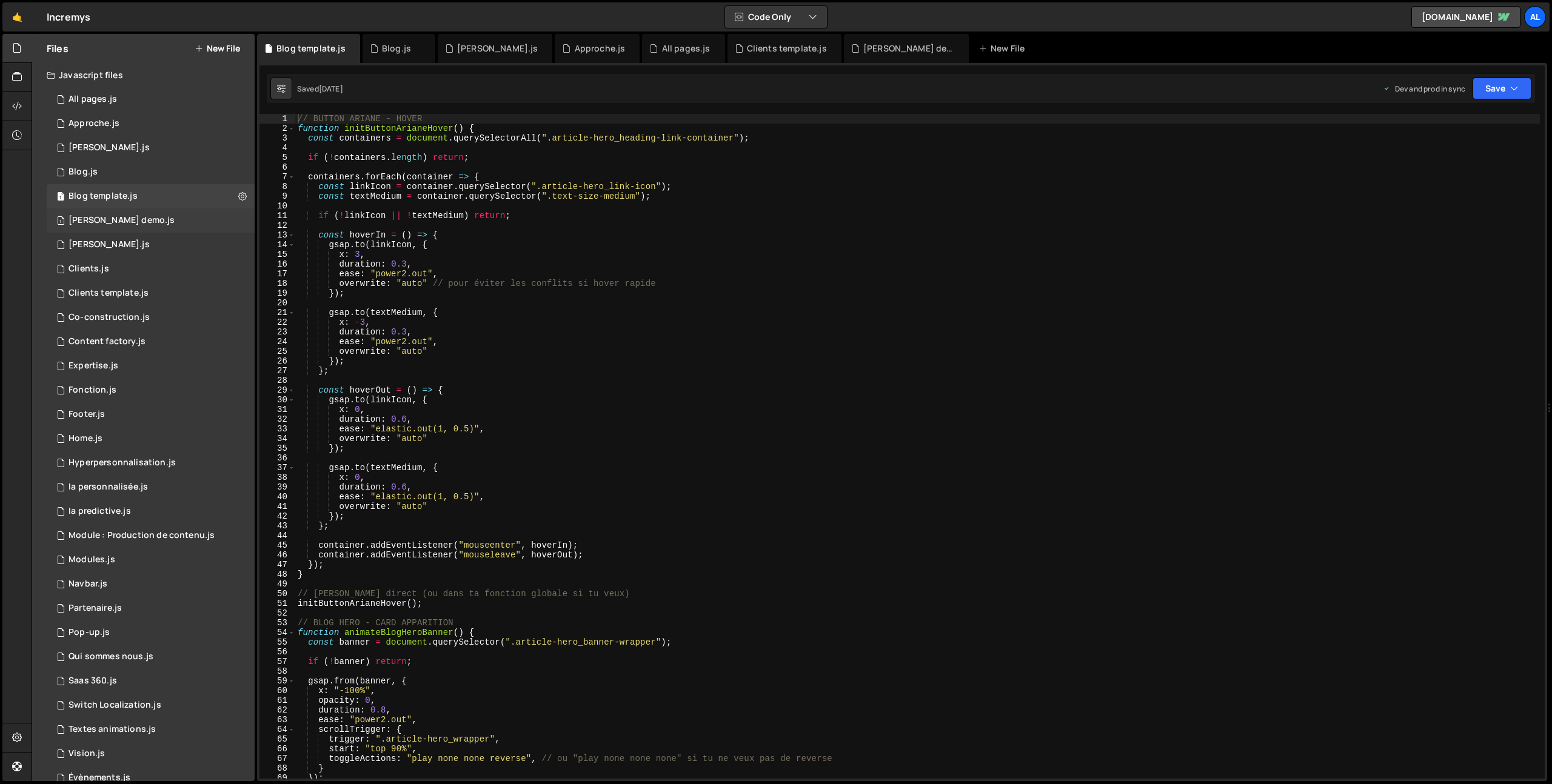
click at [111, 213] on div "1 [PERSON_NAME] demo.js 0" at bounding box center [150, 220] width 208 height 24
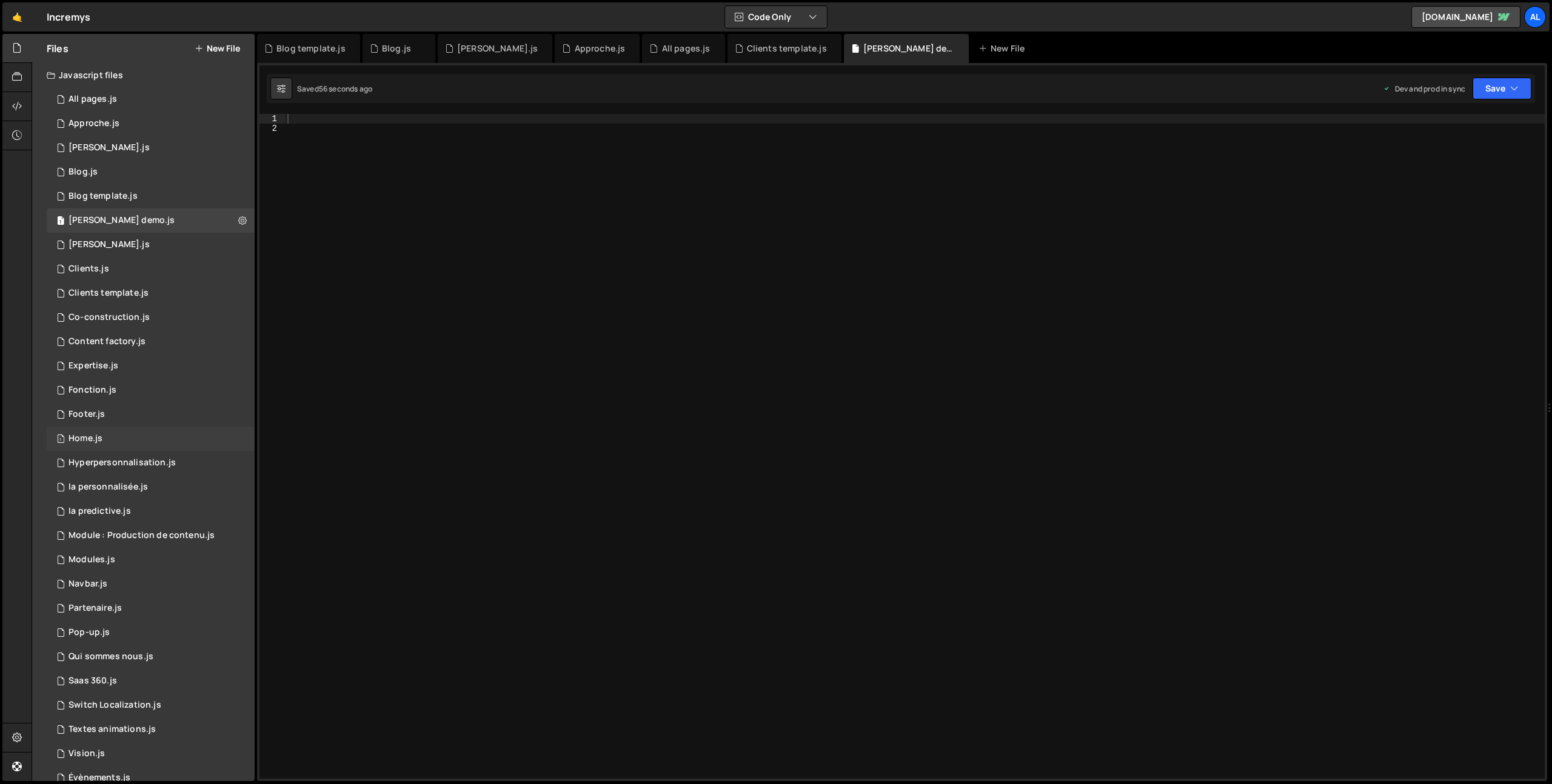
click at [103, 431] on div "1 Home.js 0" at bounding box center [150, 438] width 208 height 24
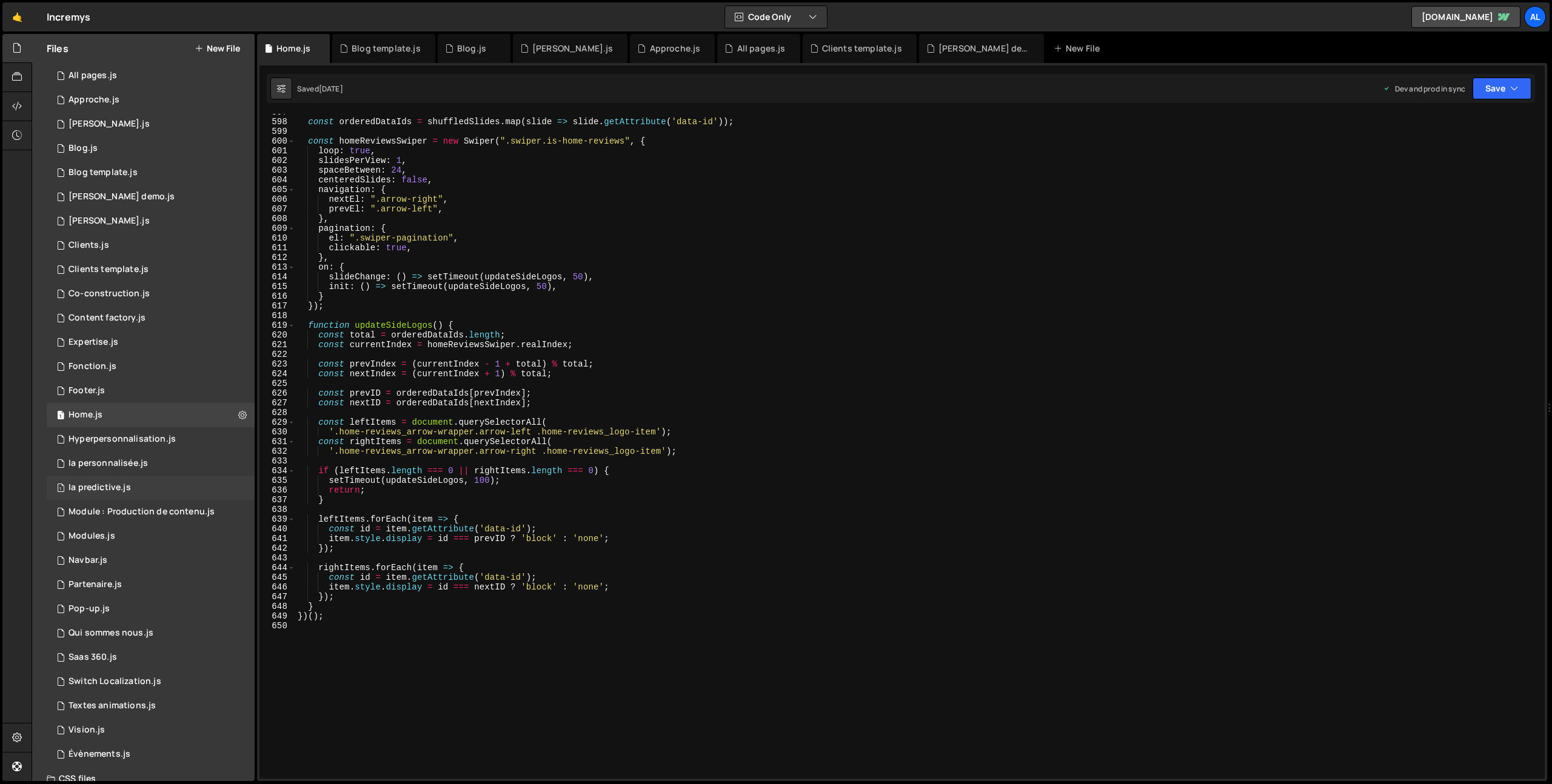
scroll to position [31, 0]
click at [98, 548] on div "Navbar.js" at bounding box center [87, 553] width 39 height 11
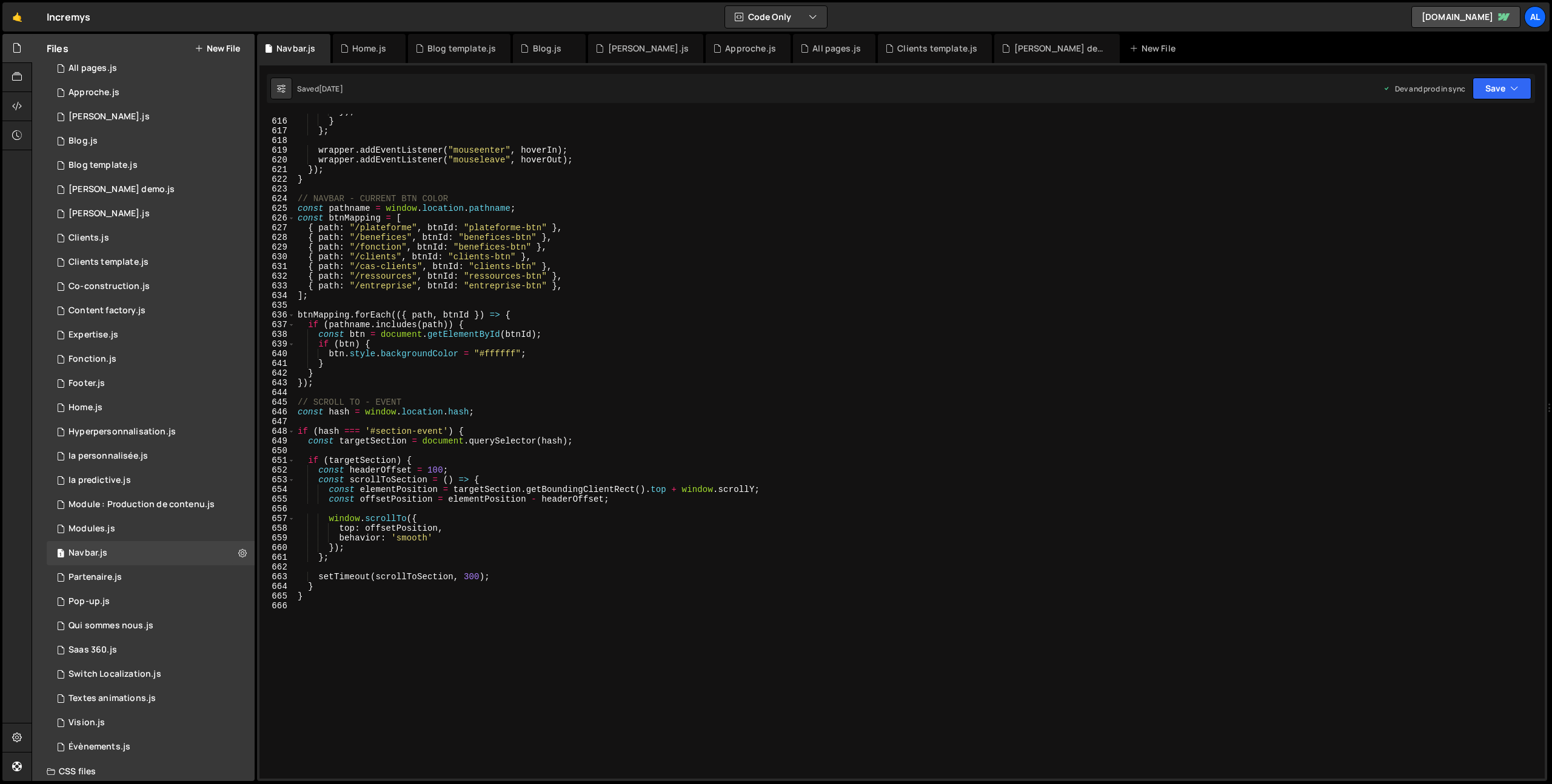
scroll to position [6121, 0]
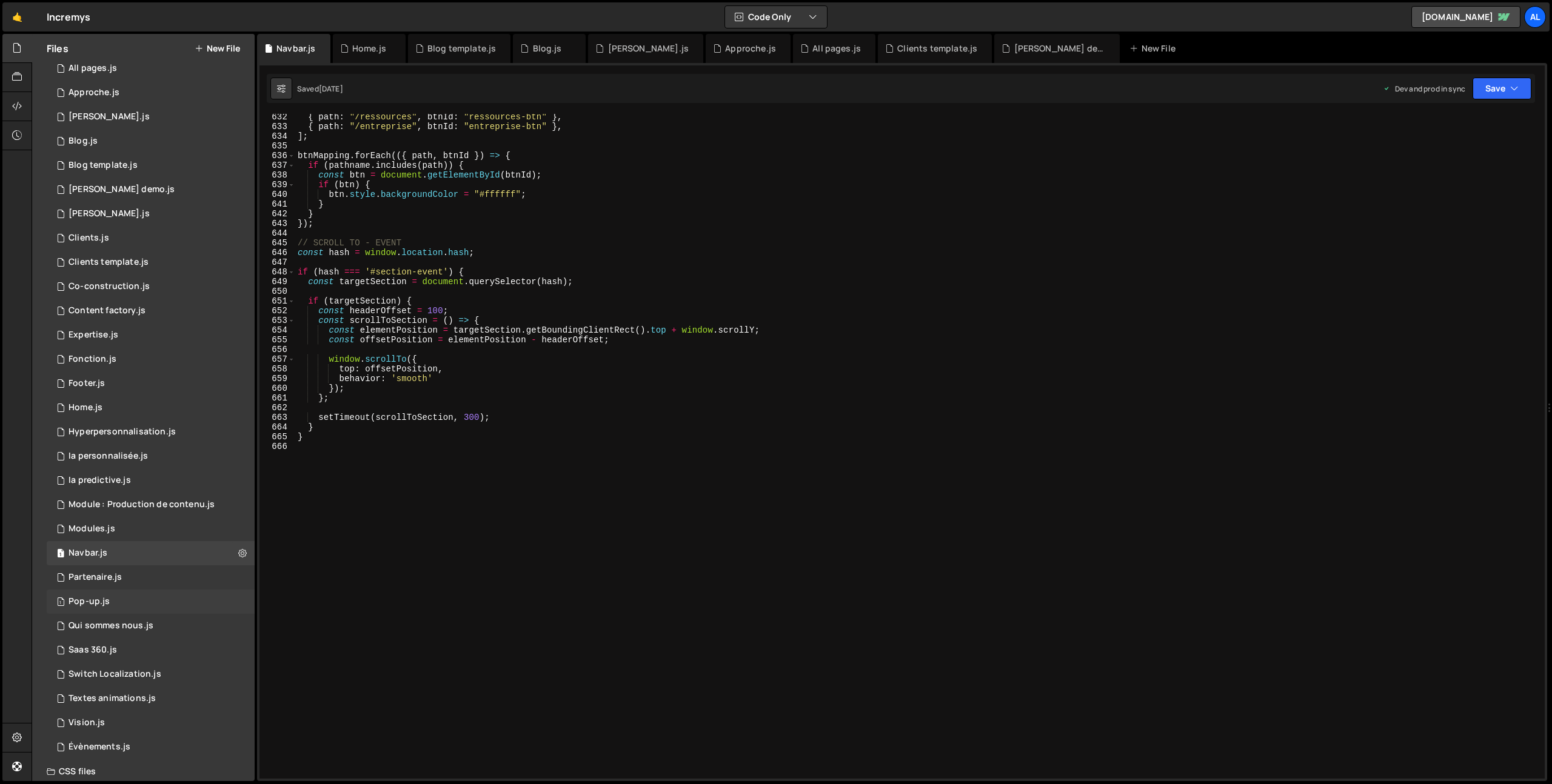
click at [131, 598] on div "1 Pop-up.js 0" at bounding box center [150, 601] width 208 height 24
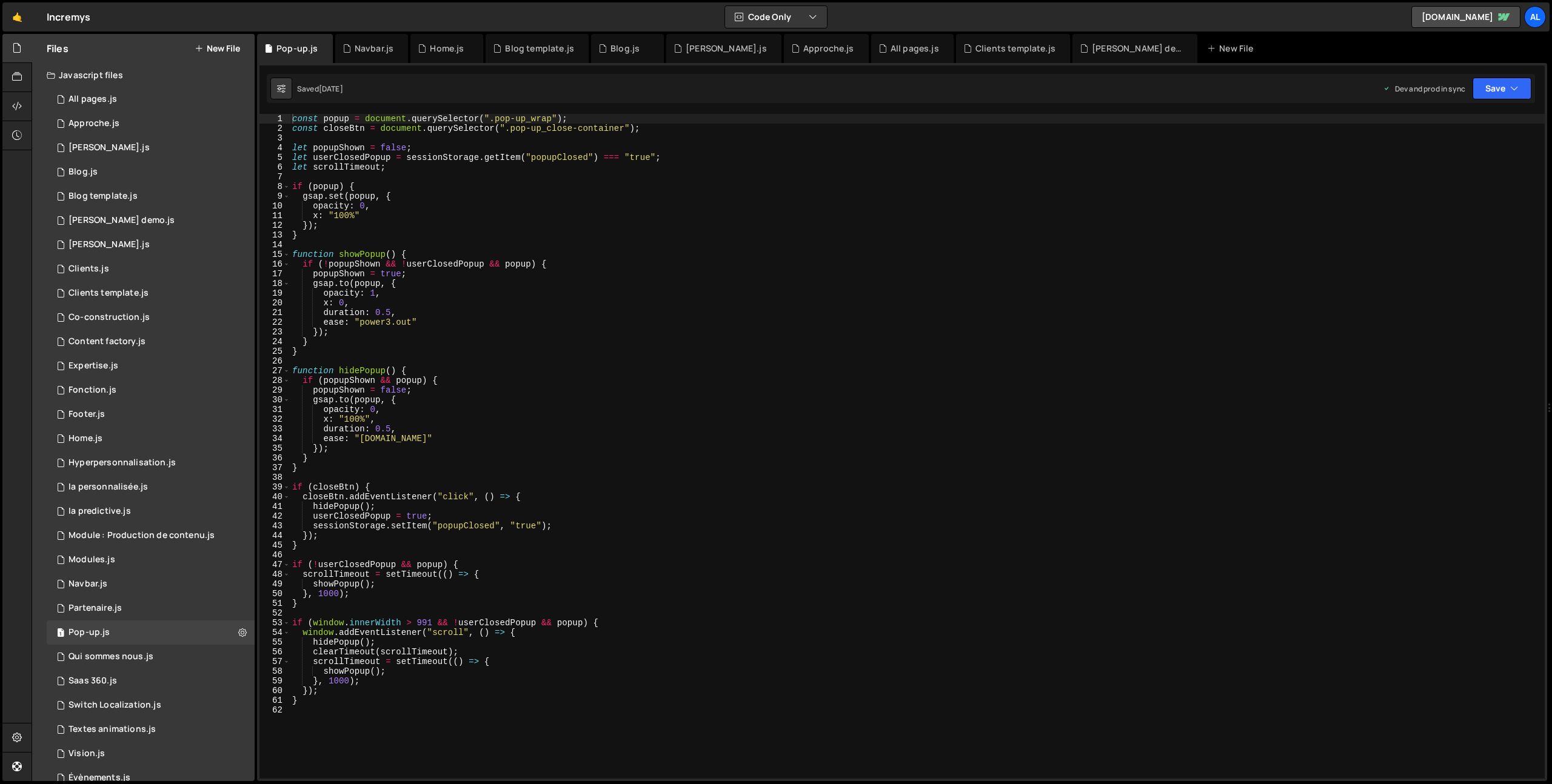
scroll to position [4, 0]
drag, startPoint x: 109, startPoint y: 216, endPoint x: 146, endPoint y: 218, distance: 37.1
click at [109, 215] on div "[PERSON_NAME] demo.js" at bounding box center [121, 220] width 106 height 11
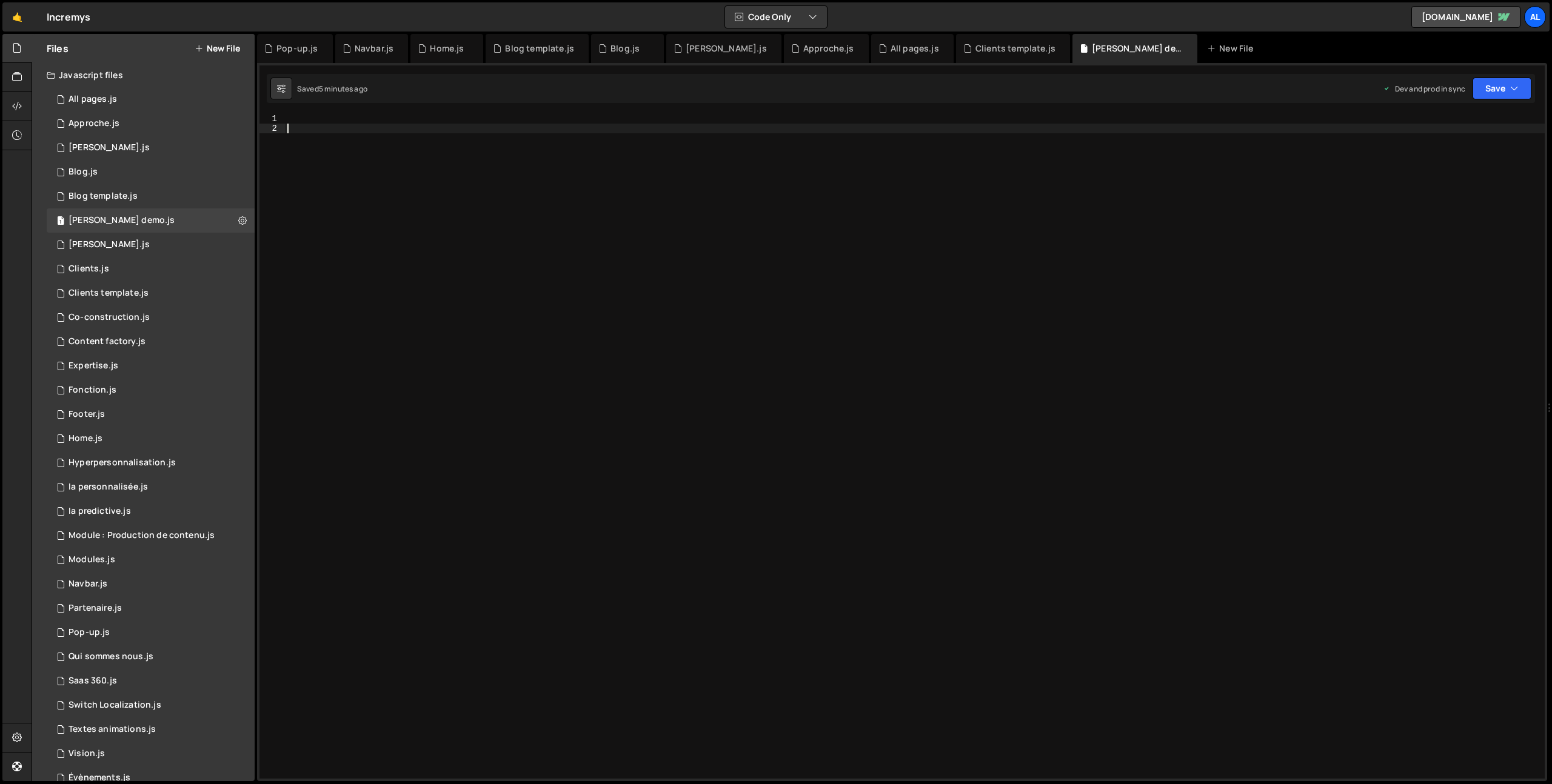
click at [357, 128] on div at bounding box center [915, 456] width 1260 height 684
click at [335, 118] on div at bounding box center [915, 456] width 1260 height 684
click at [1505, 86] on button "Save" at bounding box center [1502, 89] width 59 height 22
click at [1453, 173] on div "5 minutes ago" at bounding box center [1443, 170] width 47 height 10
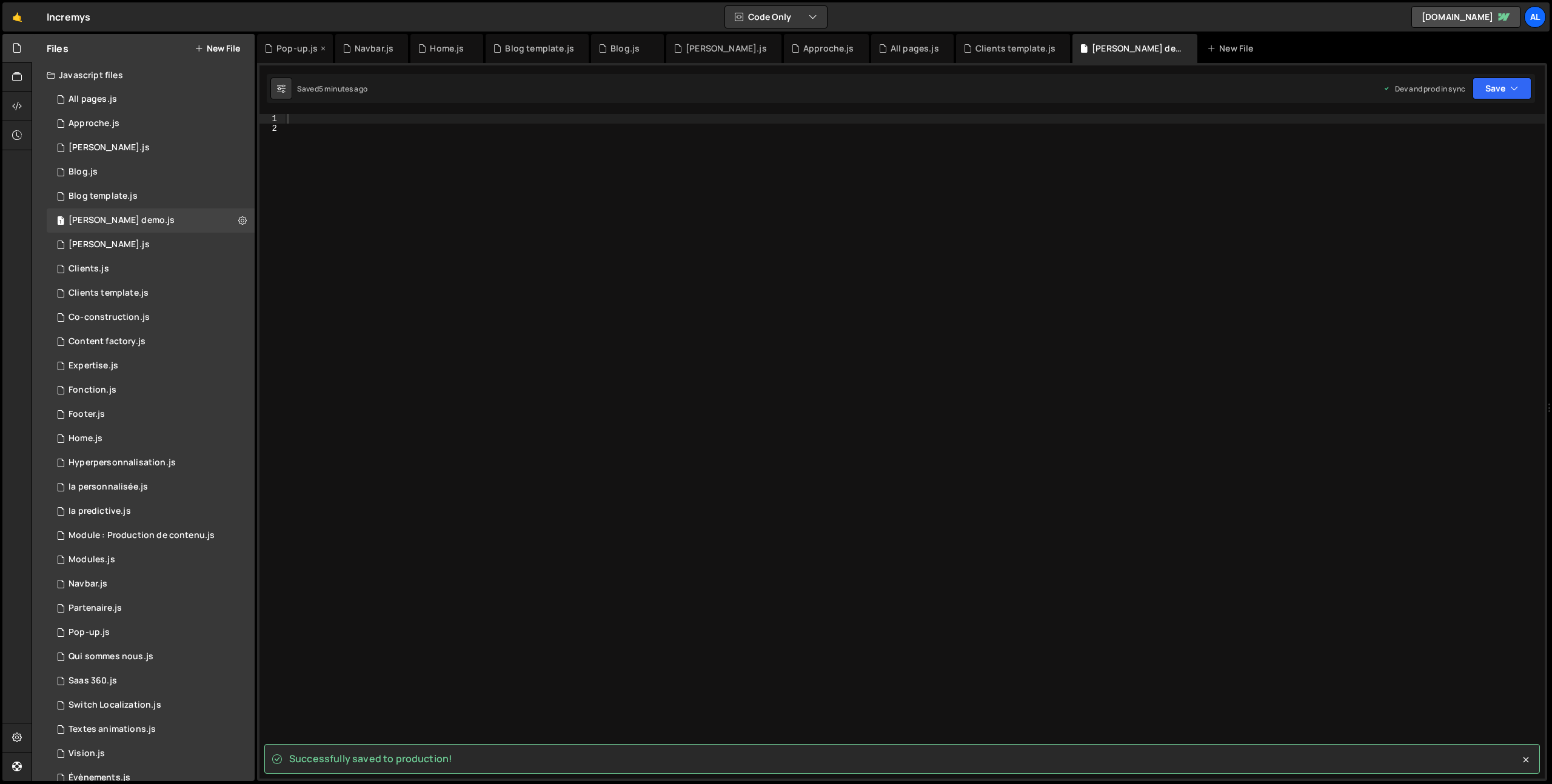
click at [299, 47] on div "Pop-up.js" at bounding box center [297, 48] width 41 height 12
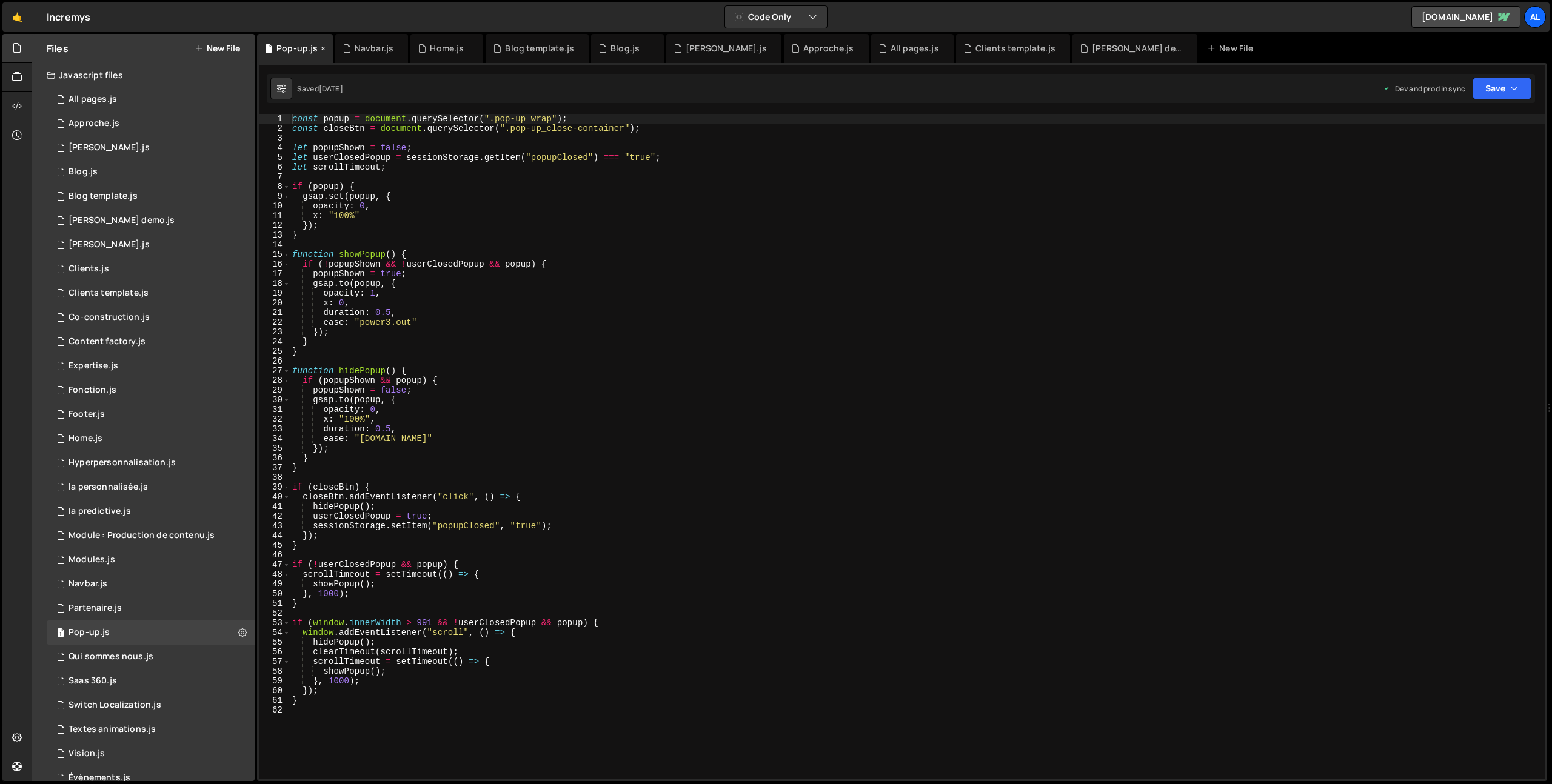
click at [323, 47] on icon at bounding box center [323, 48] width 9 height 12
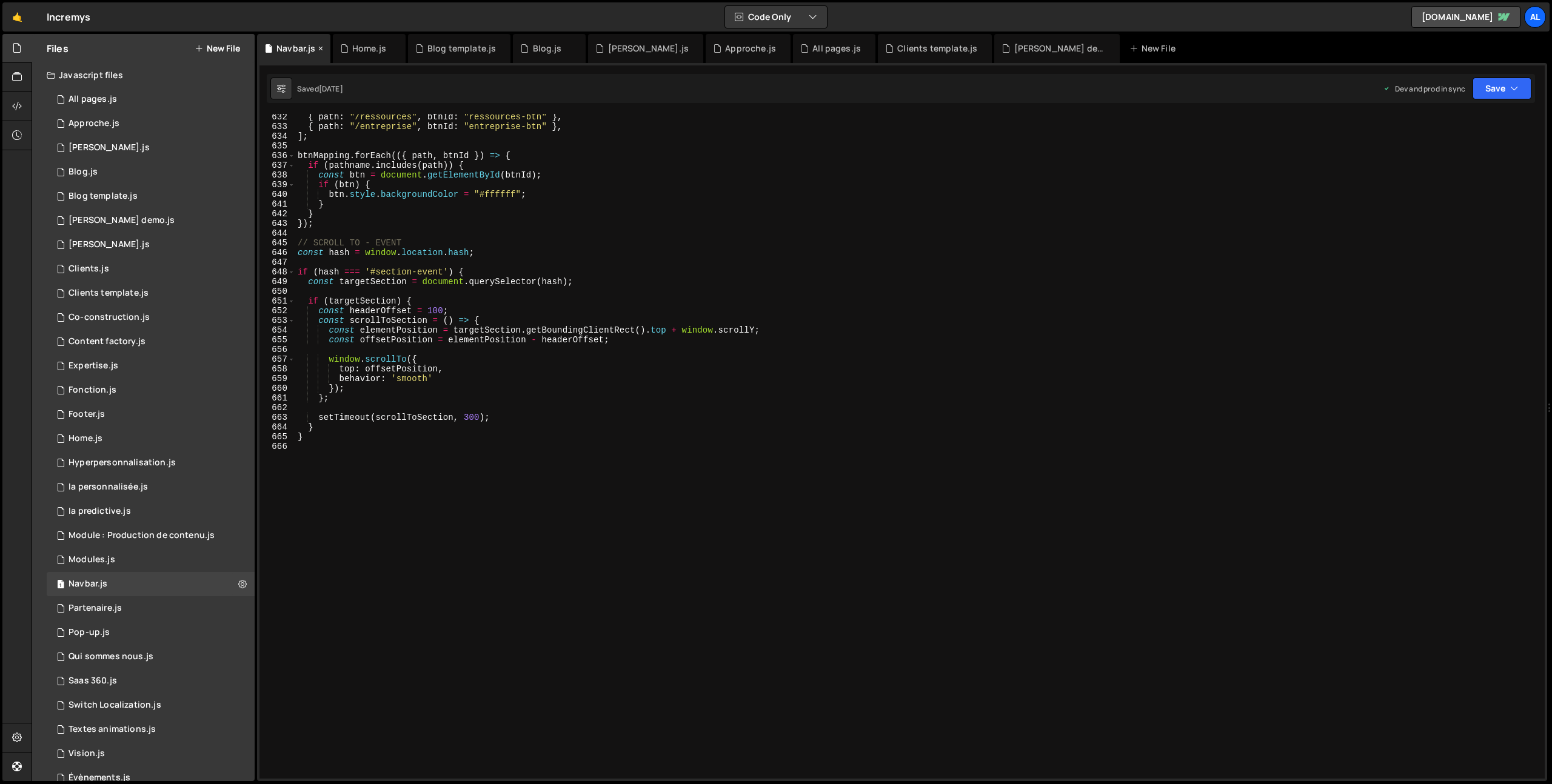
click at [323, 48] on icon at bounding box center [320, 48] width 9 height 12
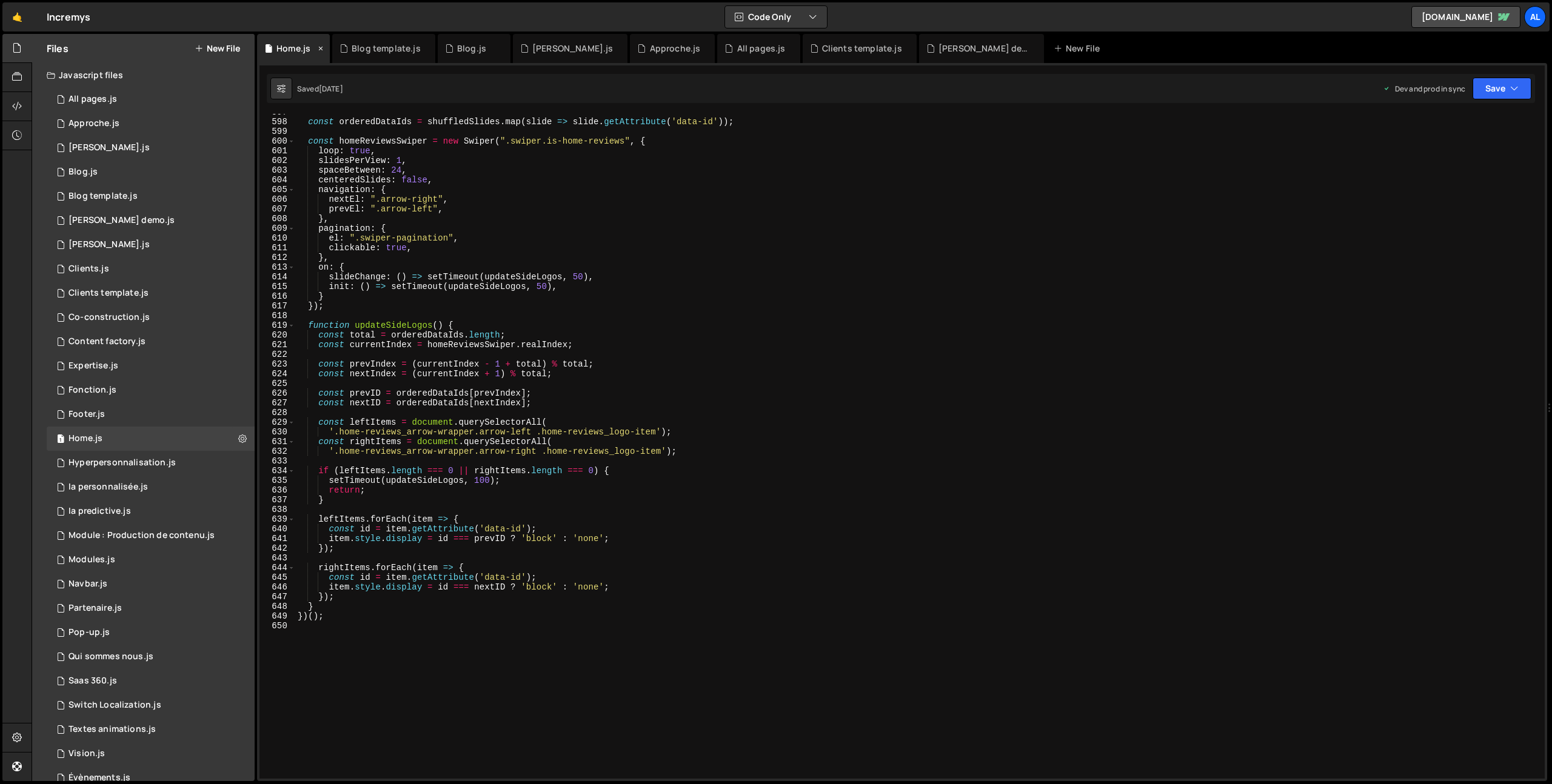
click at [321, 49] on icon at bounding box center [320, 48] width 9 height 12
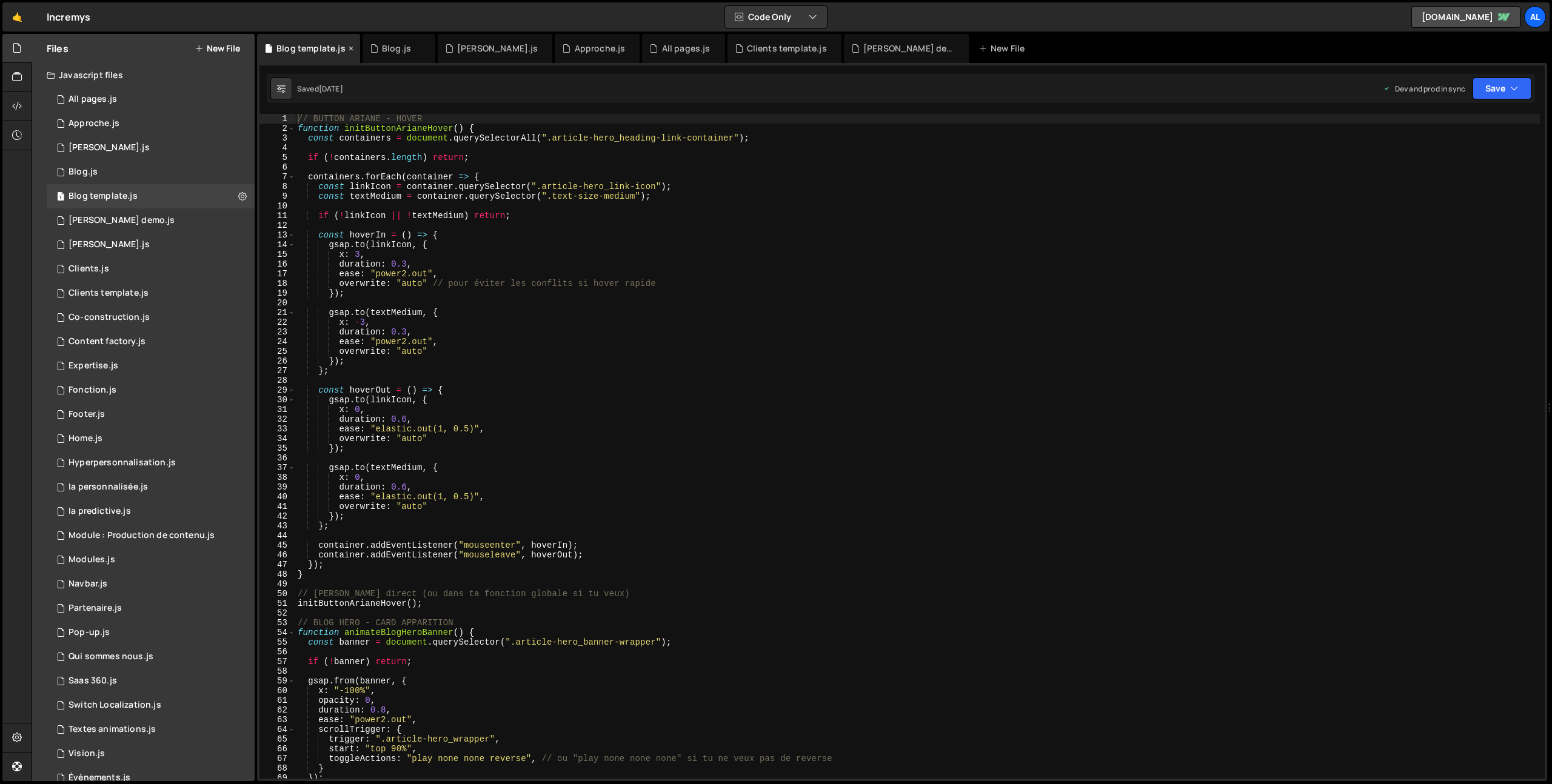
click at [352, 47] on icon at bounding box center [350, 48] width 9 height 12
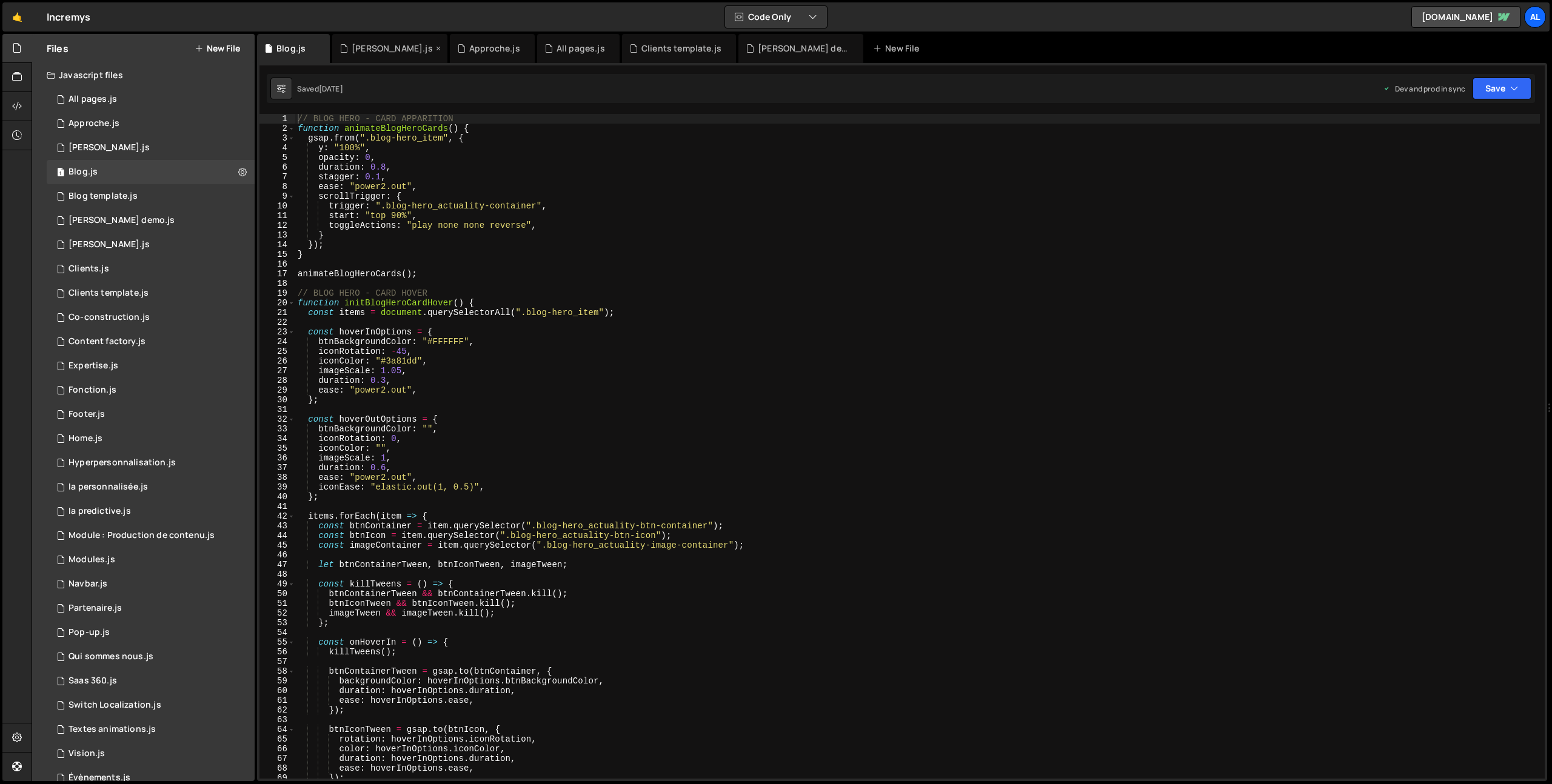
click at [0, 0] on icon at bounding box center [0, 0] width 0 height 0
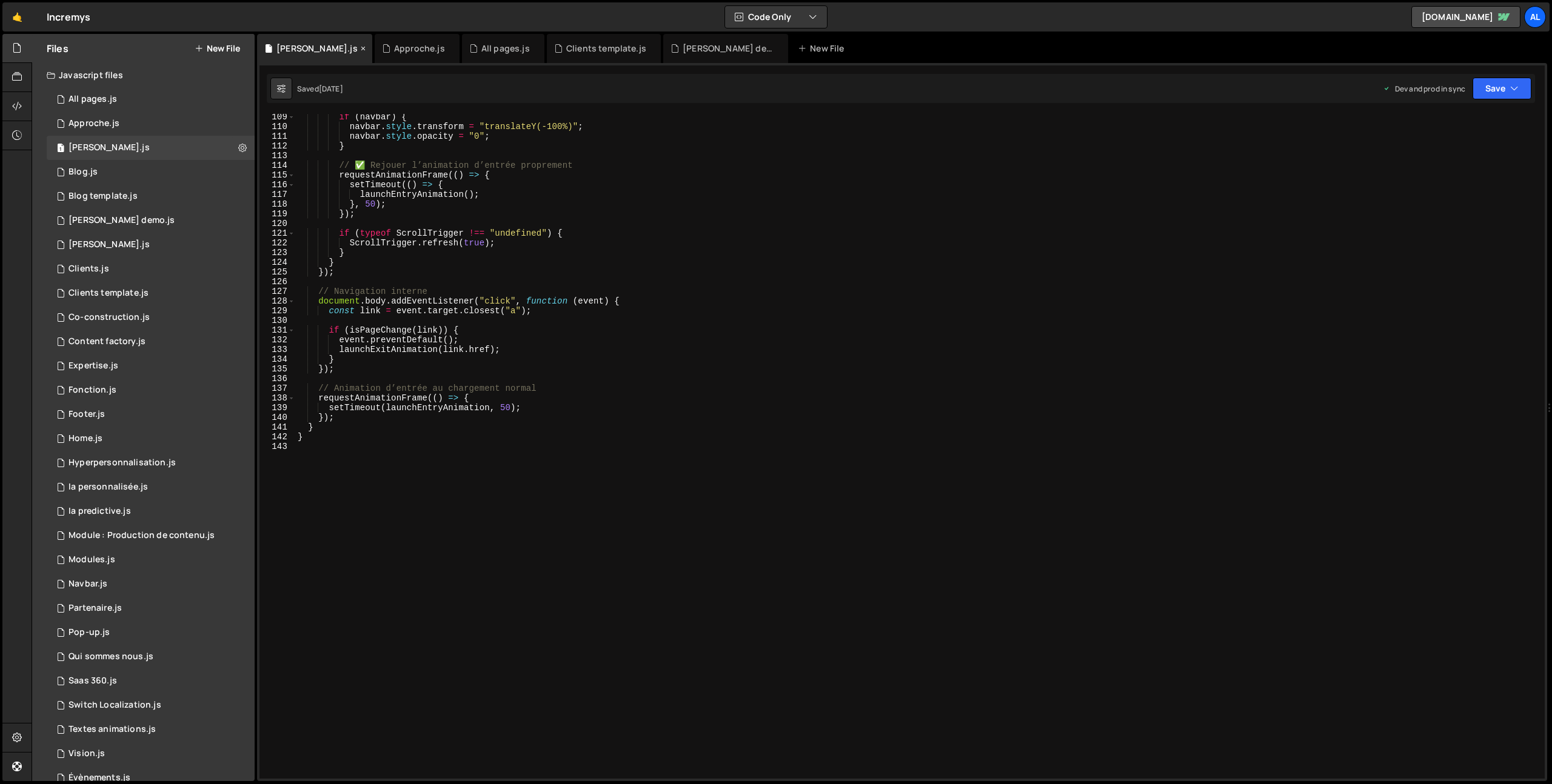
click at [359, 49] on icon at bounding box center [363, 48] width 9 height 12
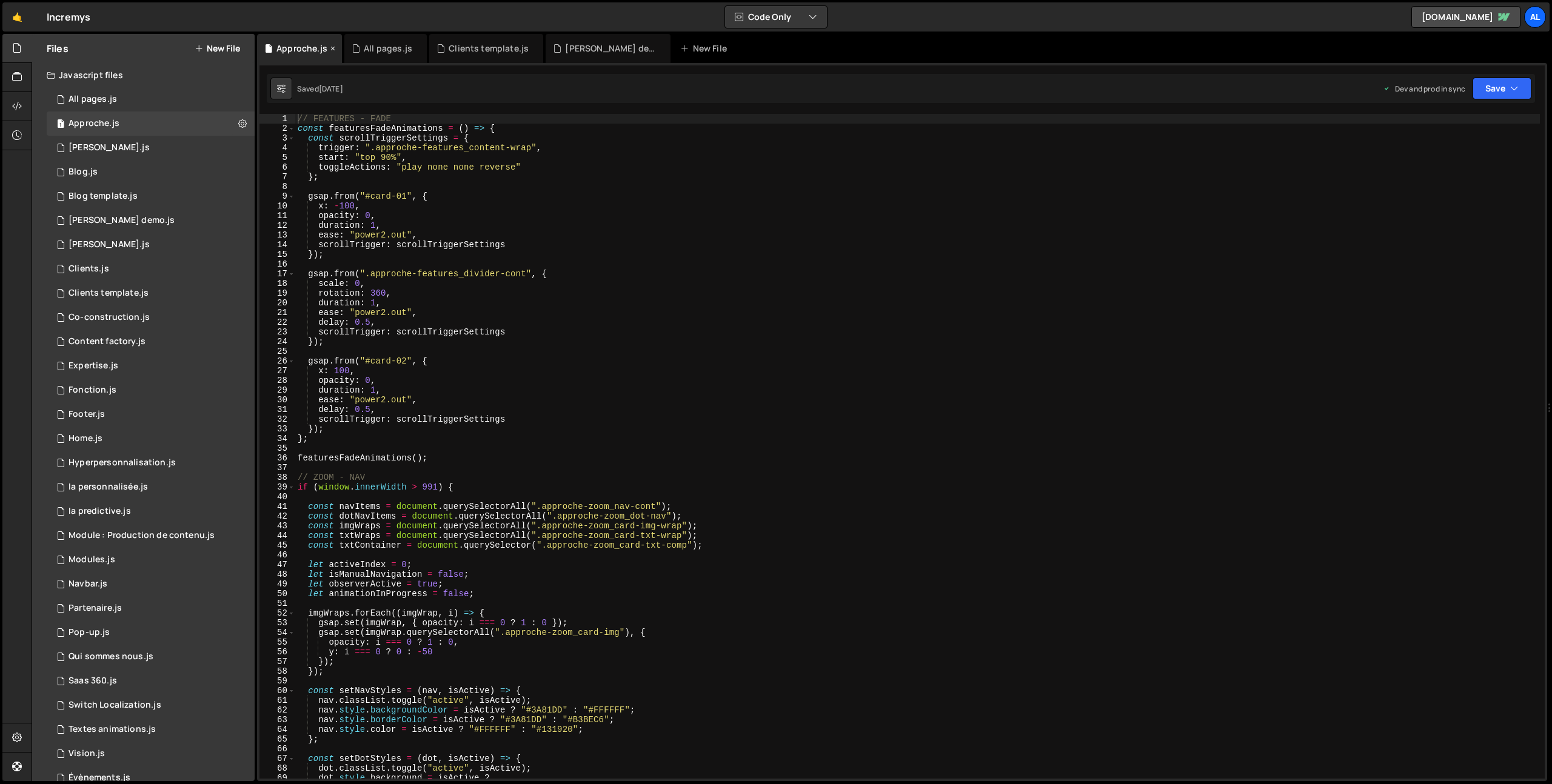
click at [333, 48] on icon at bounding box center [332, 48] width 9 height 12
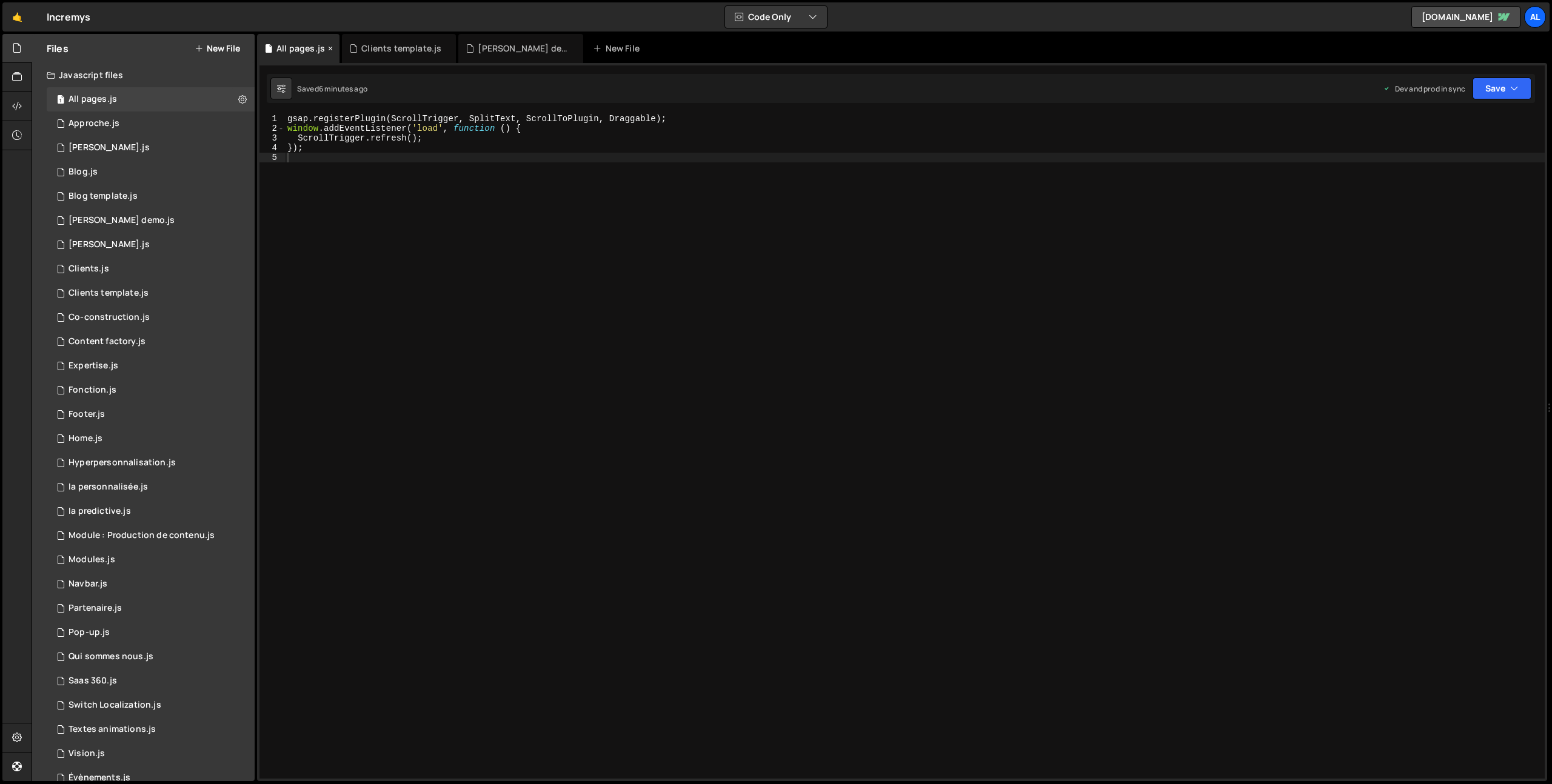
click at [328, 46] on icon at bounding box center [330, 48] width 9 height 12
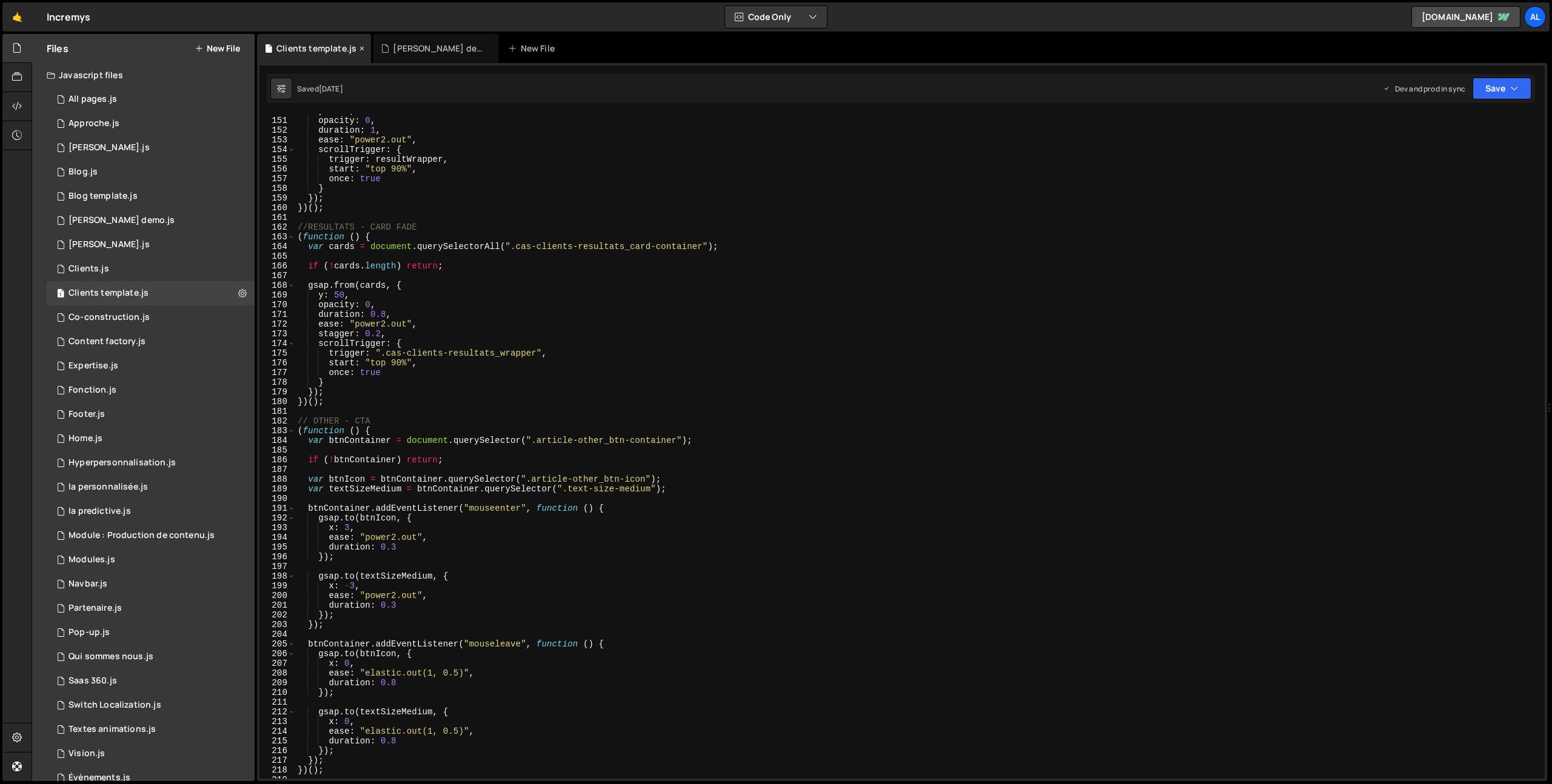
click at [361, 49] on icon at bounding box center [361, 48] width 9 height 12
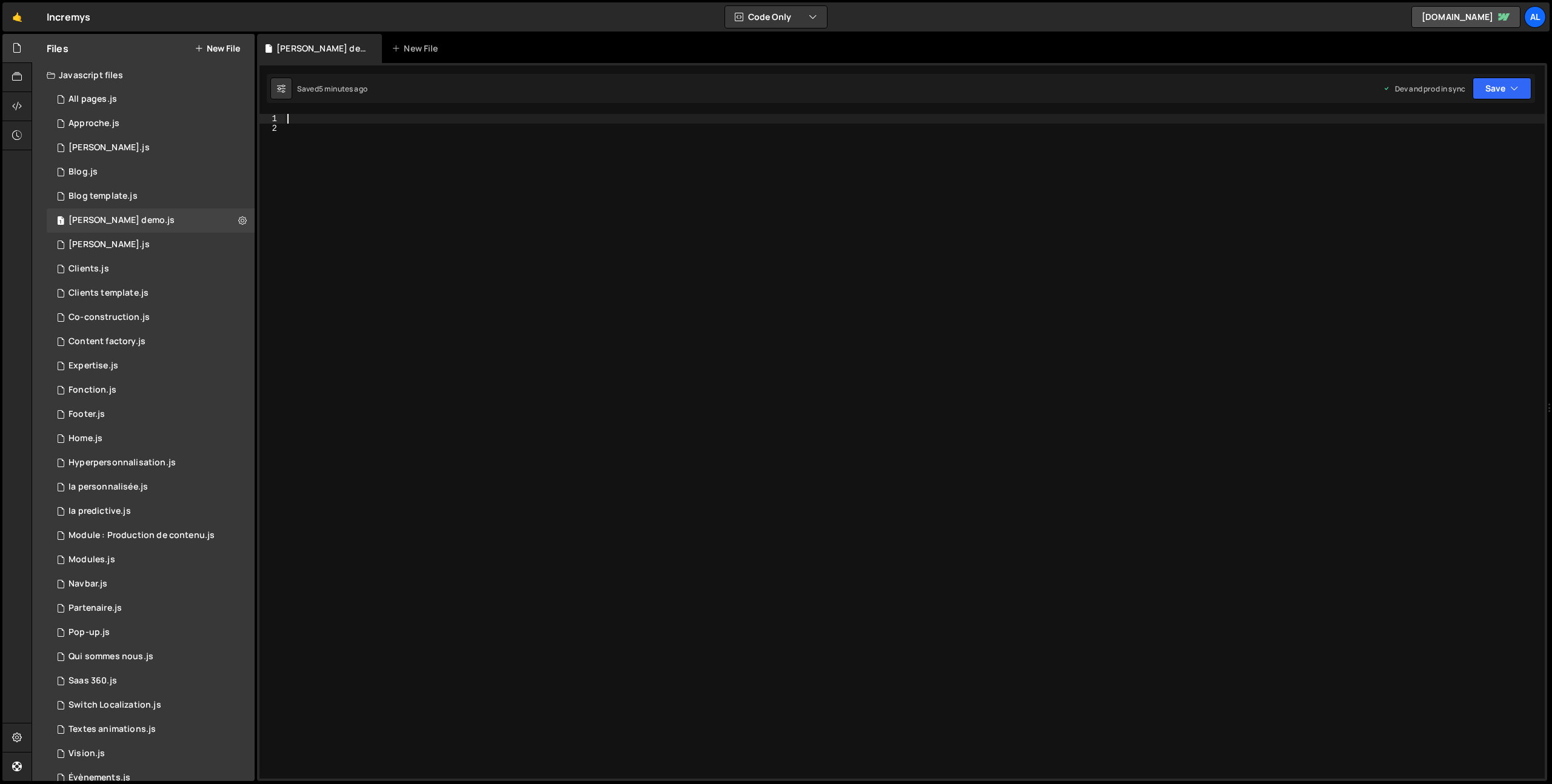
click at [328, 119] on div at bounding box center [915, 456] width 1260 height 684
paste textarea
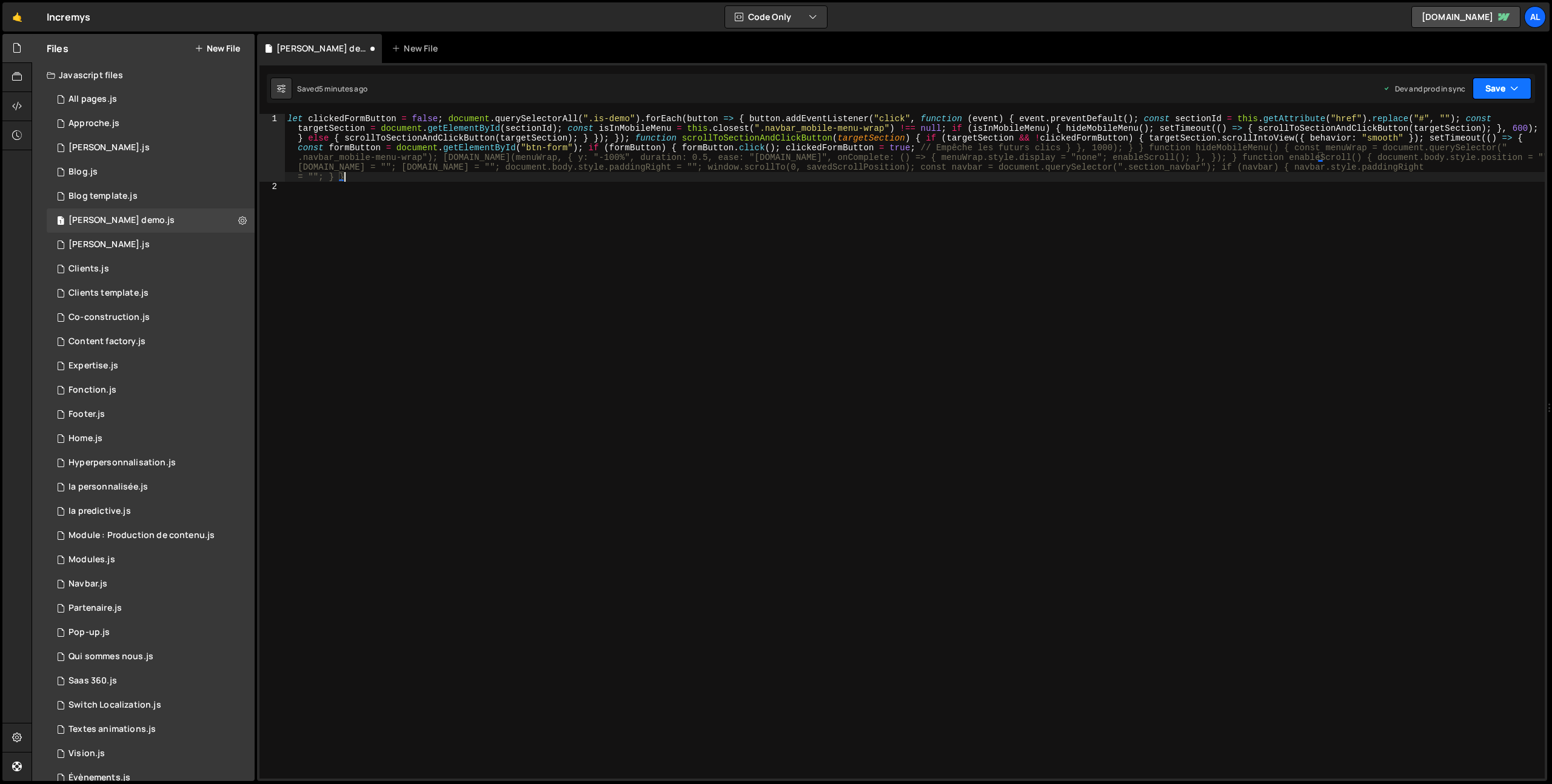
click at [1491, 91] on button "Save" at bounding box center [1502, 89] width 59 height 22
click at [1409, 164] on div "Saved 41 seconds ago" at bounding box center [1461, 171] width 126 height 14
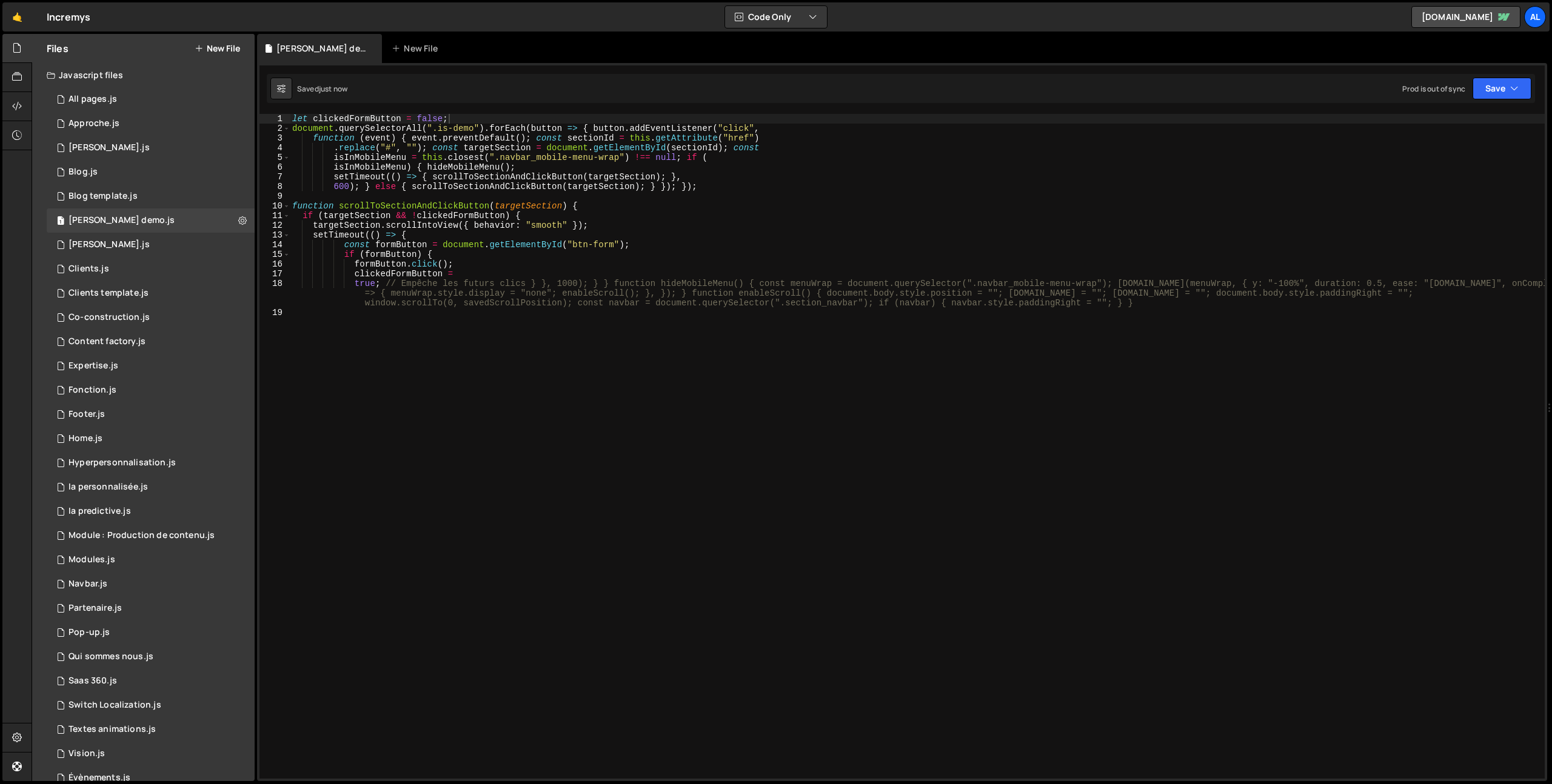
type textarea "setTimeout(() => {"
click at [618, 237] on div "let clickedFormButton = false ; document . querySelectorAll ( ".is-demo" ) . fo…" at bounding box center [917, 456] width 1255 height 684
click at [14, 128] on div at bounding box center [17, 135] width 30 height 29
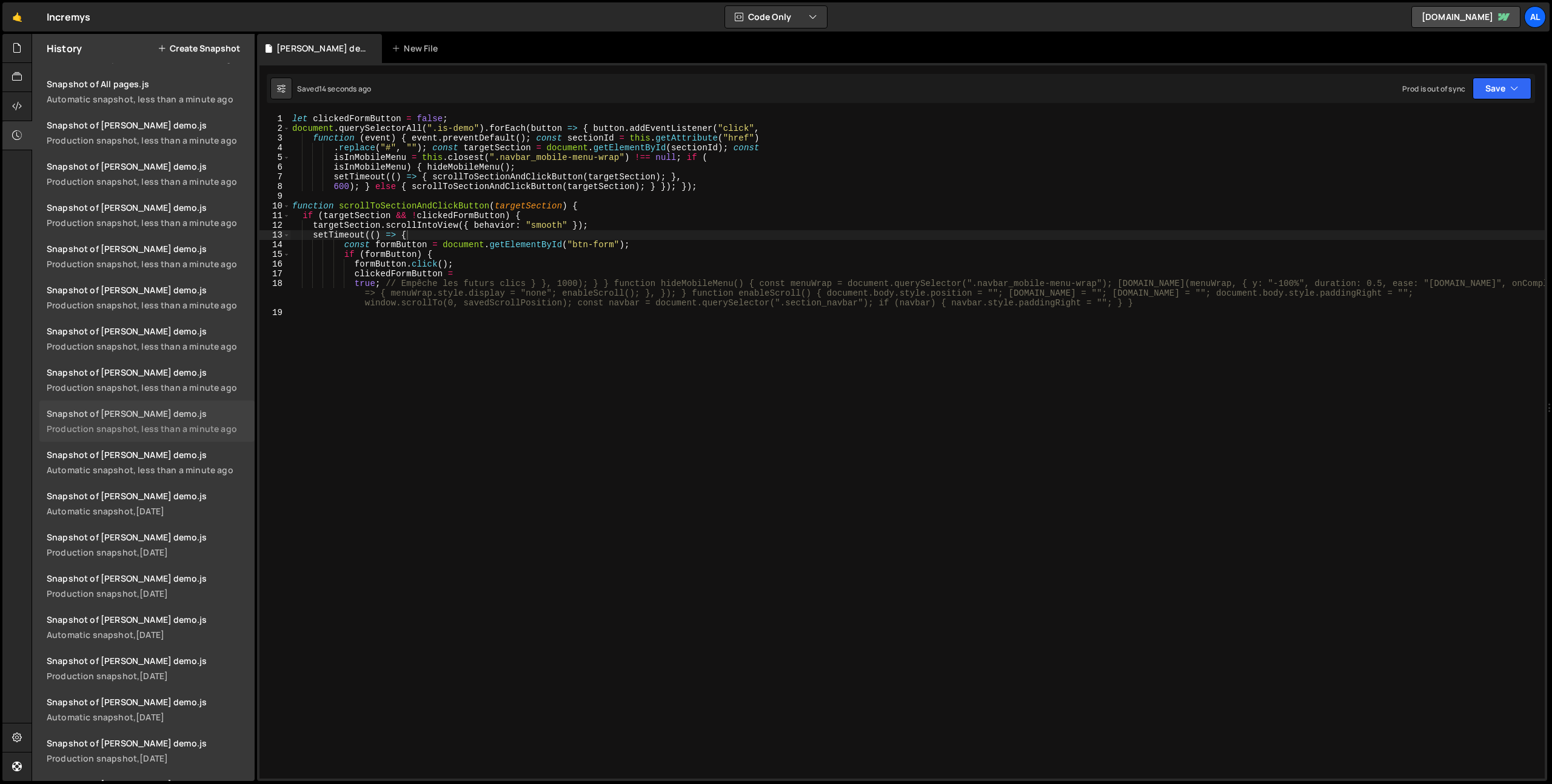
scroll to position [326, 0]
click at [162, 458] on div "Snapshot of [PERSON_NAME] demo.js" at bounding box center [146, 458] width 201 height 12
click at [500, 299] on div "let clickedFormButton = false ; document . querySelectorAll ( ".is-demo" ) . fo…" at bounding box center [917, 456] width 1255 height 684
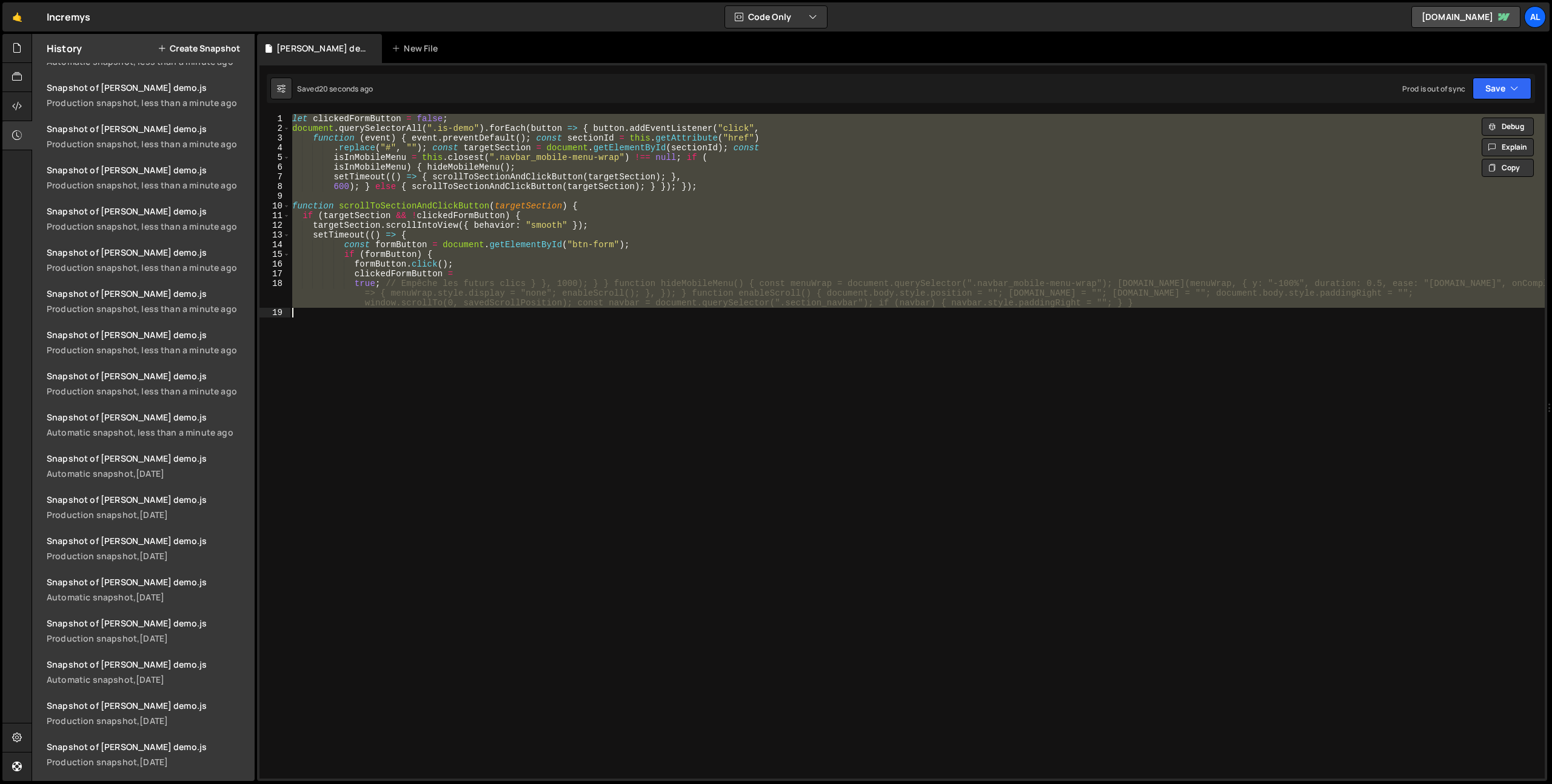
paste textarea
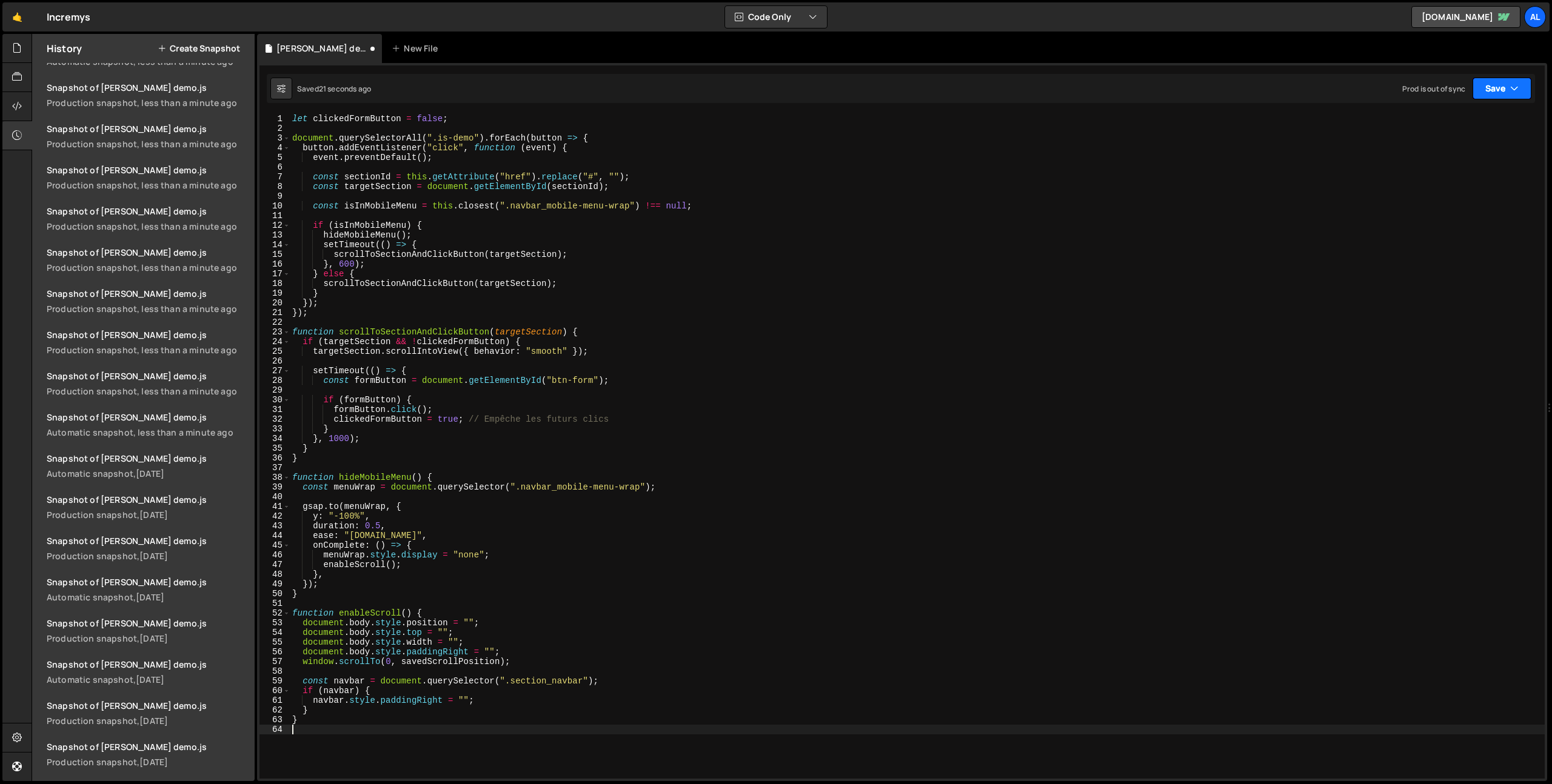
click at [1493, 88] on button "Save" at bounding box center [1502, 89] width 59 height 22
click at [1459, 159] on div "Save to Production S" at bounding box center [1461, 157] width 126 height 12
click at [460, 212] on div "let clickedFormButton = false ; document . querySelectorAll ( ".is-demo" ) . fo…" at bounding box center [917, 456] width 1255 height 684
type textarea "}"
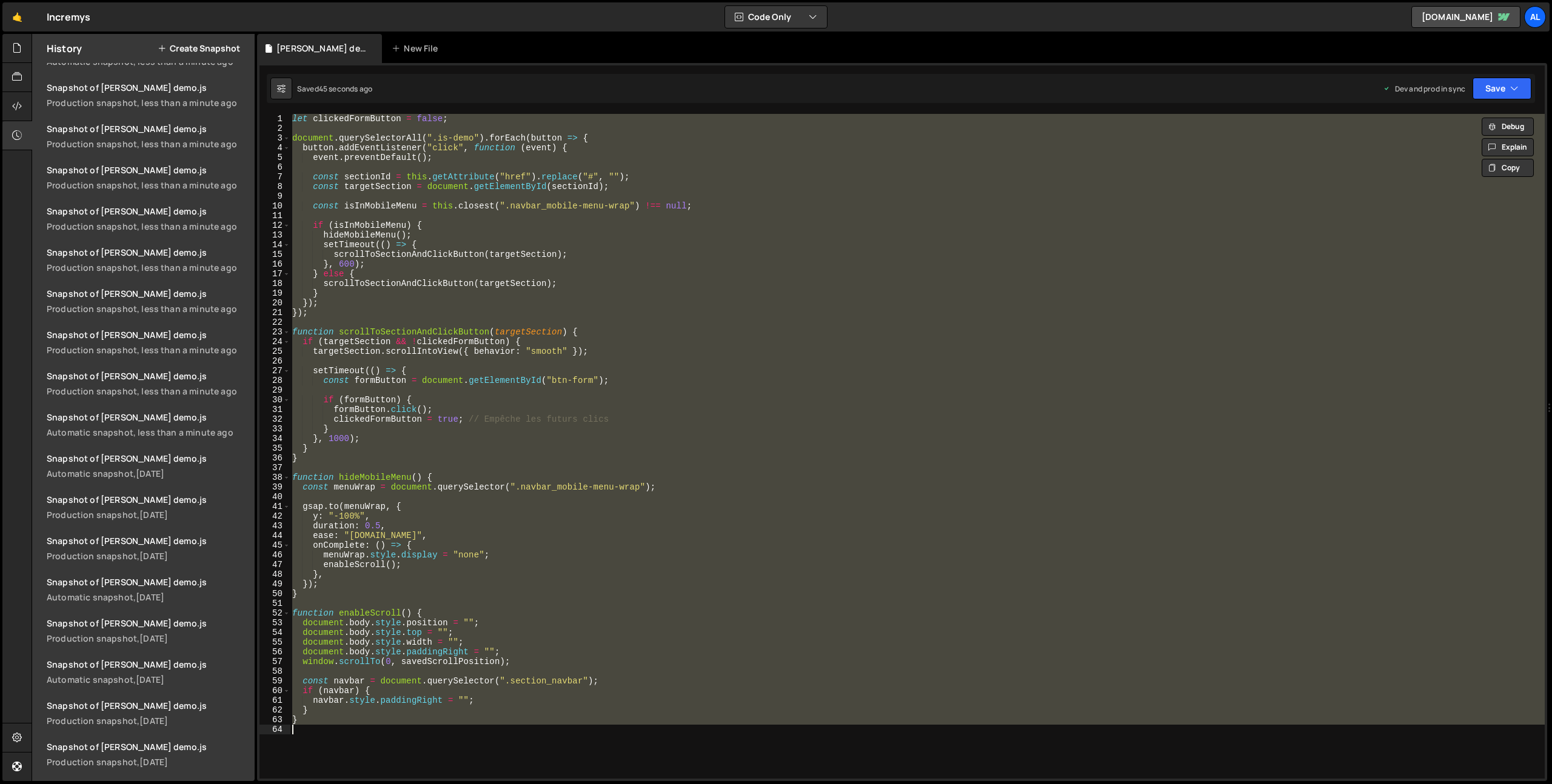
paste textarea
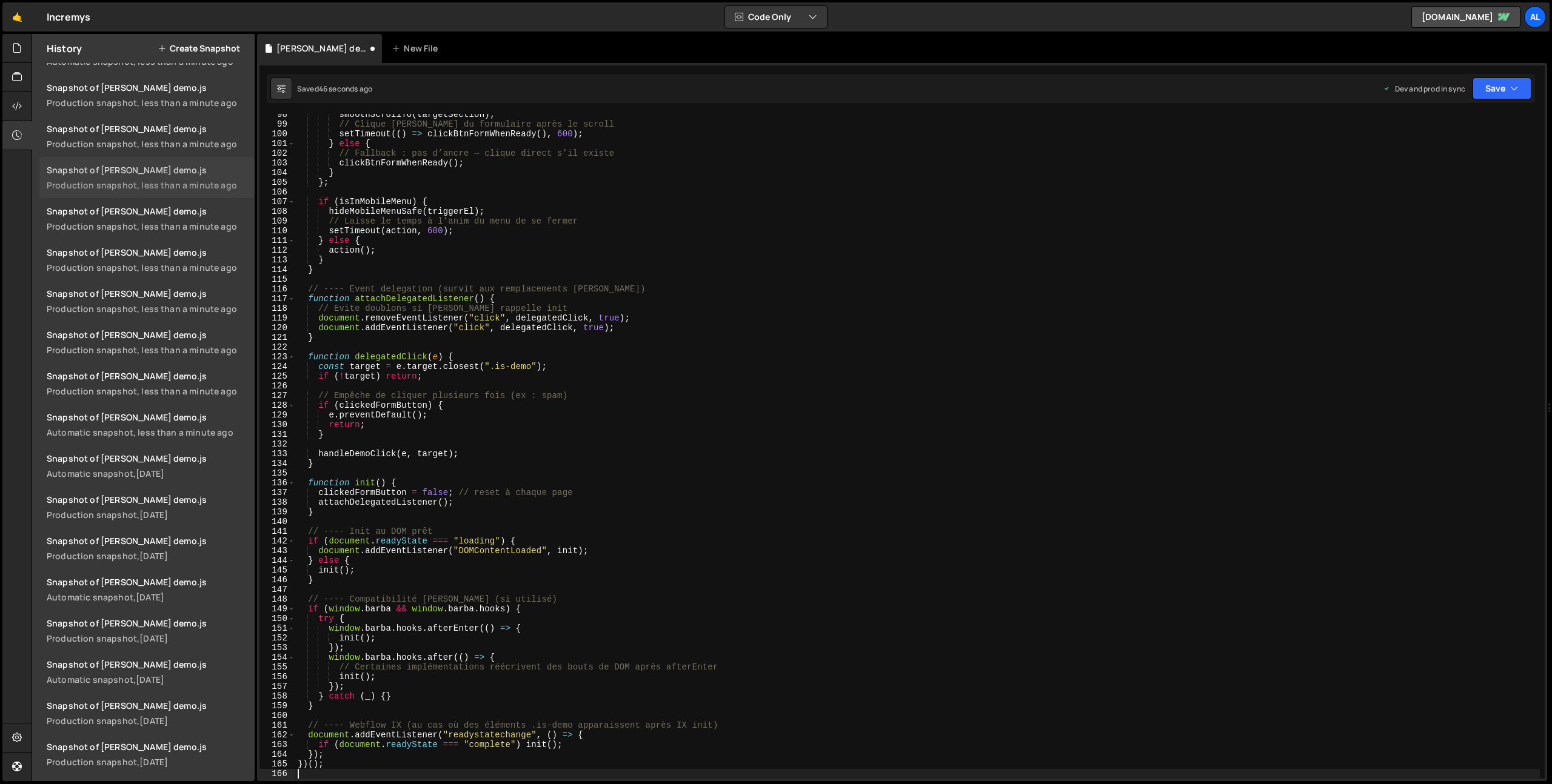
scroll to position [0, 0]
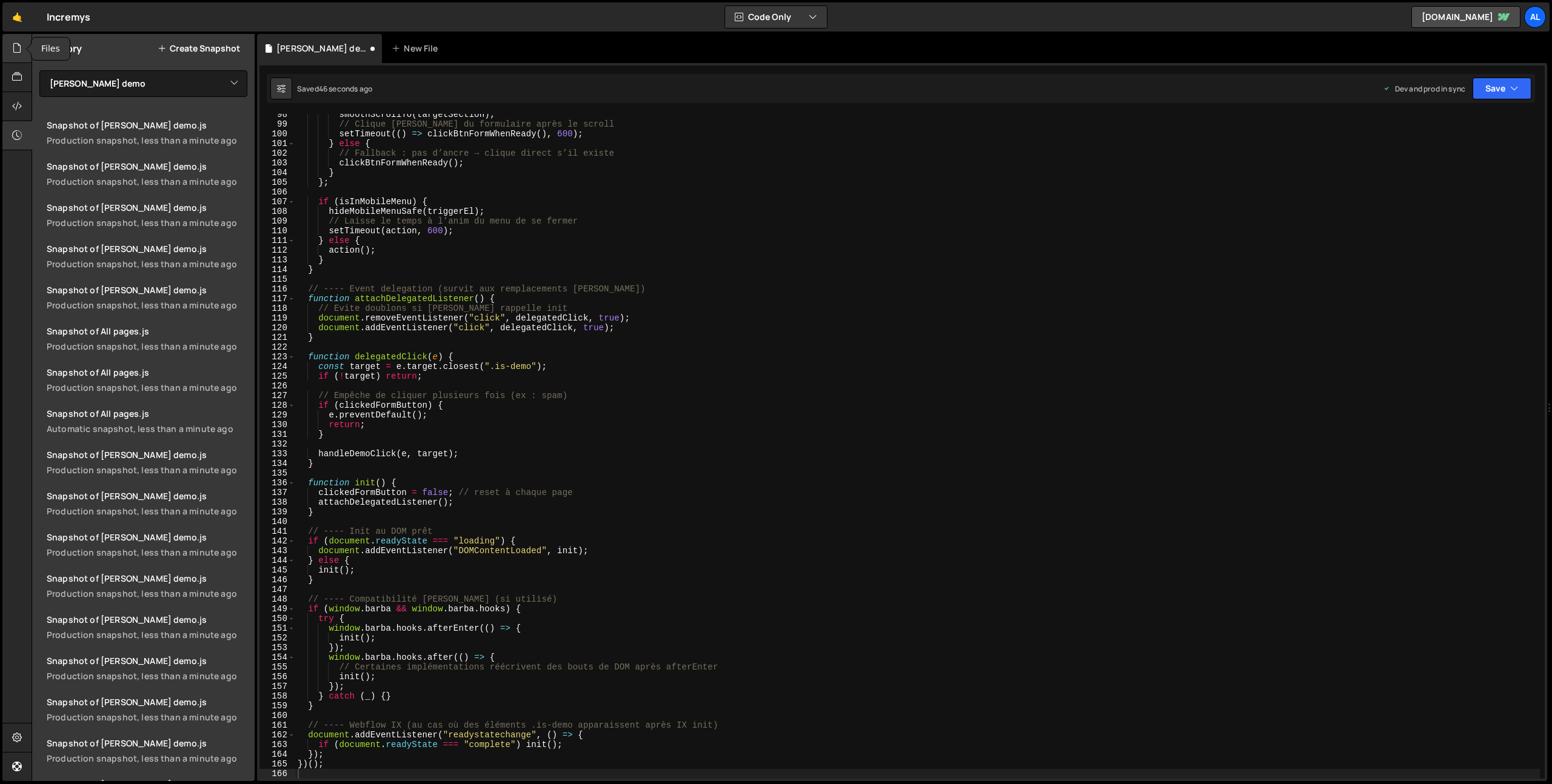
click at [12, 41] on div at bounding box center [17, 48] width 30 height 29
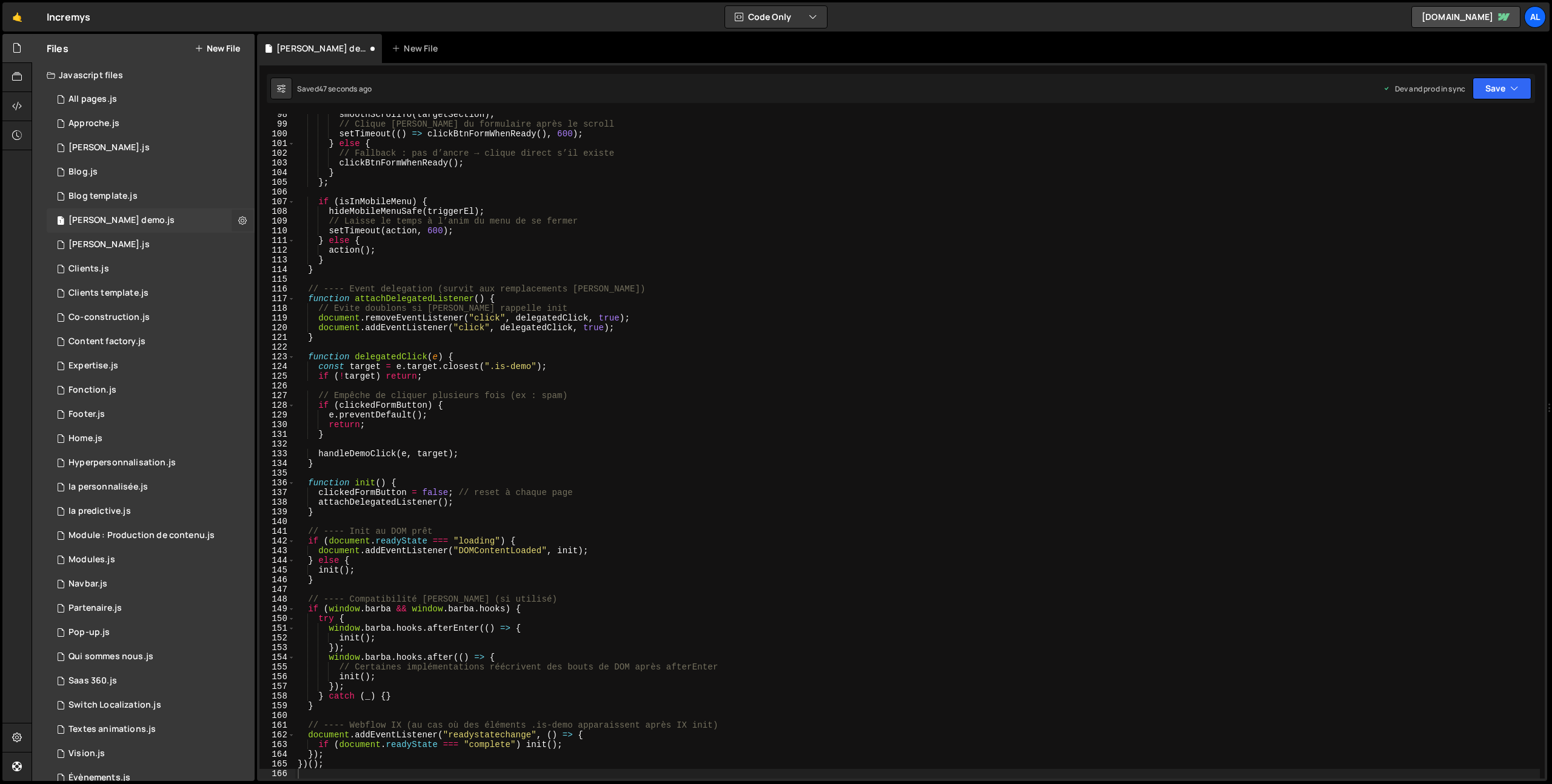
click at [239, 223] on icon at bounding box center [243, 220] width 9 height 12
type input "[PERSON_NAME] demo"
radio input "true"
checkbox input "true"
click at [316, 237] on button "Edit File Settings" at bounding box center [316, 246] width 119 height 24
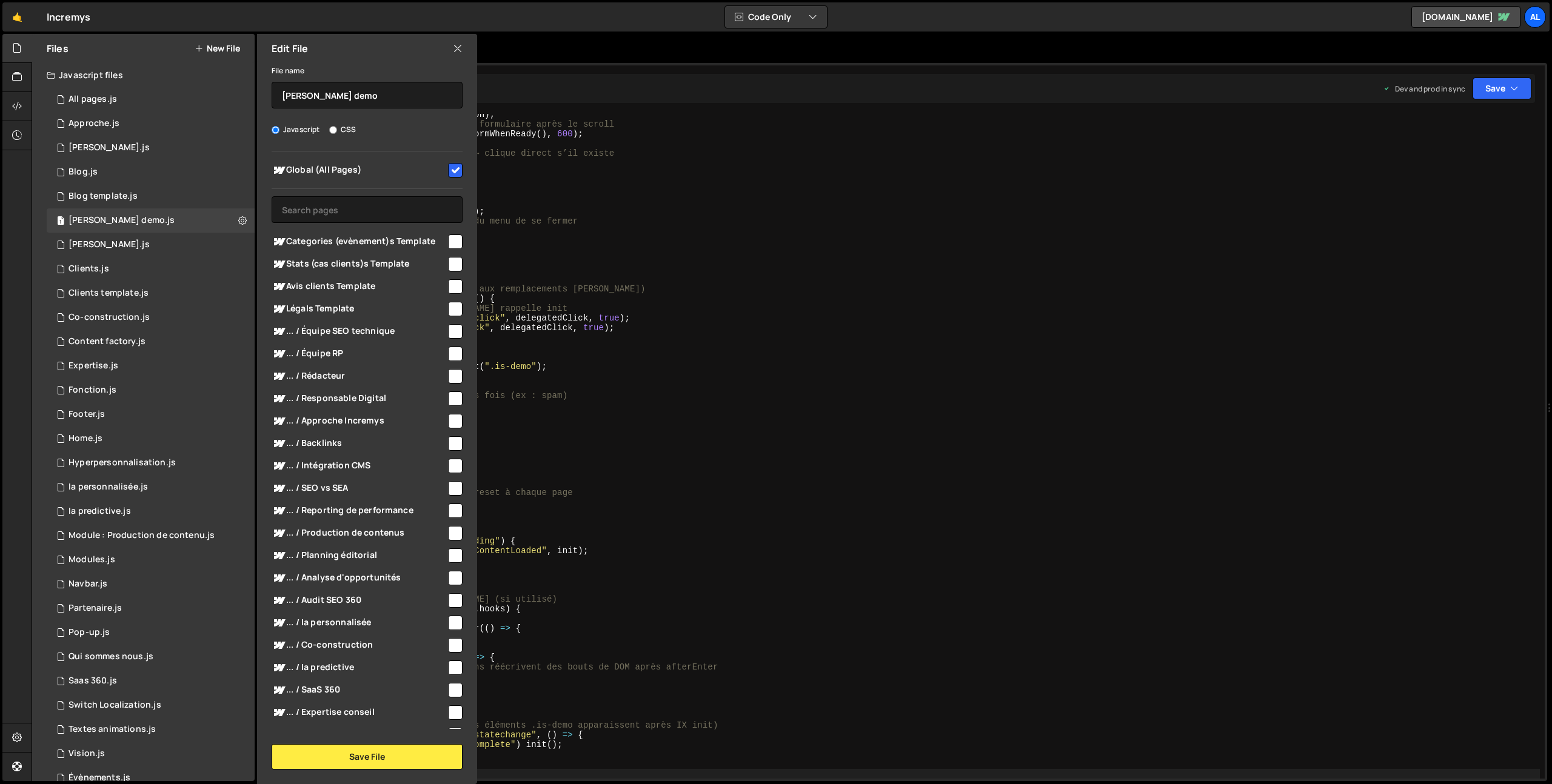
click at [455, 49] on icon at bounding box center [457, 48] width 9 height 13
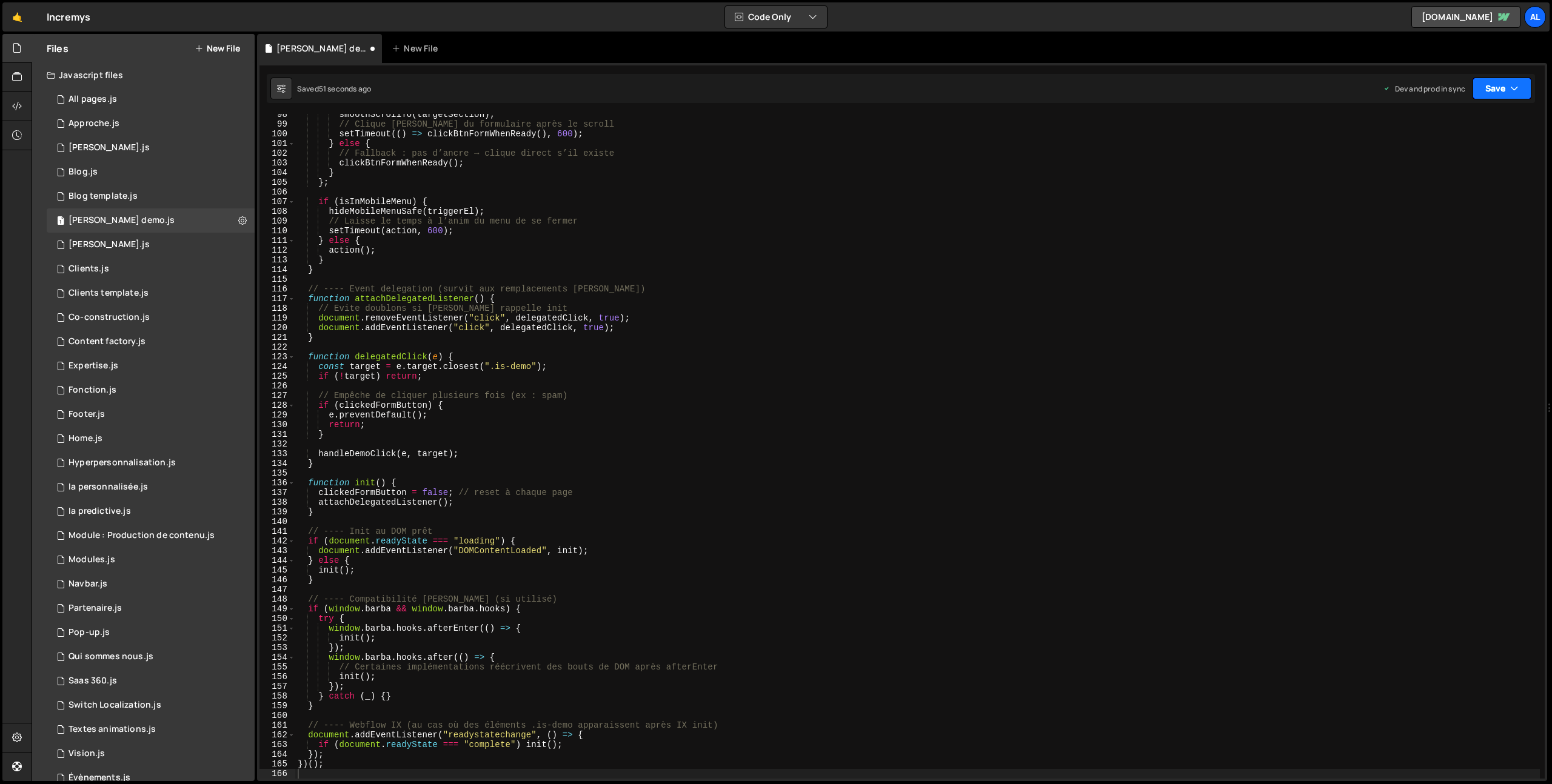
click at [1484, 82] on button "Save" at bounding box center [1502, 89] width 59 height 22
click at [1454, 158] on div "Save to Production S" at bounding box center [1461, 157] width 126 height 12
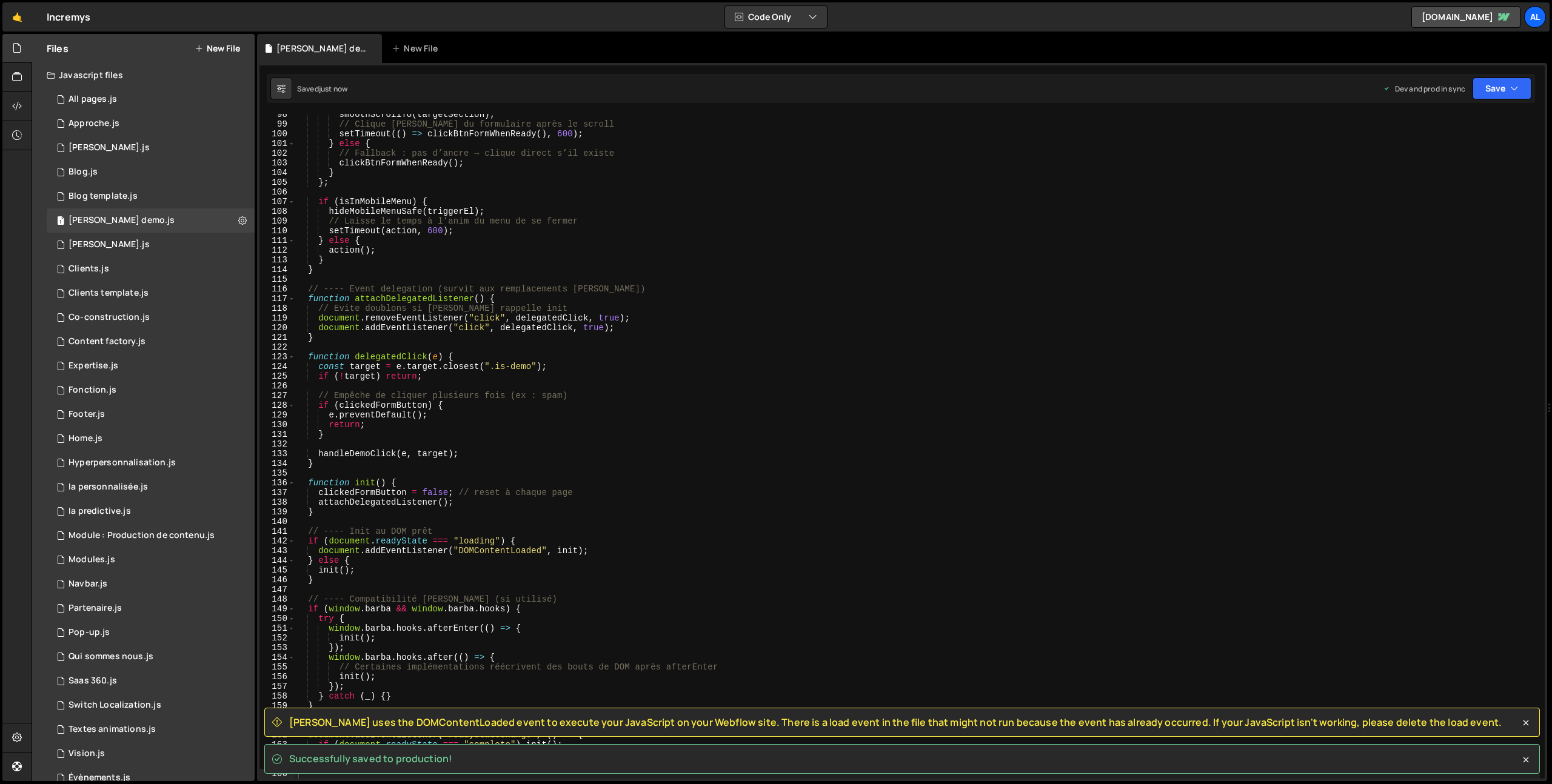
click at [596, 333] on div "smoothScrollTo ( targetSection ) ; // Clique [PERSON_NAME] du formulaire après …" at bounding box center [917, 451] width 1245 height 684
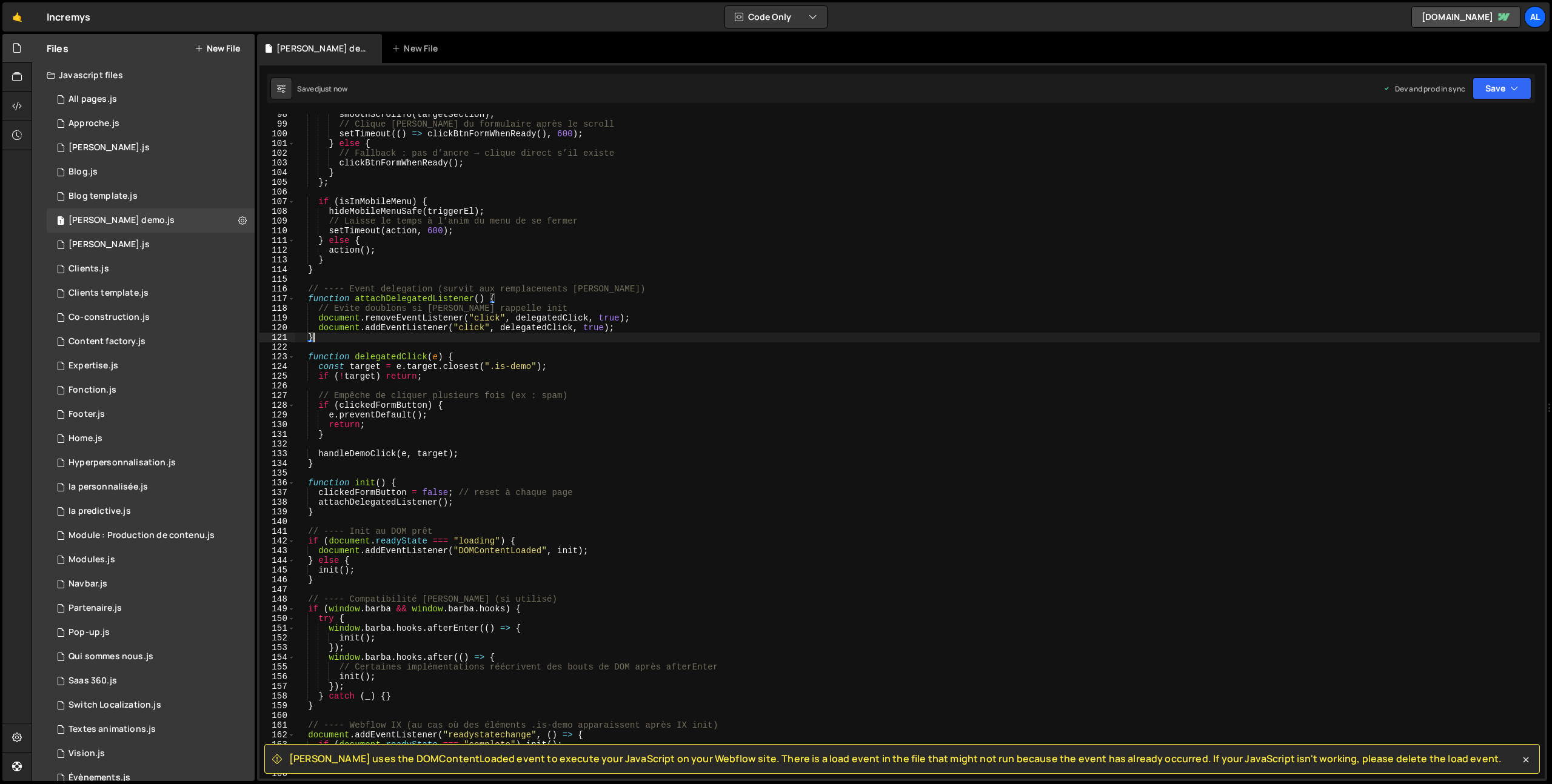
type textarea "})();"
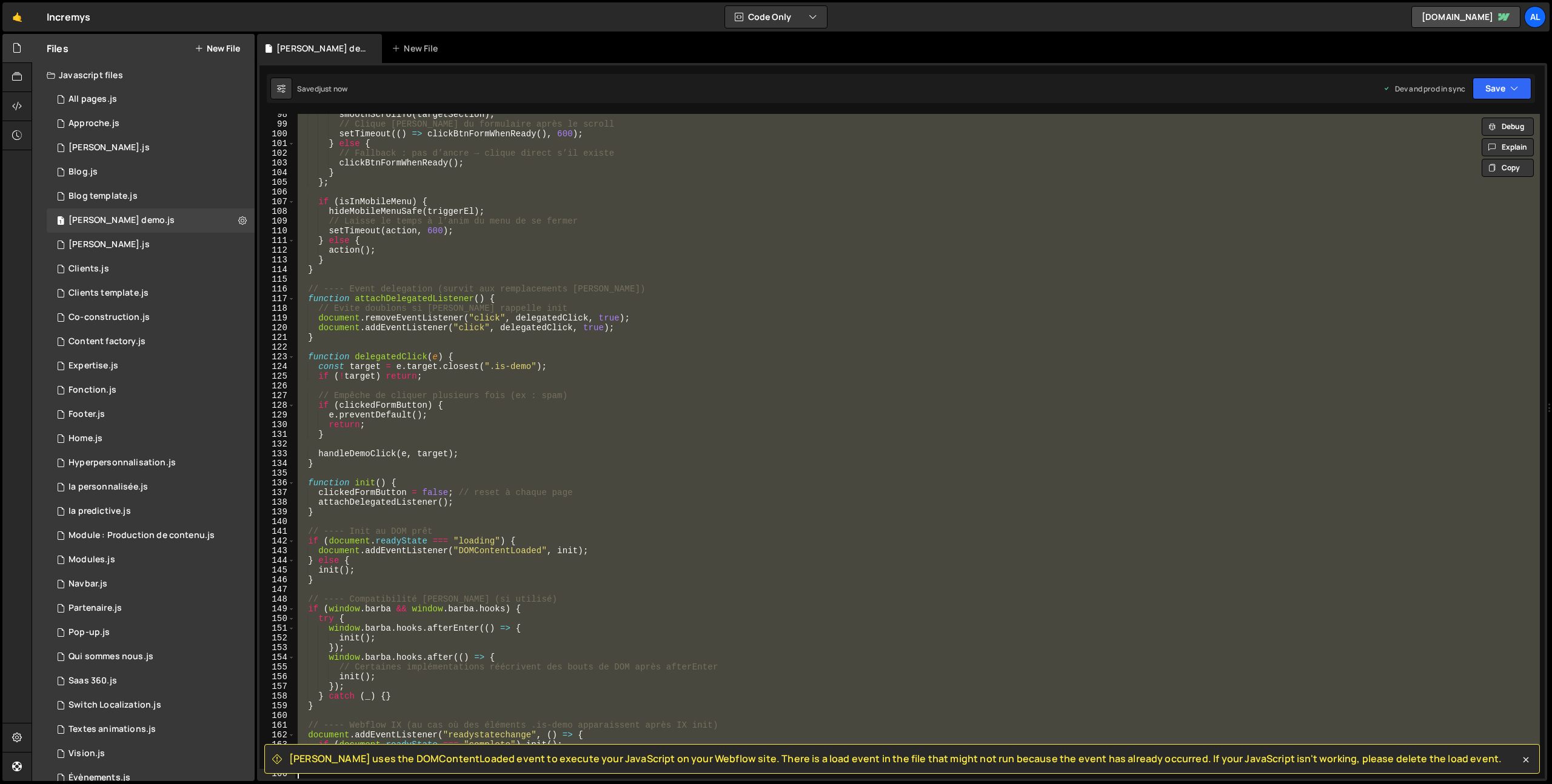
paste textarea
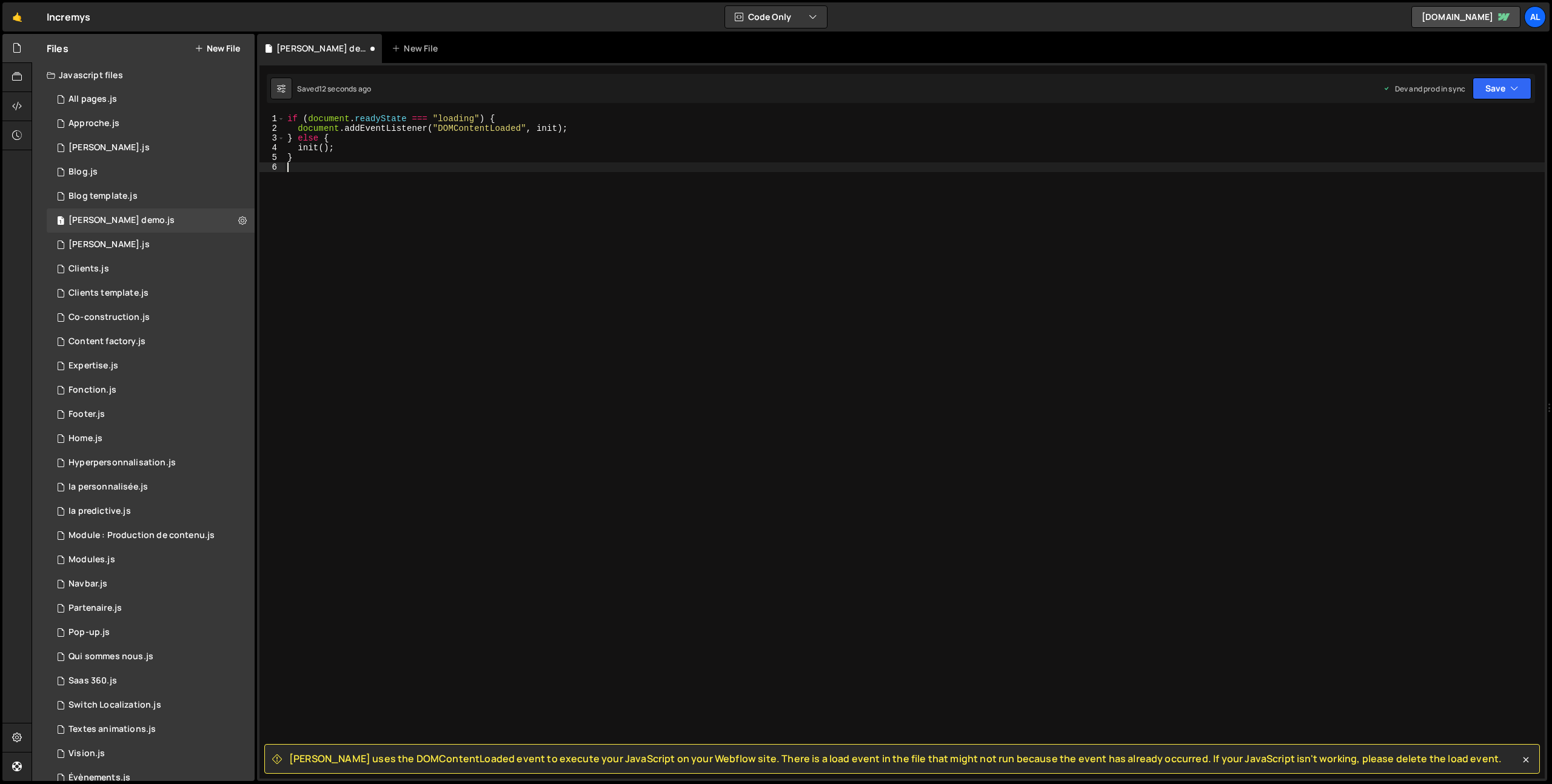
click at [478, 254] on div "if ( document . readyState === "loading" ) { document . addEventListener ( "DOM…" at bounding box center [915, 456] width 1260 height 684
type textarea "}"
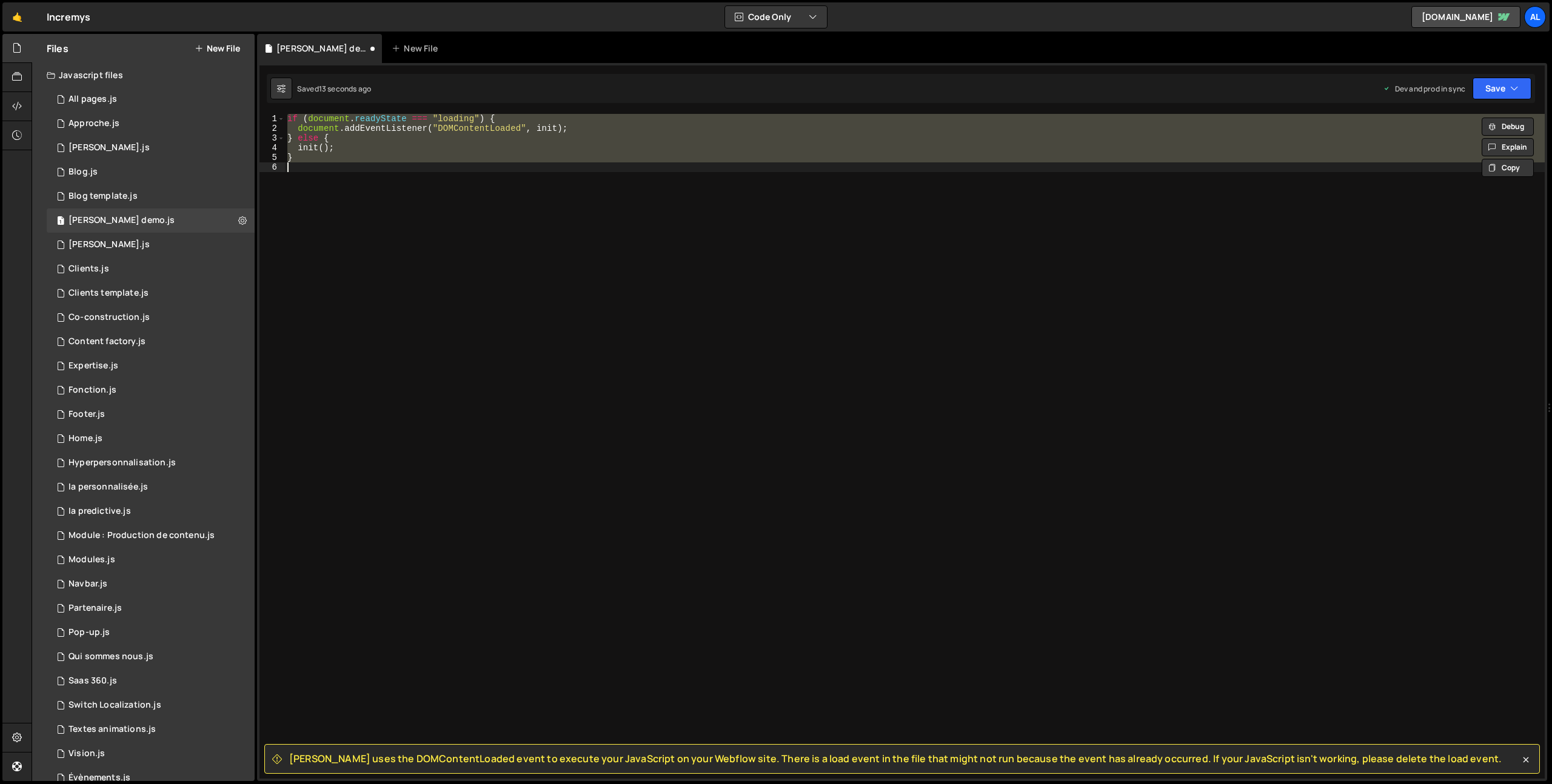
paste textarea
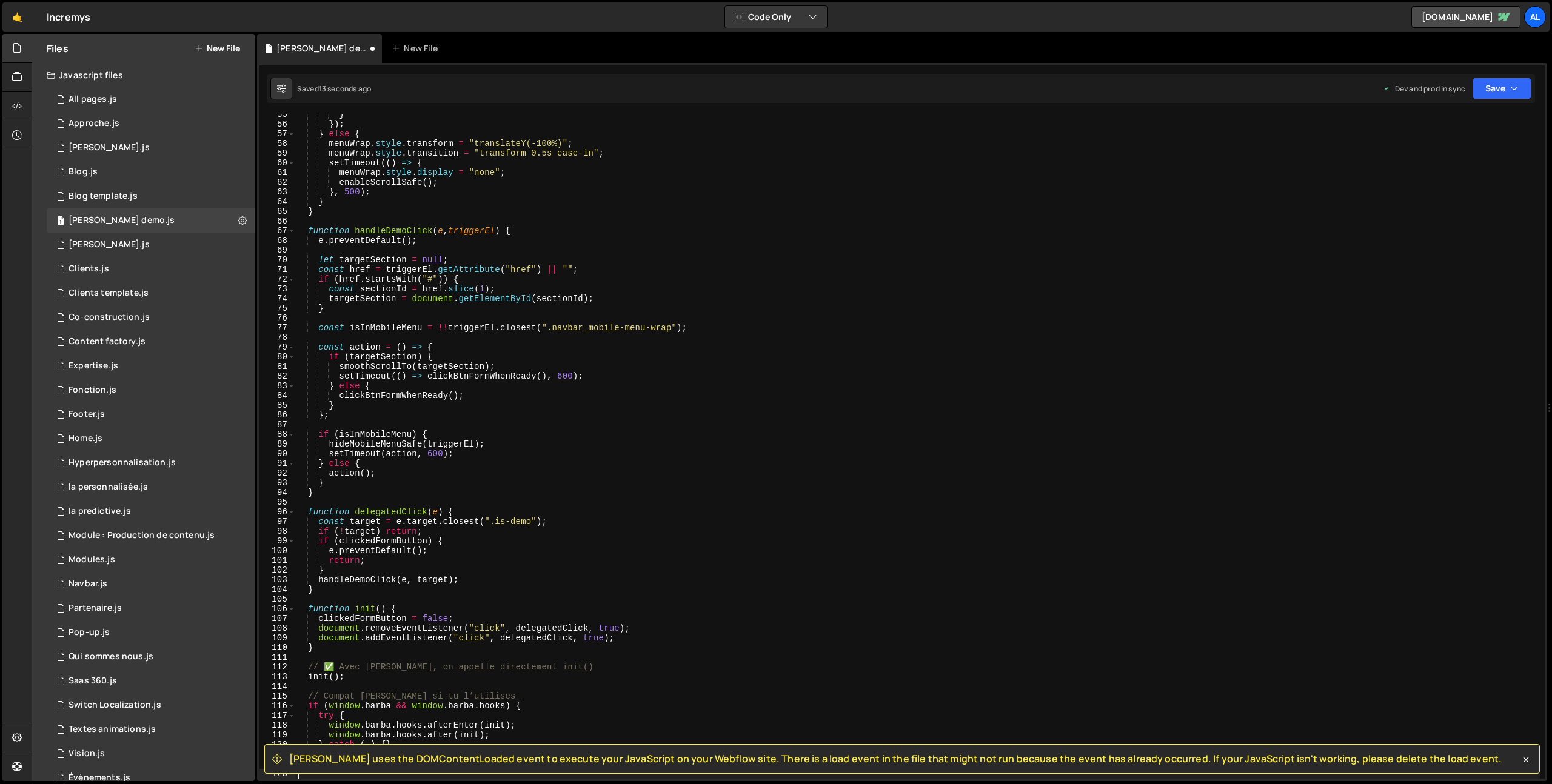
scroll to position [528, 0]
click at [1481, 85] on button "Save" at bounding box center [1502, 89] width 59 height 22
click at [1429, 165] on div "12 seconds ago" at bounding box center [1445, 170] width 53 height 10
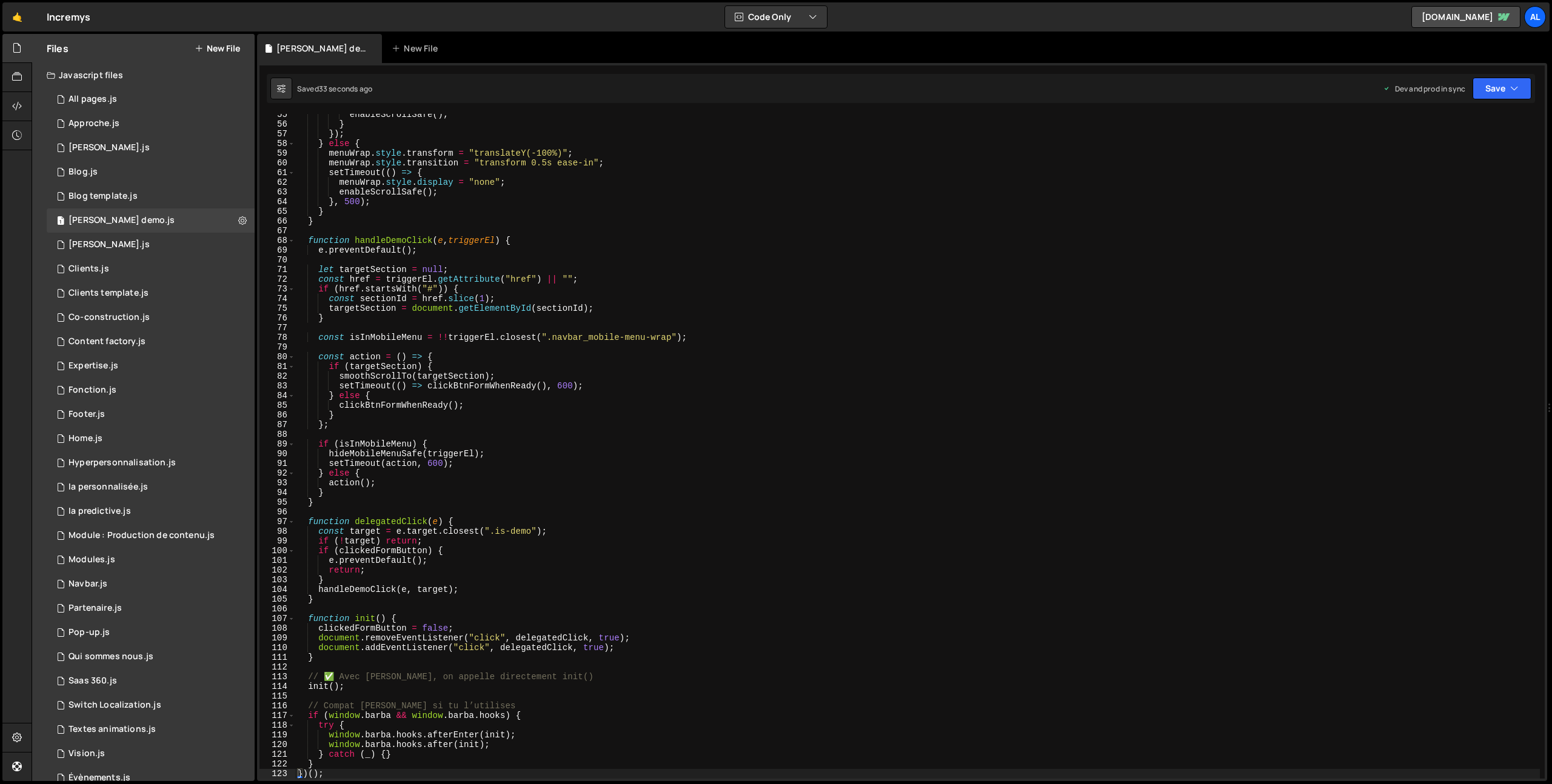
click at [483, 280] on div "enableScrollSafe ( ) ; } }) ; } else { menuWrap . style . transform = "translat…" at bounding box center [917, 451] width 1245 height 684
type textarea "})();"
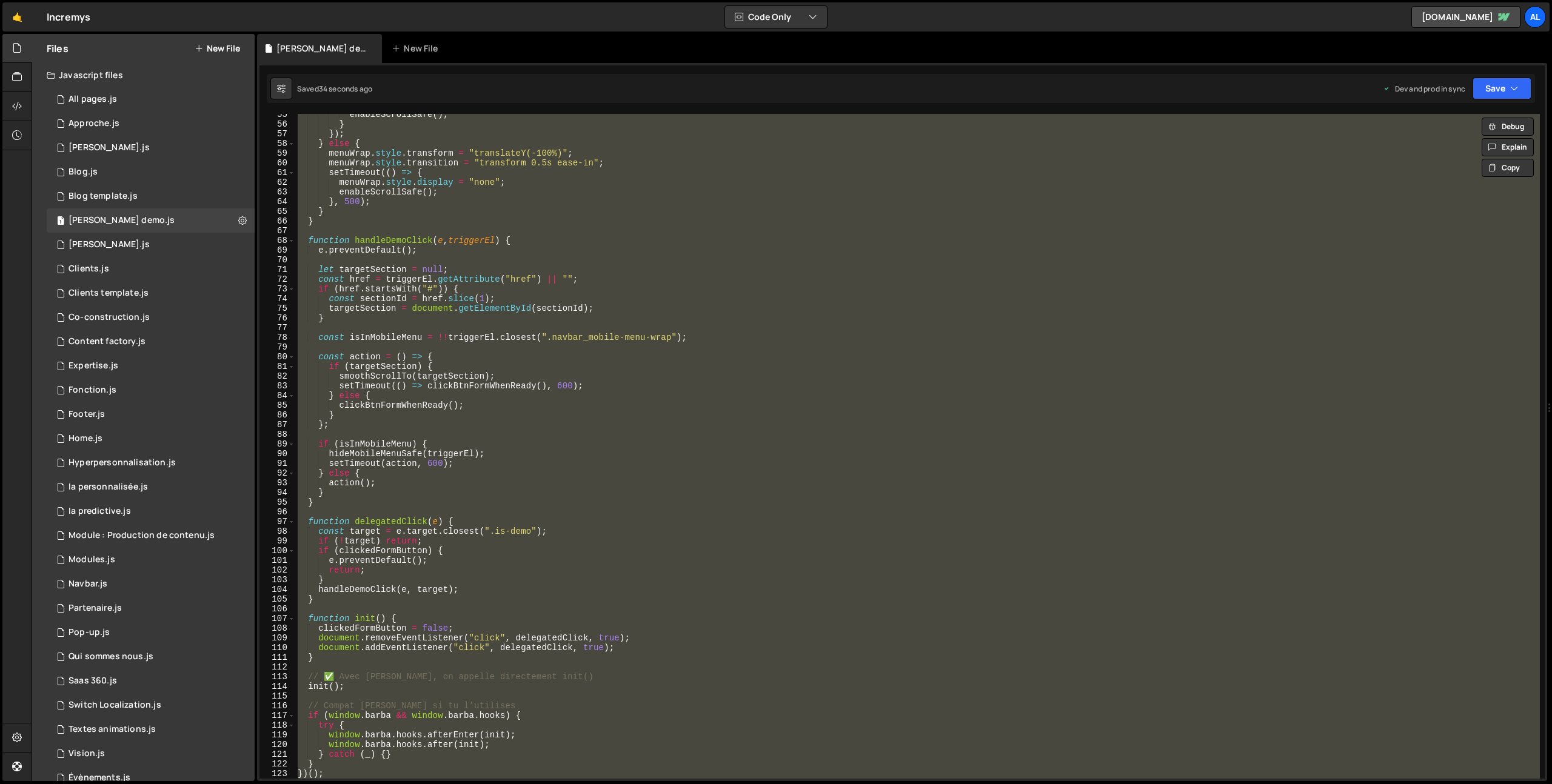
paste textarea
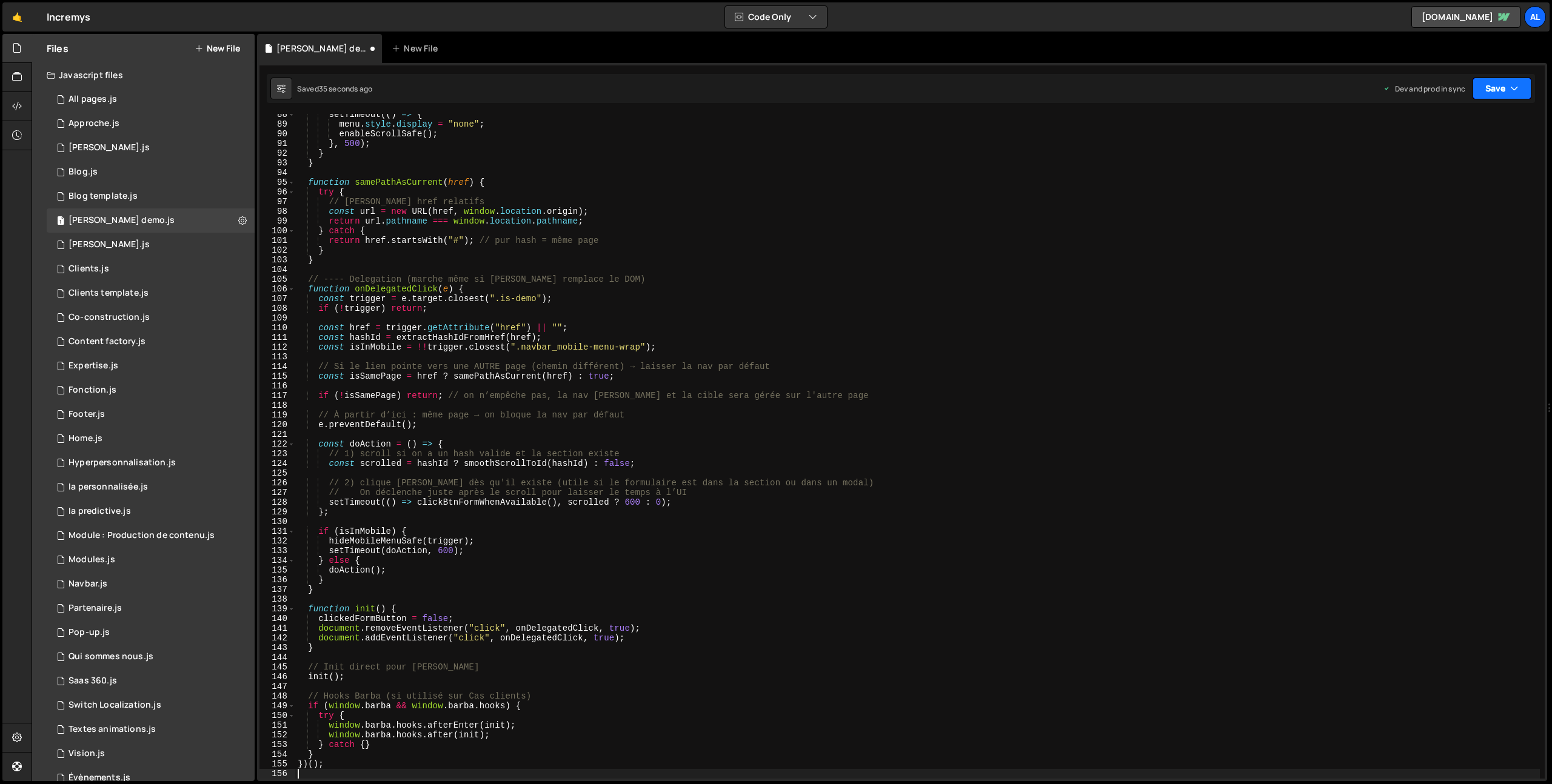
drag, startPoint x: 1483, startPoint y: 92, endPoint x: 1484, endPoint y: 103, distance: 11.0
click at [1483, 92] on button "Save" at bounding box center [1502, 89] width 59 height 22
click at [1438, 163] on button "Save to Production S Saved 33 seconds ago" at bounding box center [1461, 165] width 146 height 39
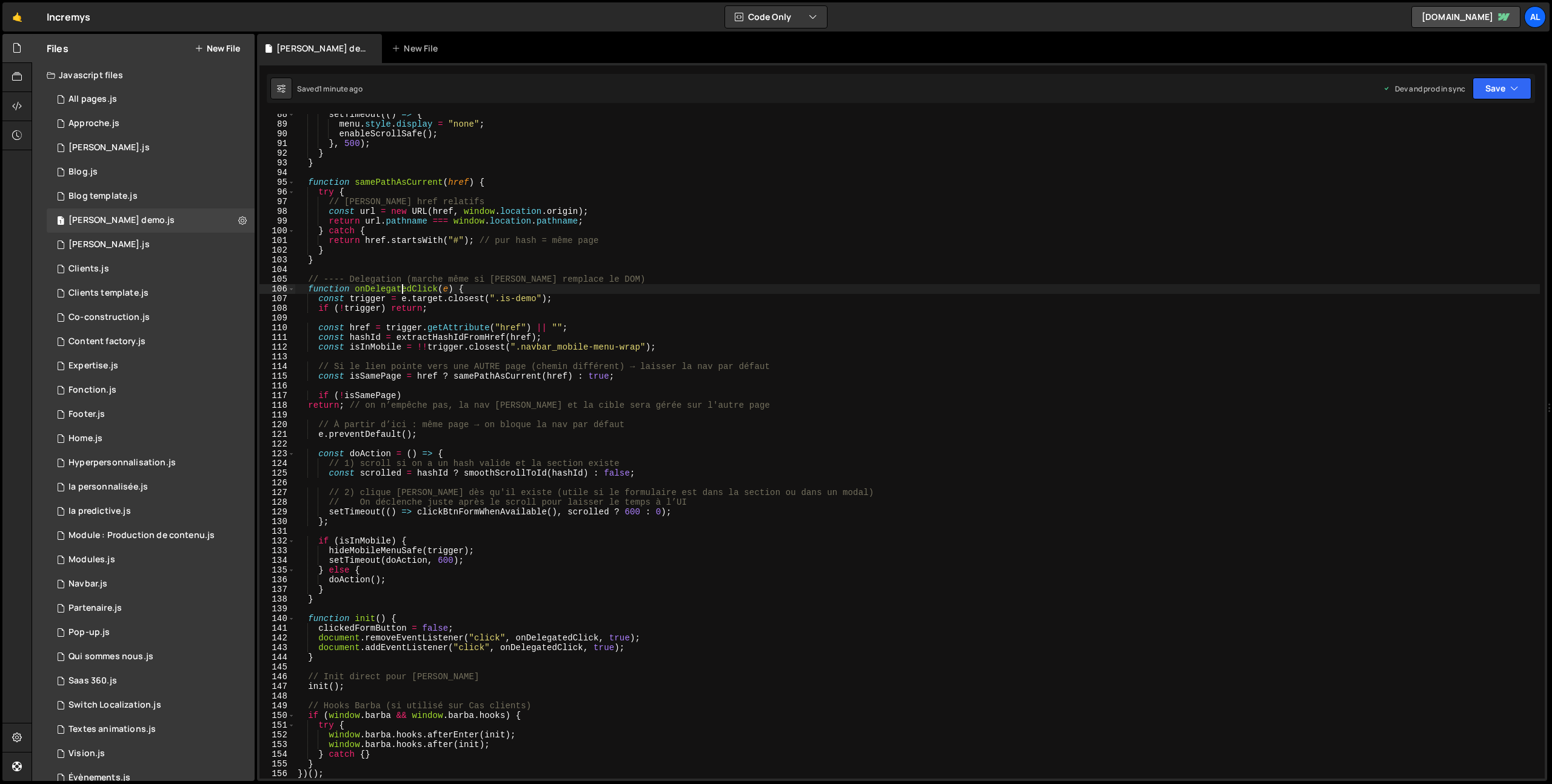
click at [402, 288] on div "setTimeout (( ) => { menu . style . display = "none" ; enableScrollSafe ( ) ; }…" at bounding box center [917, 451] width 1245 height 684
type textarea "})();"
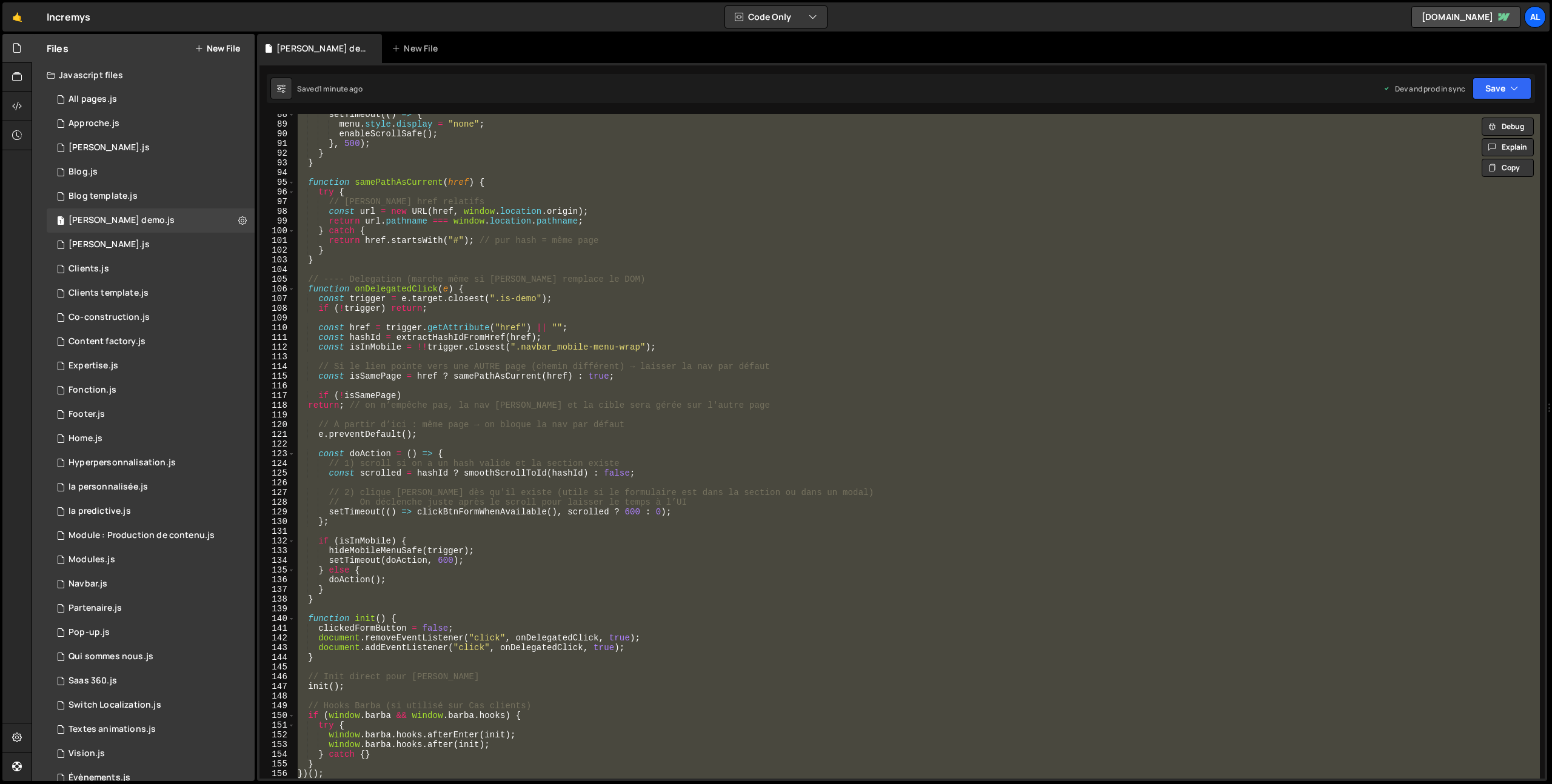
paste textarea
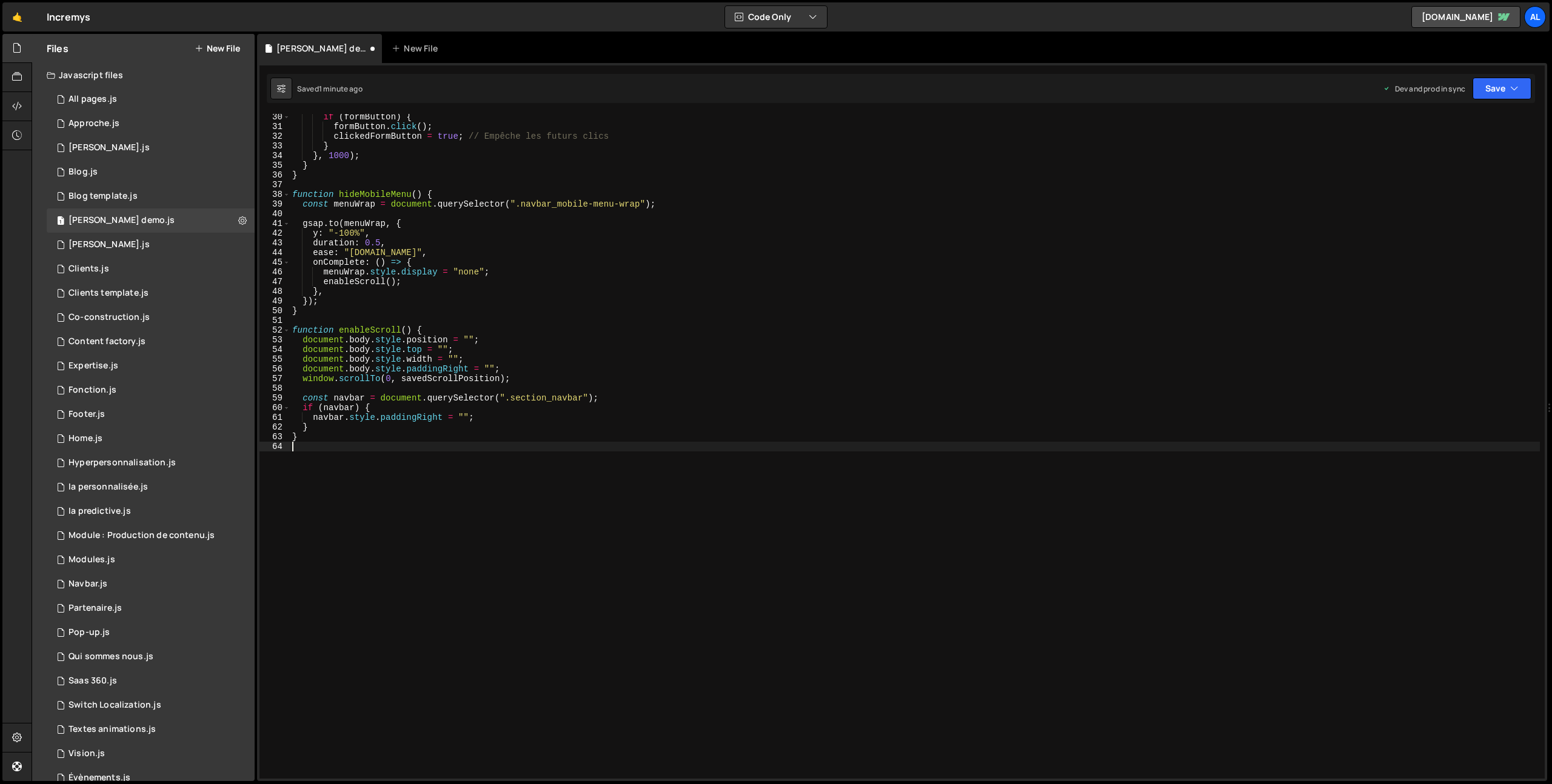
scroll to position [283, 0]
click at [1509, 85] on button "Save" at bounding box center [1502, 89] width 59 height 22
click at [1443, 170] on div "1 minute ago" at bounding box center [1440, 170] width 43 height 10
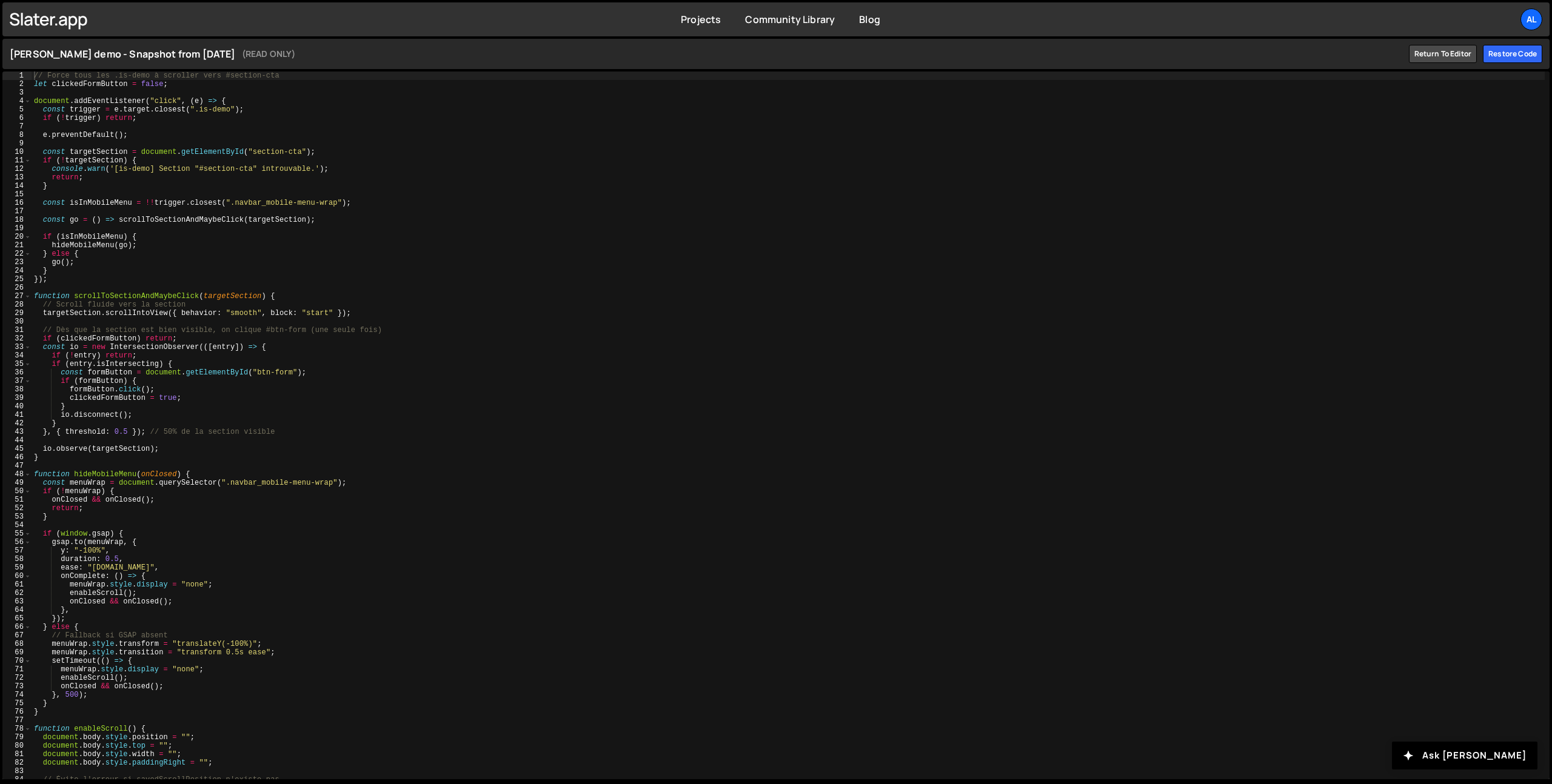
click at [324, 215] on div "// Force tous les .is-demo à scroller vers #section-cta let clickedFormButton =…" at bounding box center [788, 434] width 1513 height 725
type textarea "}"
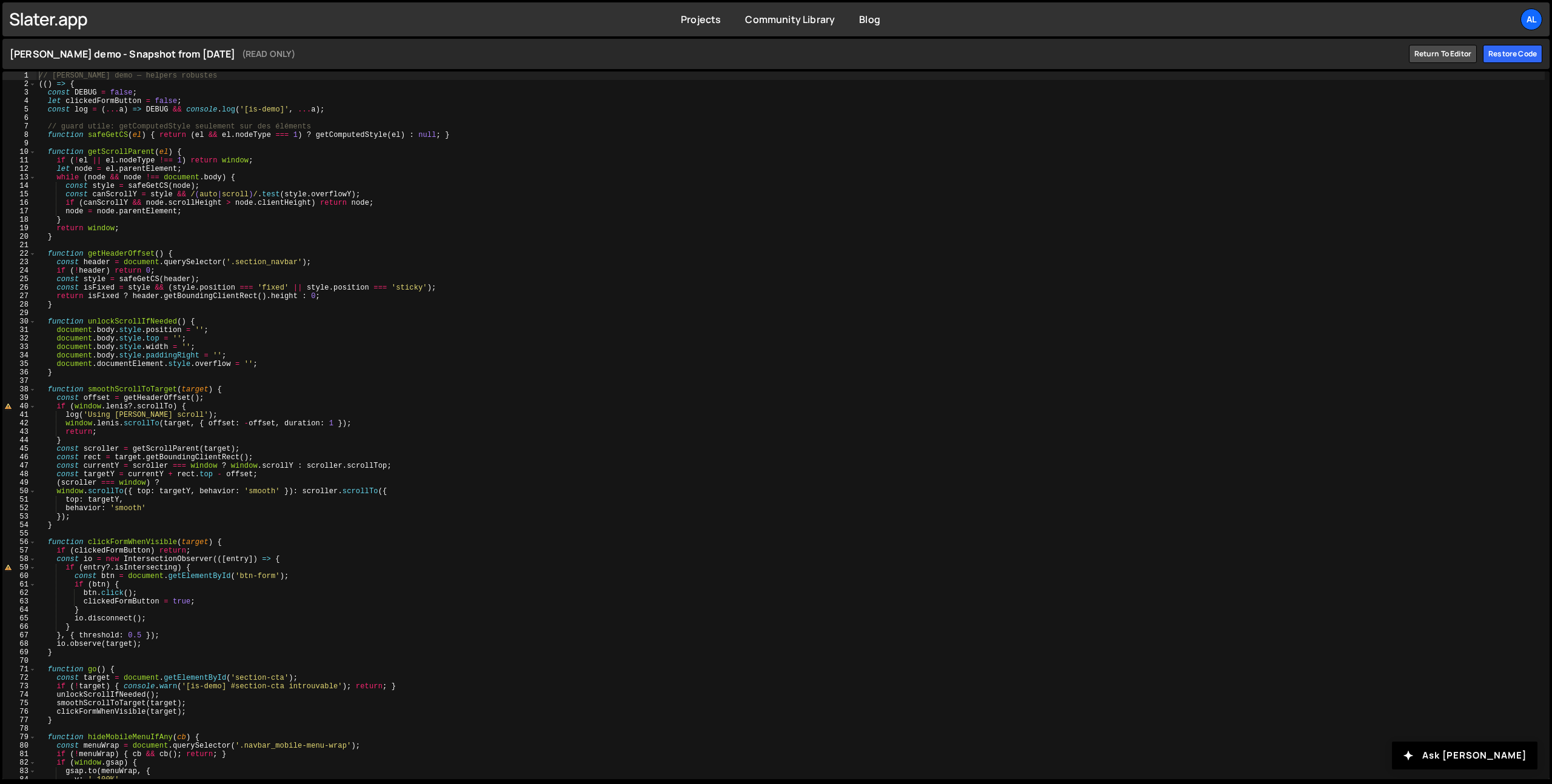
click at [216, 216] on div "// Bouton demo — helpers robustes (( ) => { const DEBUG = false ; let clickedFo…" at bounding box center [791, 434] width 1509 height 725
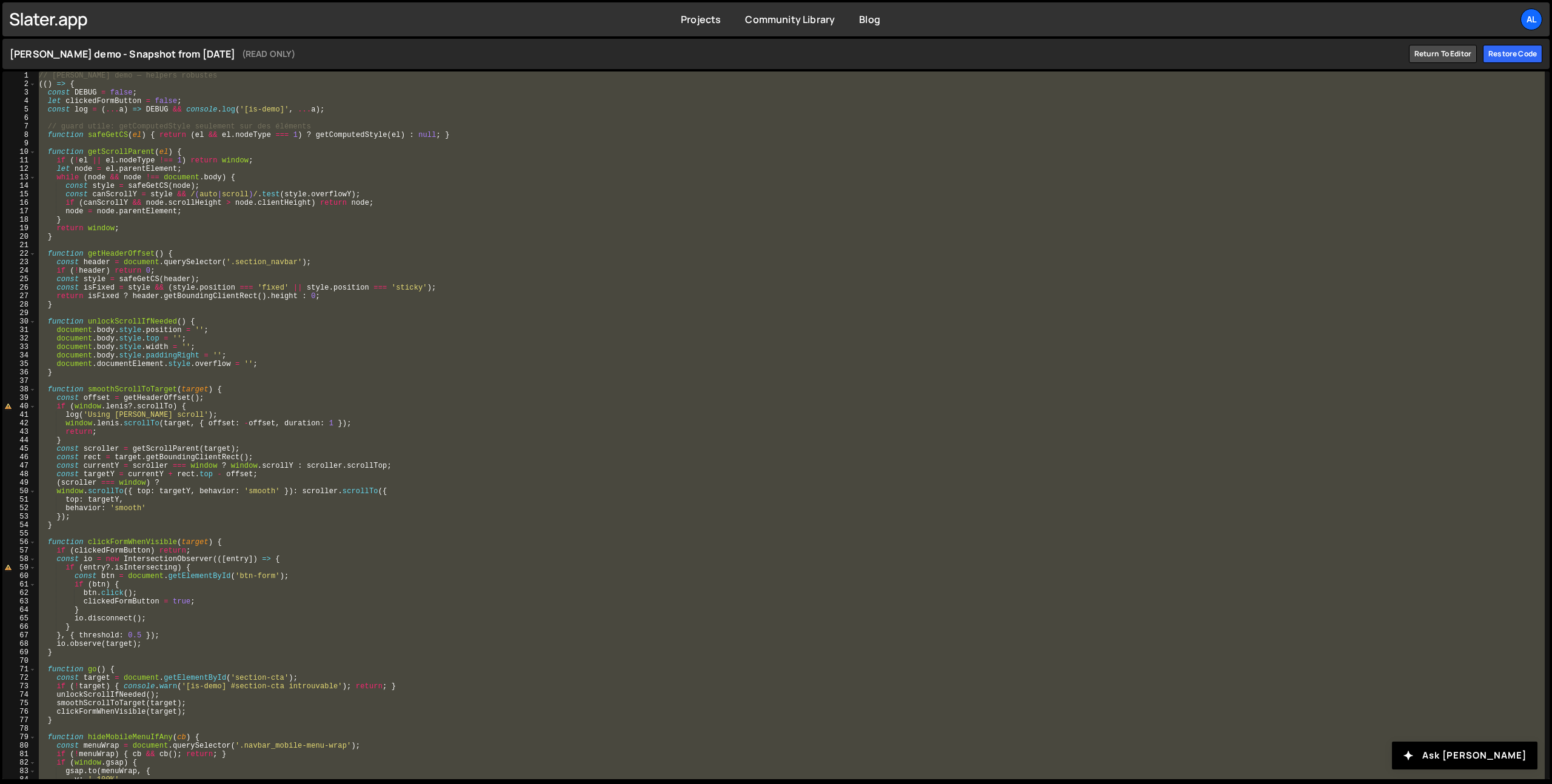
click at [334, 235] on div "// Bouton demo — helpers robustes (( ) => { const DEBUG = false ; let clickedFo…" at bounding box center [791, 434] width 1509 height 725
type textarea "}"
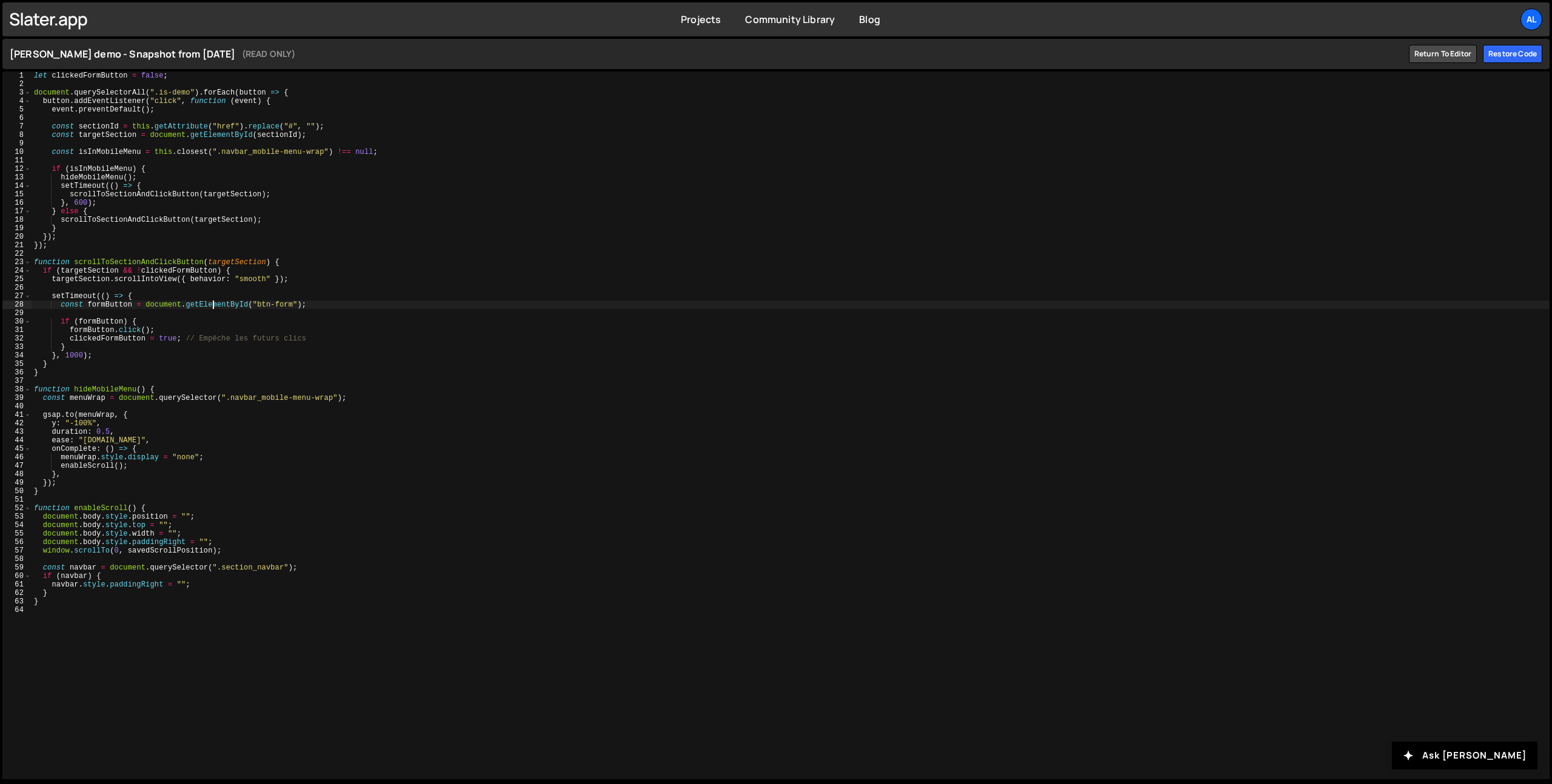
click at [211, 309] on div "let clickedFormButton = false ; document . querySelectorAll ( ".is-demo" ) . fo…" at bounding box center [791, 434] width 1518 height 725
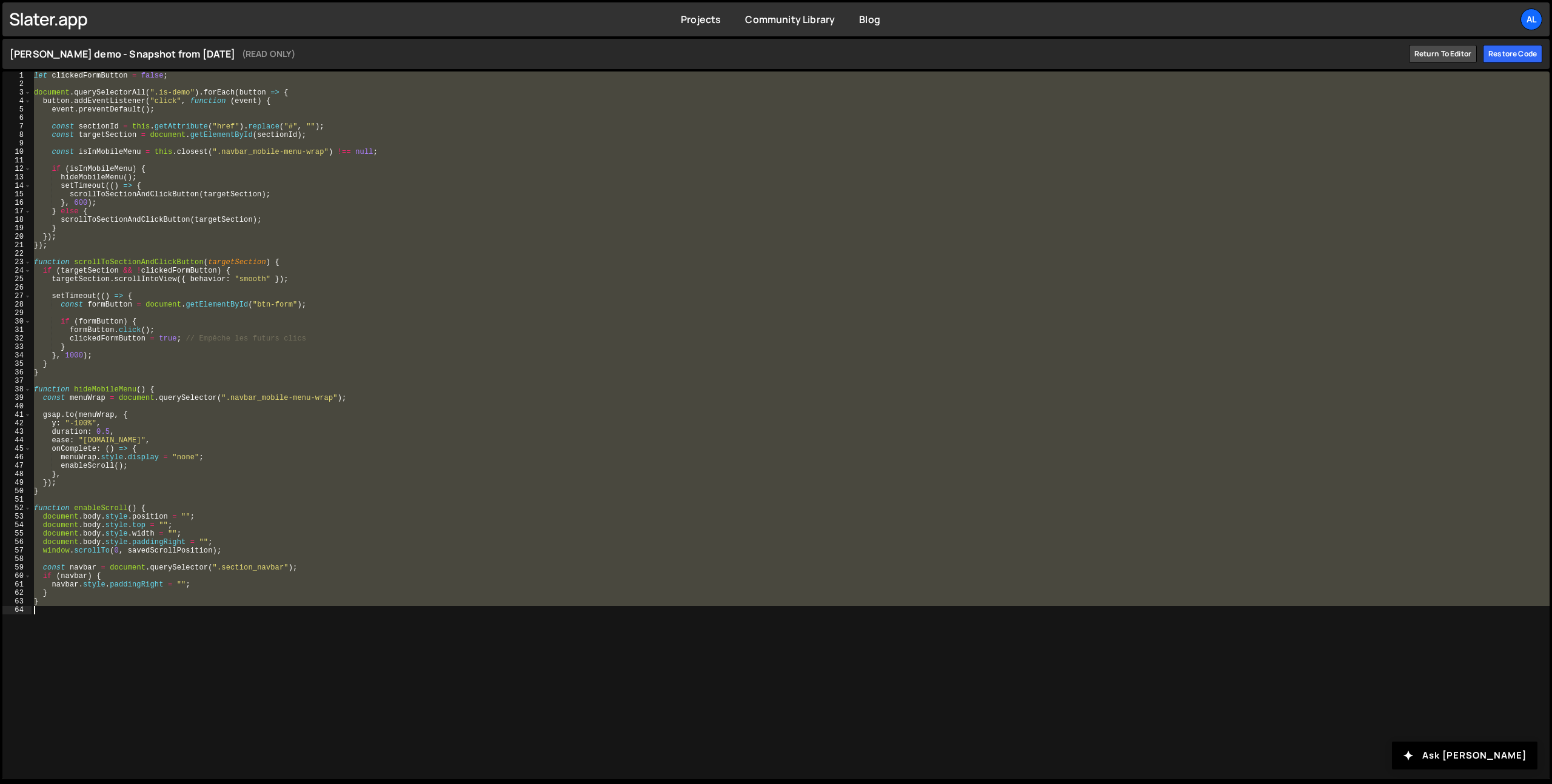
click at [309, 246] on div "let clickedFormButton = false ; document . querySelectorAll ( ".is-demo" ) . fo…" at bounding box center [791, 434] width 1518 height 725
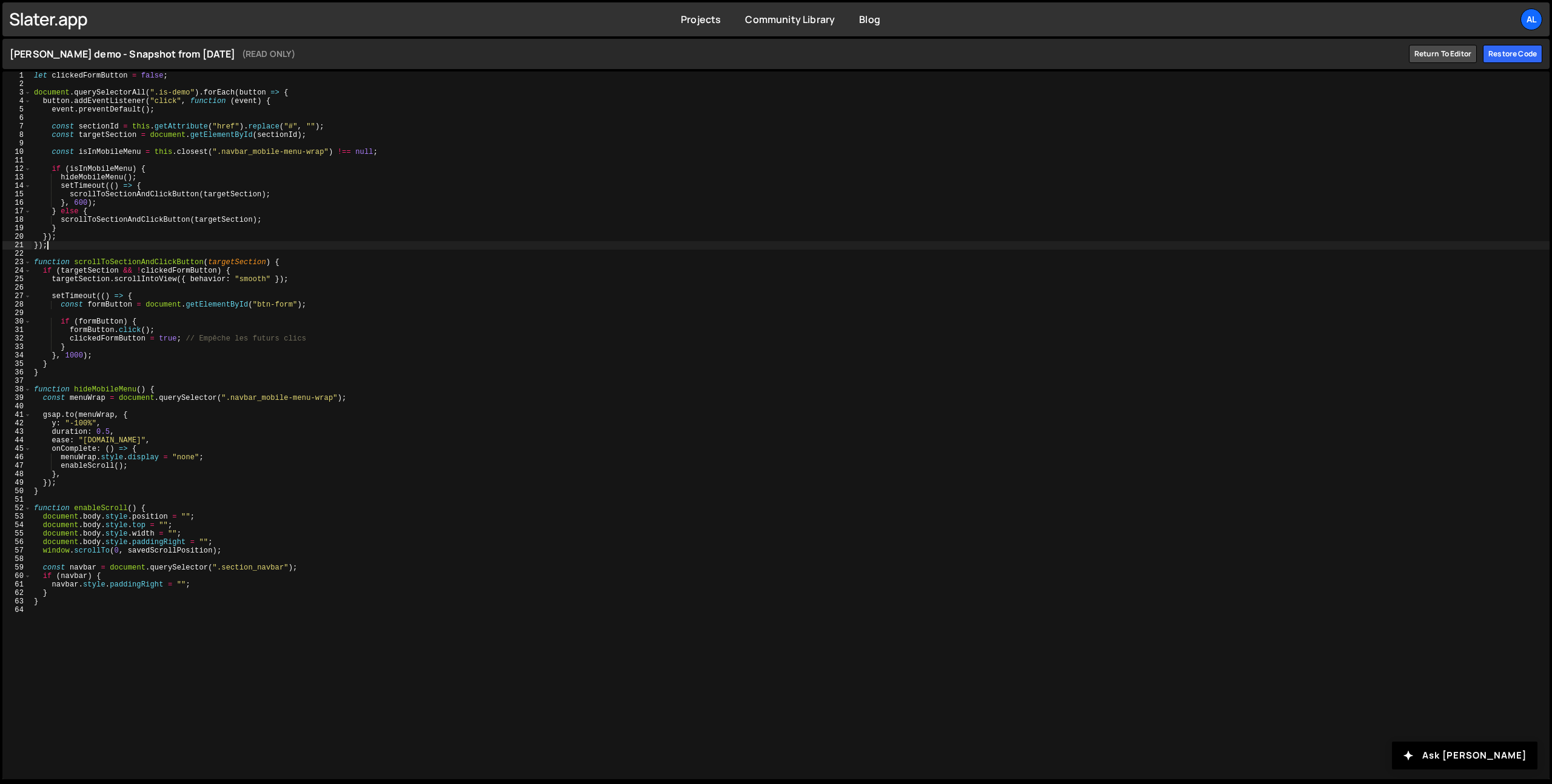
type textarea "}"
